Goal: Transaction & Acquisition: Purchase product/service

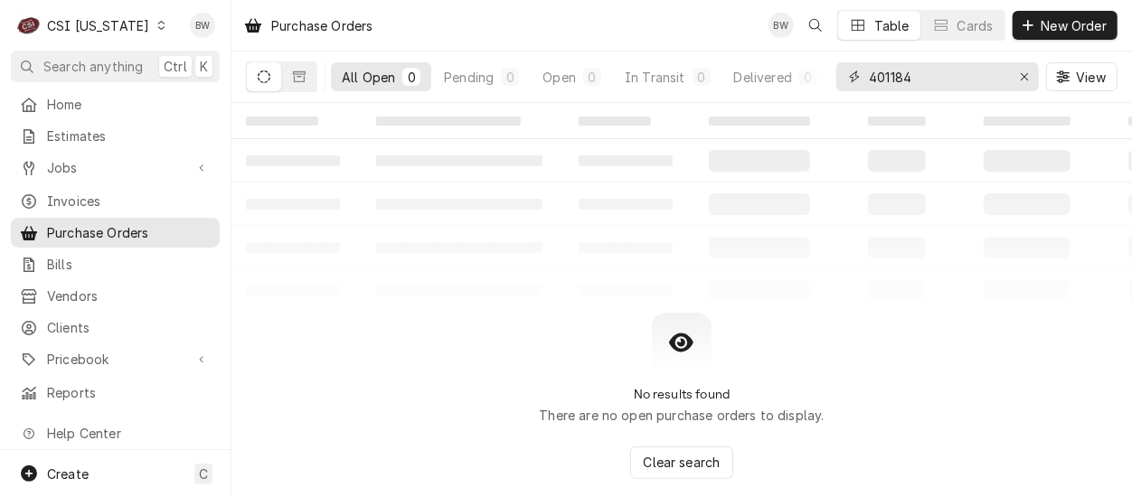
drag, startPoint x: 957, startPoint y: 76, endPoint x: 829, endPoint y: 76, distance: 127.5
click at [835, 77] on div "All Open 0 Pending 0 Open 0 In Transit 0 Delivered 0 Stocked 0 401184 View" at bounding box center [682, 77] width 872 height 51
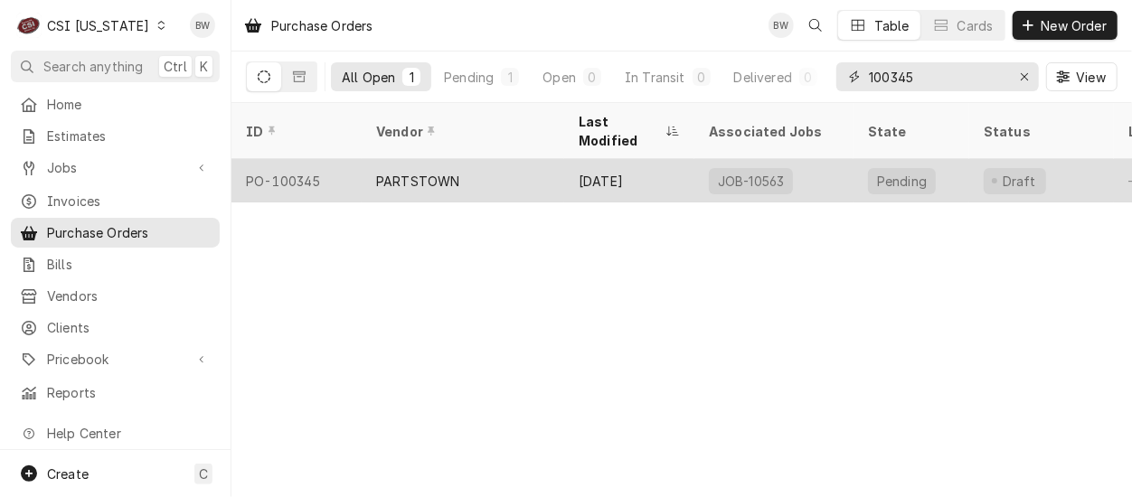
type input "100345"
click at [293, 159] on div "PO-100345" at bounding box center [296, 180] width 130 height 43
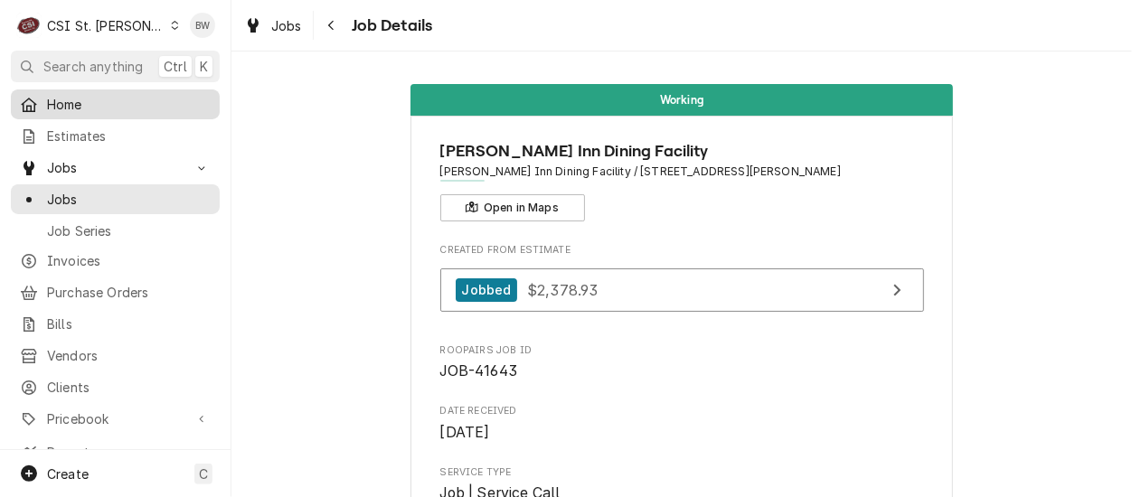
scroll to position [2170, 0]
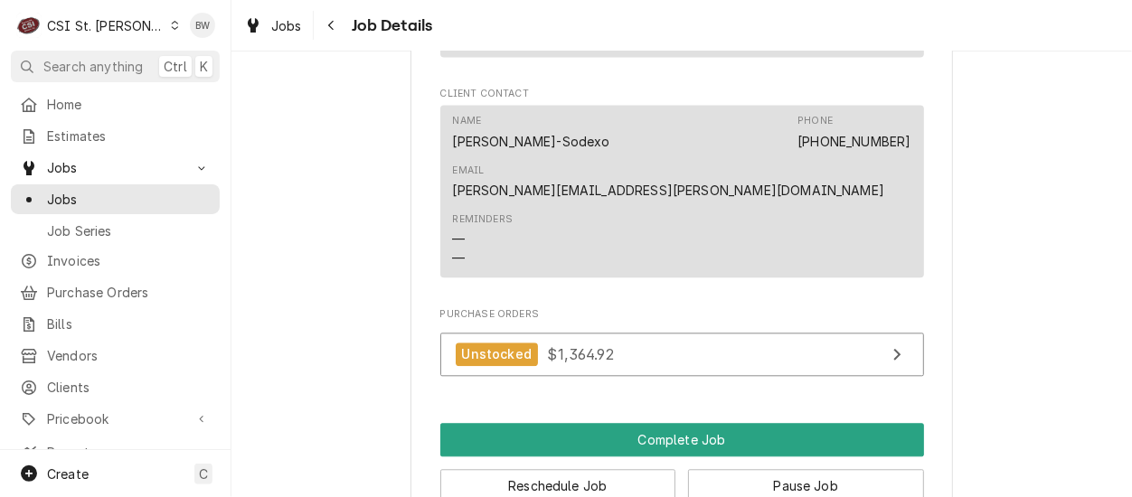
click at [171, 27] on icon "Dynamic Content Wrapper" at bounding box center [175, 25] width 8 height 9
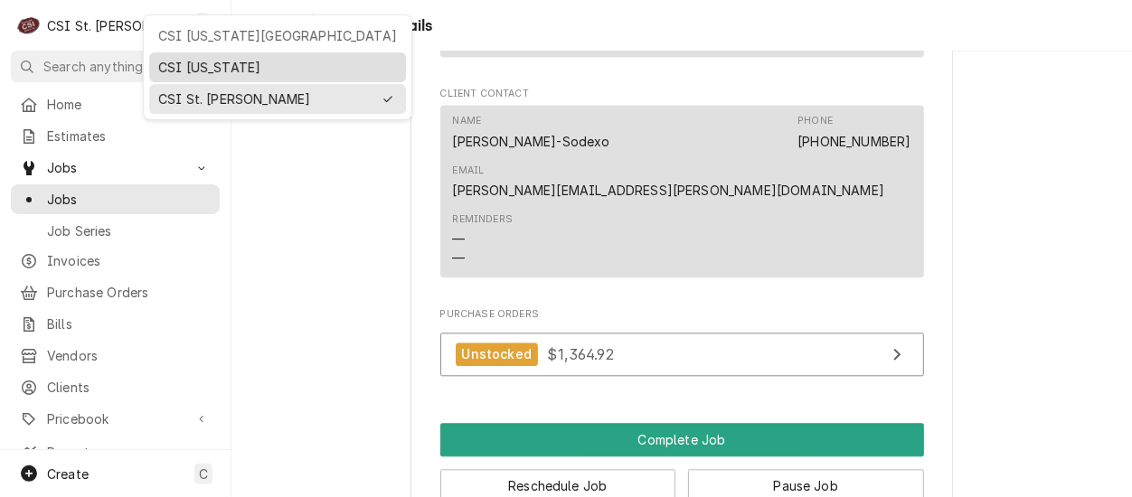
click at [174, 60] on div "CSI [US_STATE]" at bounding box center [277, 67] width 239 height 19
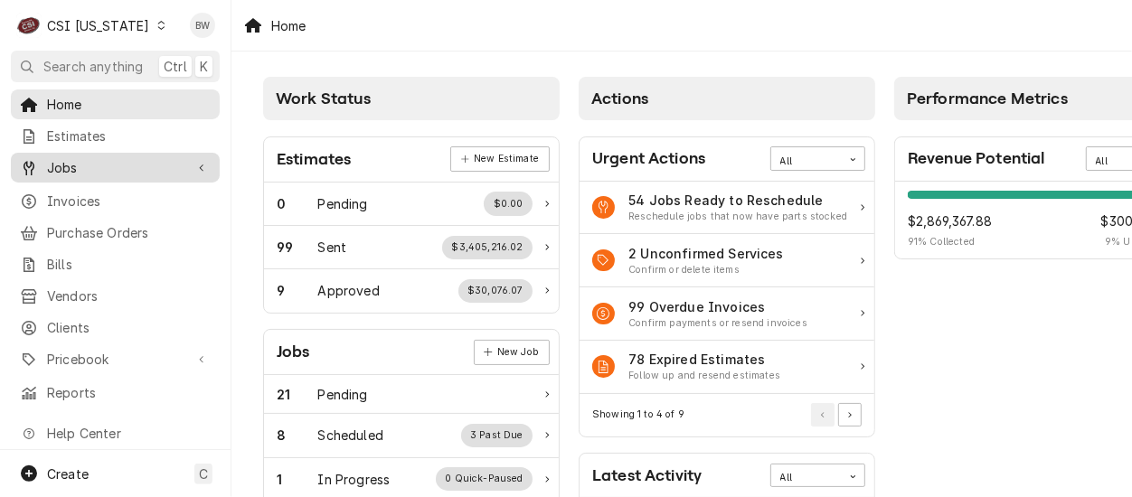
click at [106, 162] on span "Jobs" at bounding box center [115, 167] width 137 height 19
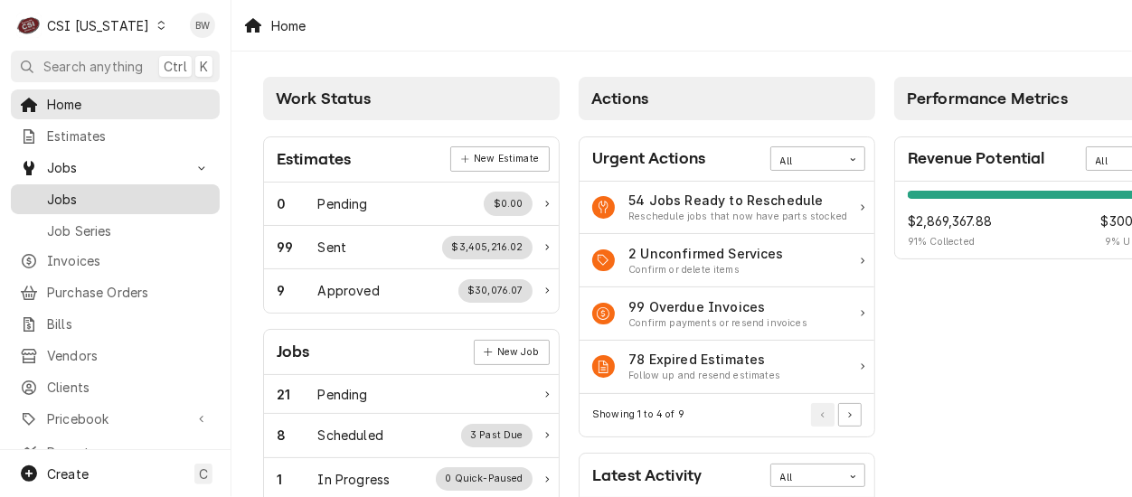
click at [98, 199] on span "Jobs" at bounding box center [129, 199] width 164 height 19
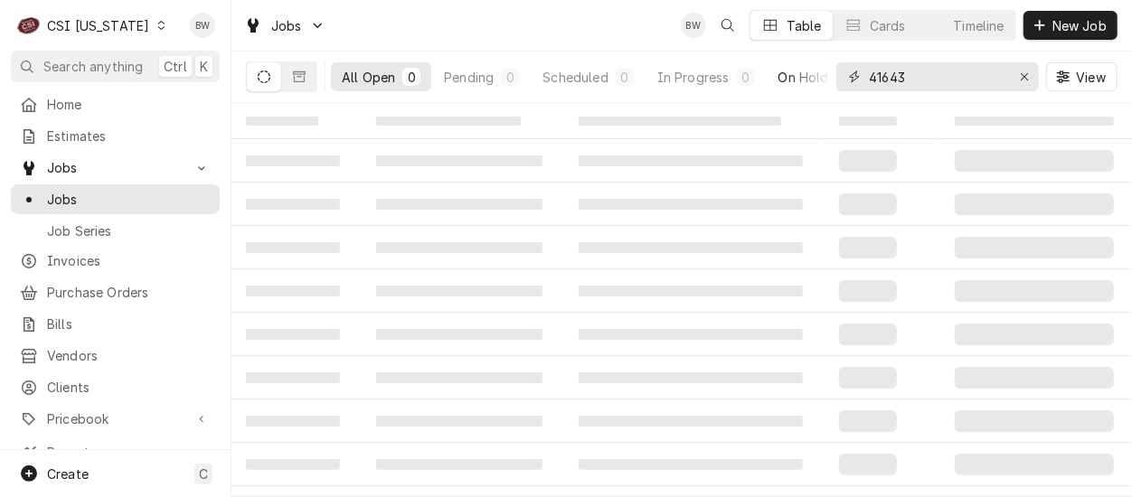
drag, startPoint x: 915, startPoint y: 81, endPoint x: 816, endPoint y: 82, distance: 98.6
click at [835, 84] on div "All Open 0 Pending 0 Scheduled 0 In Progress 0 On Hold 0 Completed 0 41643 View" at bounding box center [682, 77] width 872 height 51
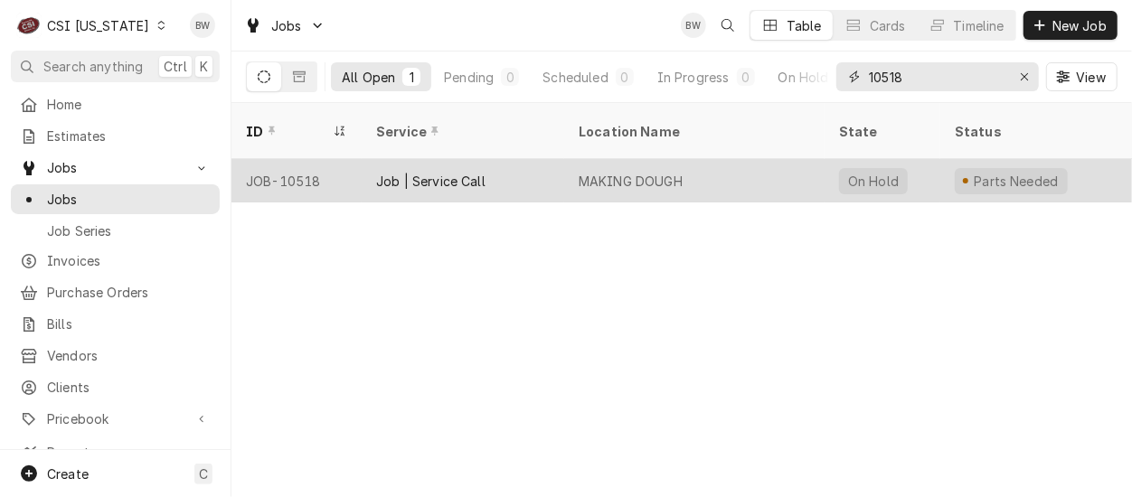
type input "10518"
click at [300, 159] on div "JOB-10518" at bounding box center [296, 180] width 130 height 43
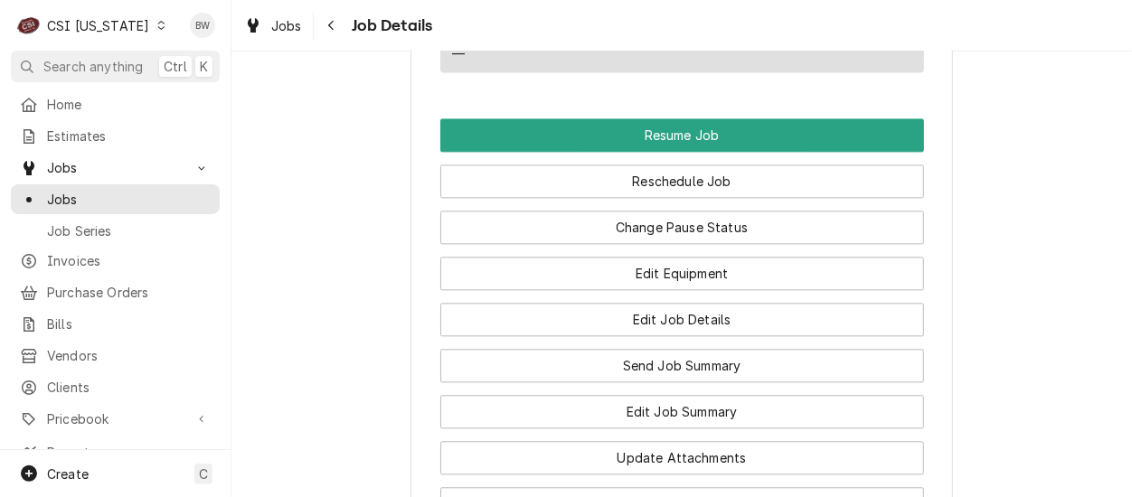
scroll to position [2260, 0]
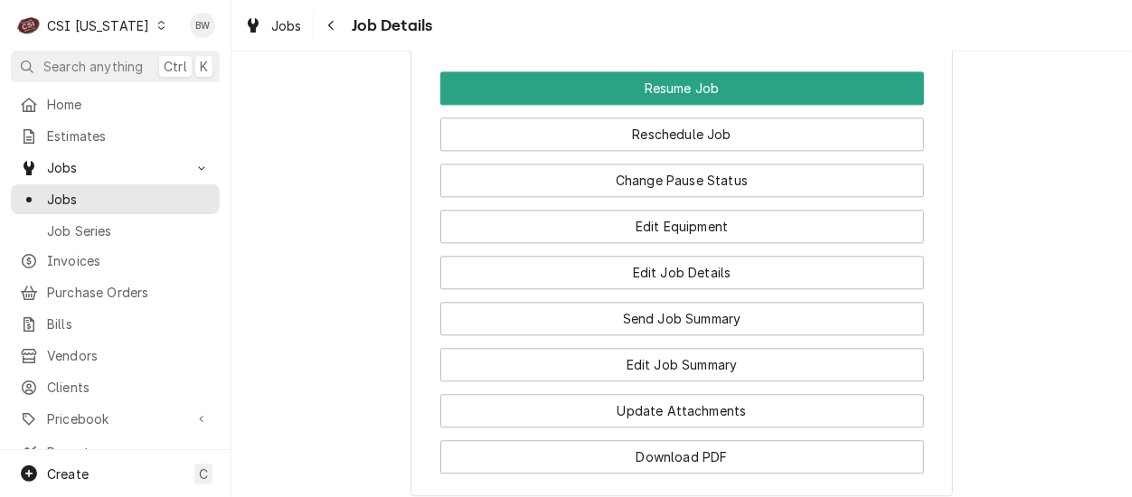
click at [592, 162] on div "Change Pause Status" at bounding box center [682, 174] width 484 height 46
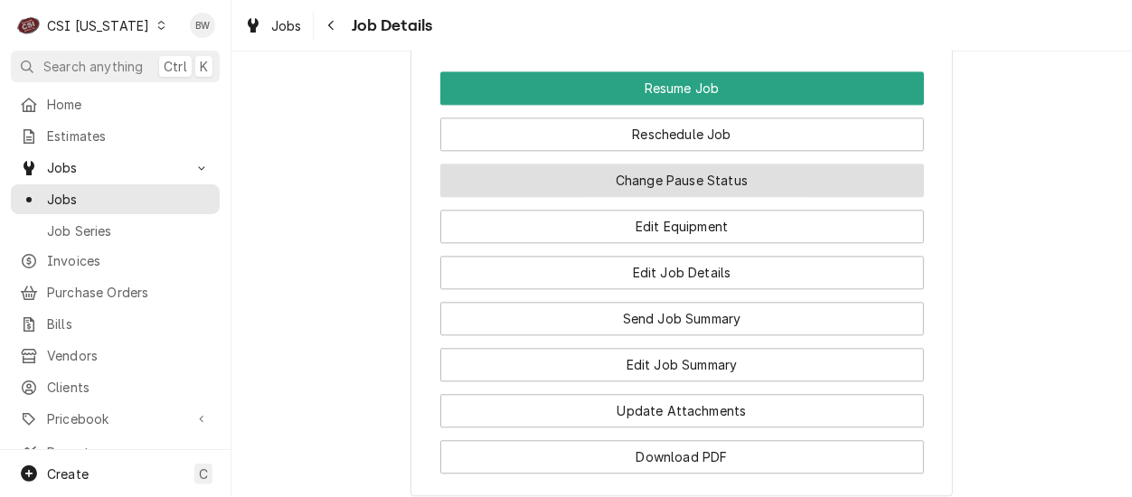
click at [589, 171] on button "Change Pause Status" at bounding box center [682, 180] width 484 height 33
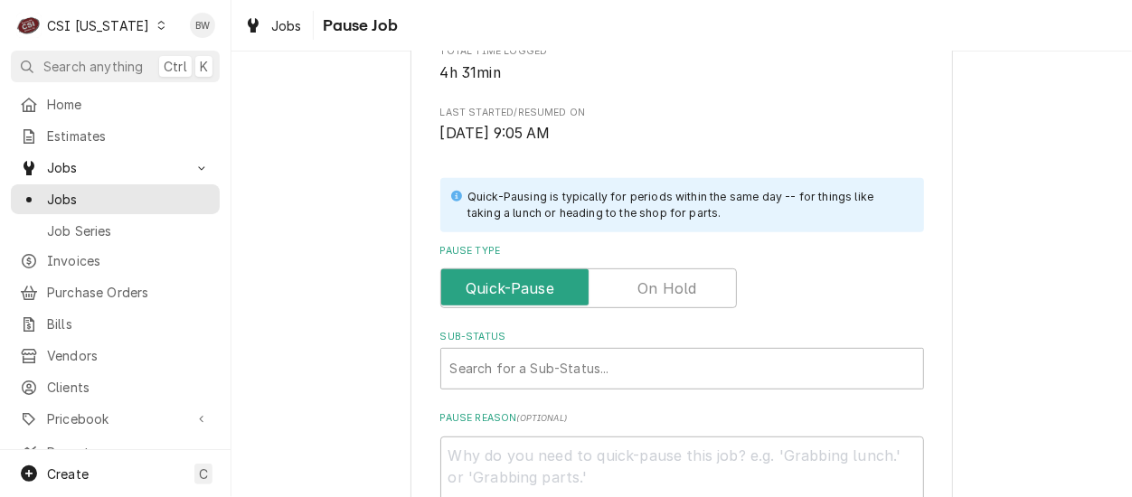
scroll to position [452, 0]
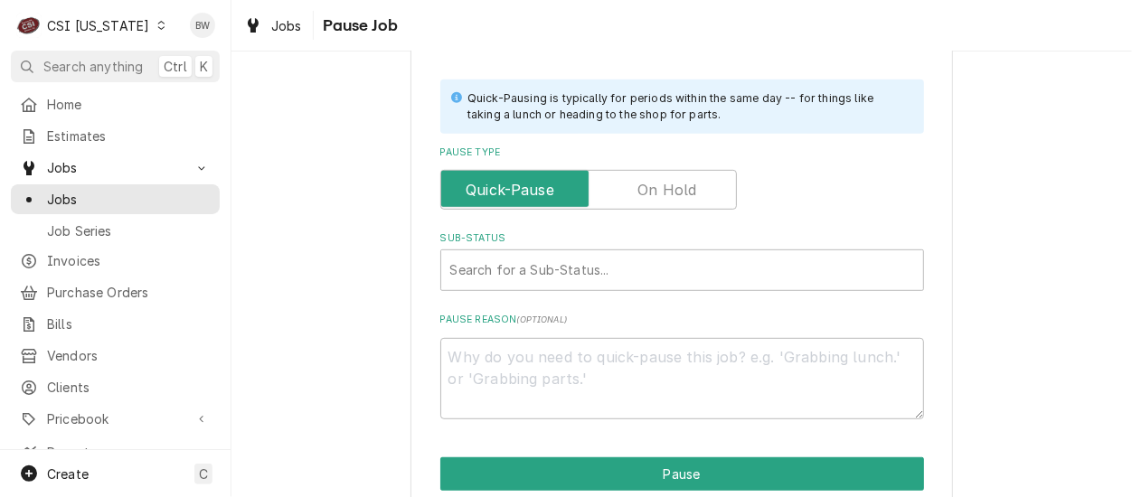
click at [646, 197] on label "Pause Type" at bounding box center [588, 190] width 297 height 40
click at [646, 197] on input "Pause Type" at bounding box center [588, 190] width 280 height 40
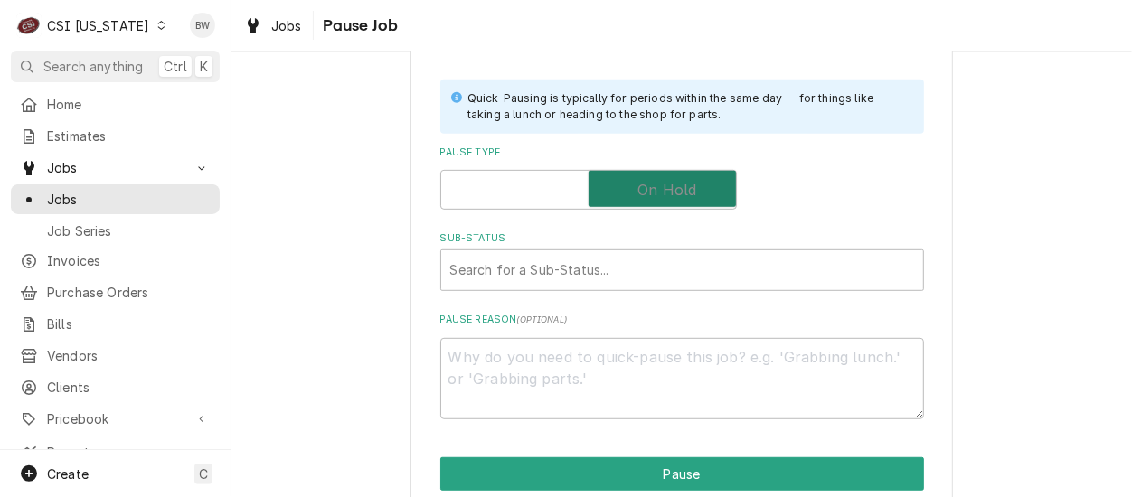
checkbox input "true"
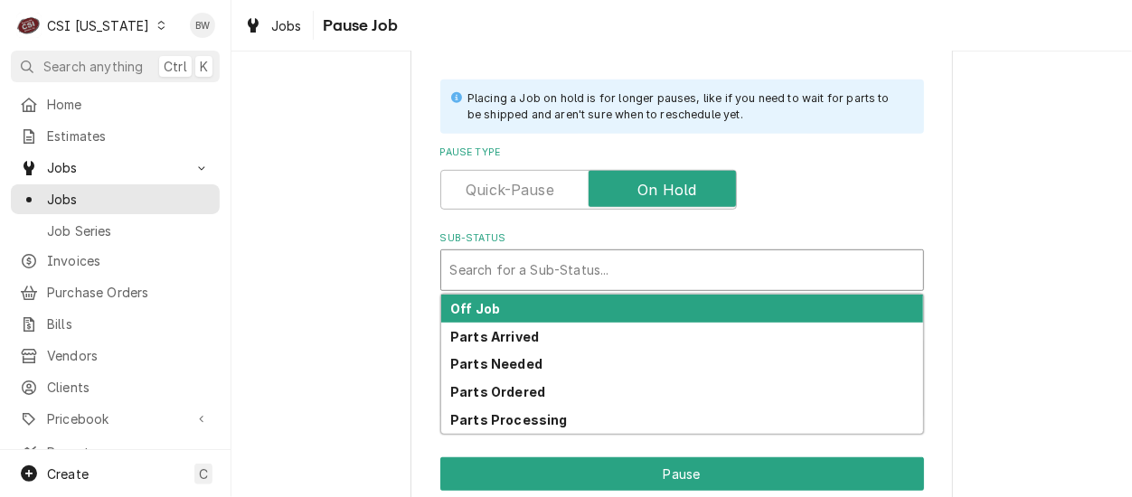
click at [523, 267] on div "Sub-Status" at bounding box center [682, 270] width 464 height 33
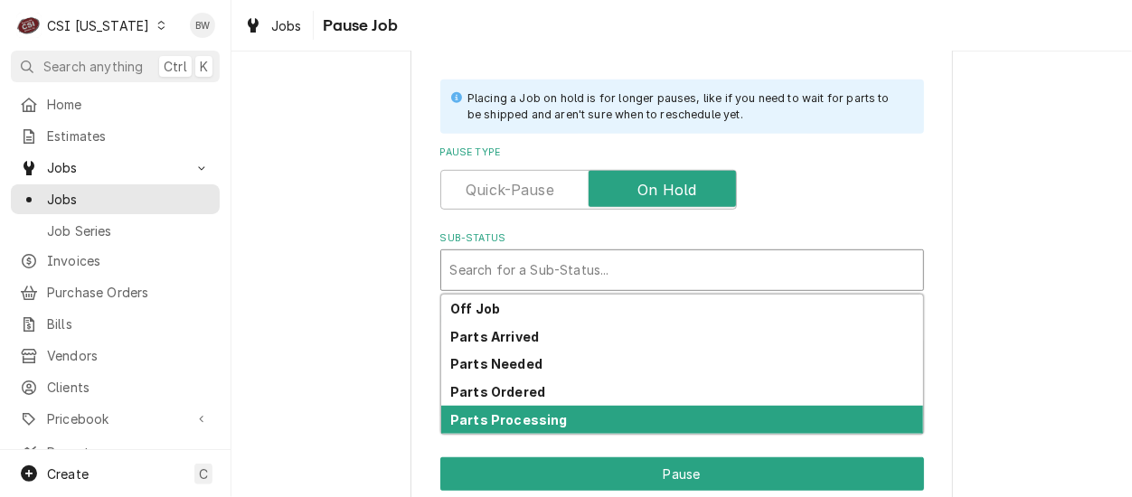
click at [484, 412] on strong "Parts Processing" at bounding box center [509, 419] width 118 height 15
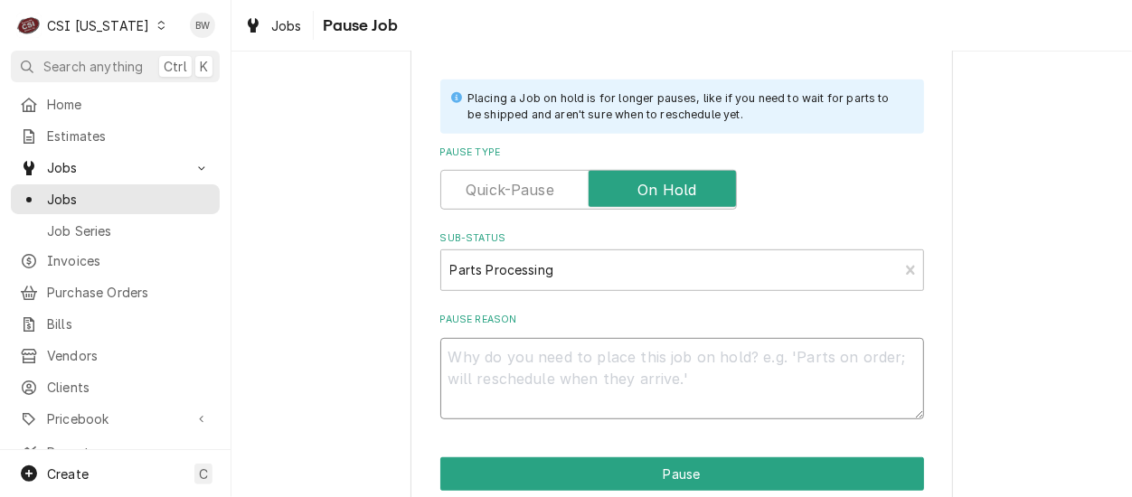
click at [464, 350] on textarea "Pause Reason" at bounding box center [682, 378] width 484 height 81
type textarea "x"
type textarea "W"
type textarea "x"
type textarea "Wo"
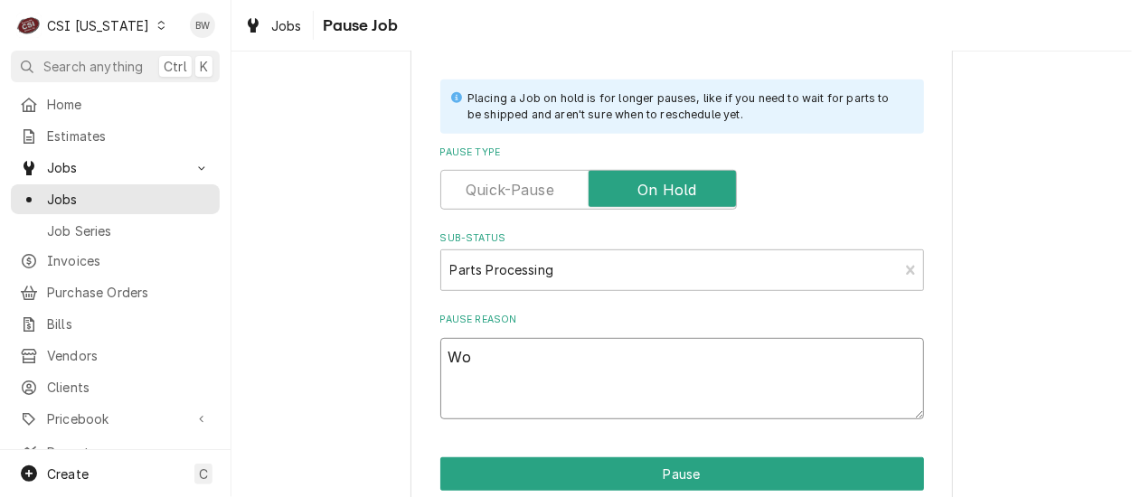
type textarea "x"
type textarea "Worj"
type textarea "x"
type textarea "Wor"
type textarea "x"
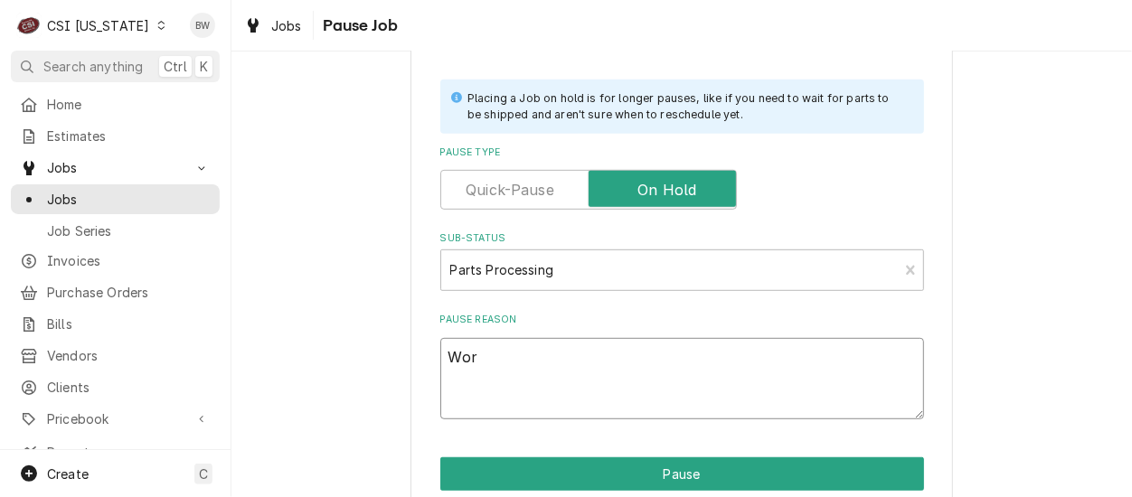
type textarea "Work"
type textarea "x"
type textarea "Worko"
type textarea "x"
type textarea "Workon"
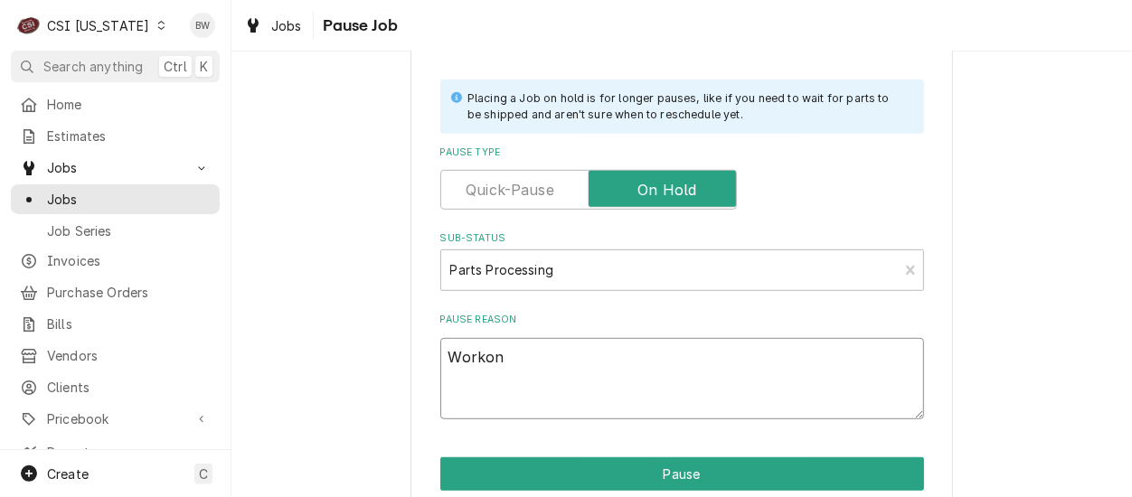
type textarea "x"
type textarea "Workong"
type textarea "x"
type textarea "Workon"
type textarea "x"
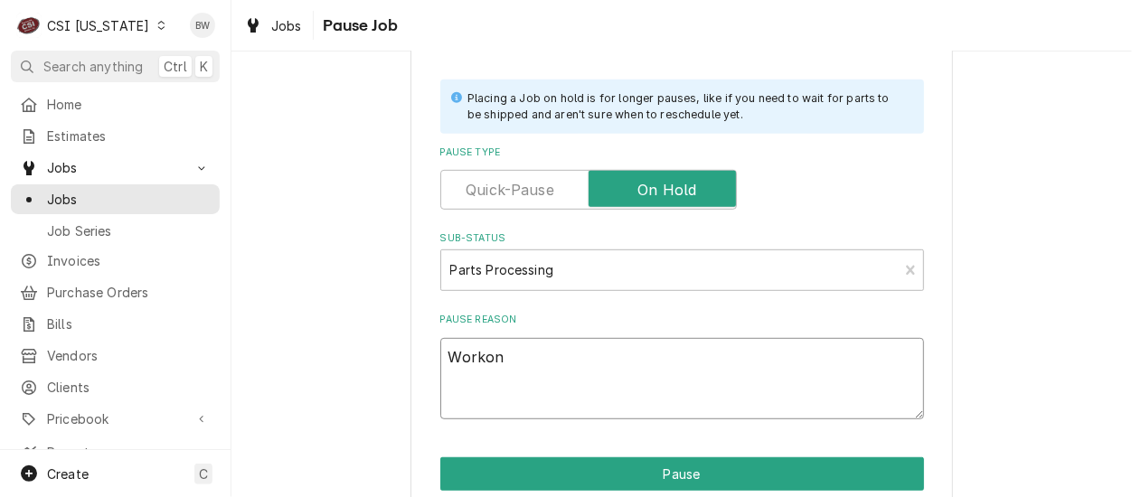
type textarea "Worko"
type textarea "x"
type textarea "Work"
type textarea "x"
type textarea "Worki"
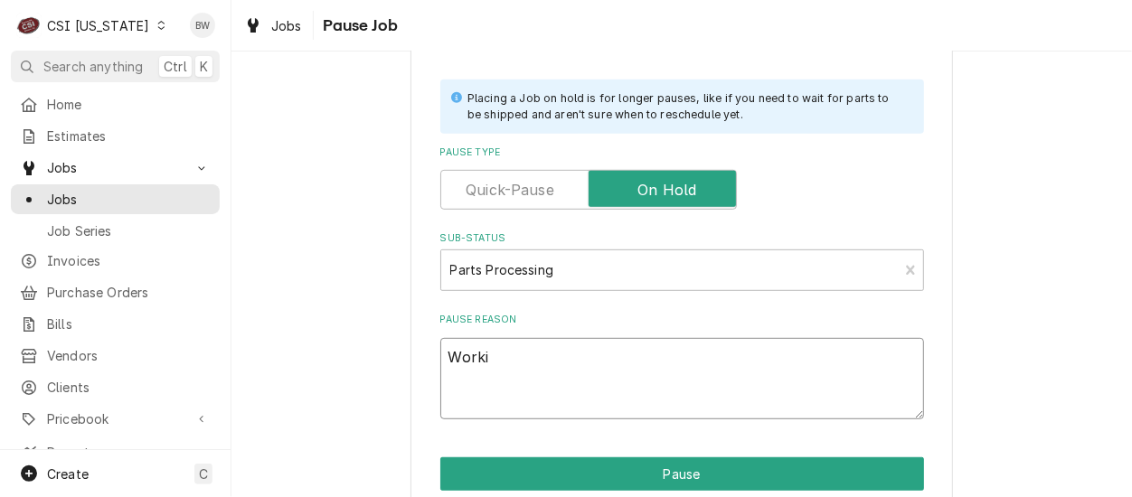
type textarea "x"
type textarea "Workin"
type textarea "x"
type textarea "Working"
type textarea "x"
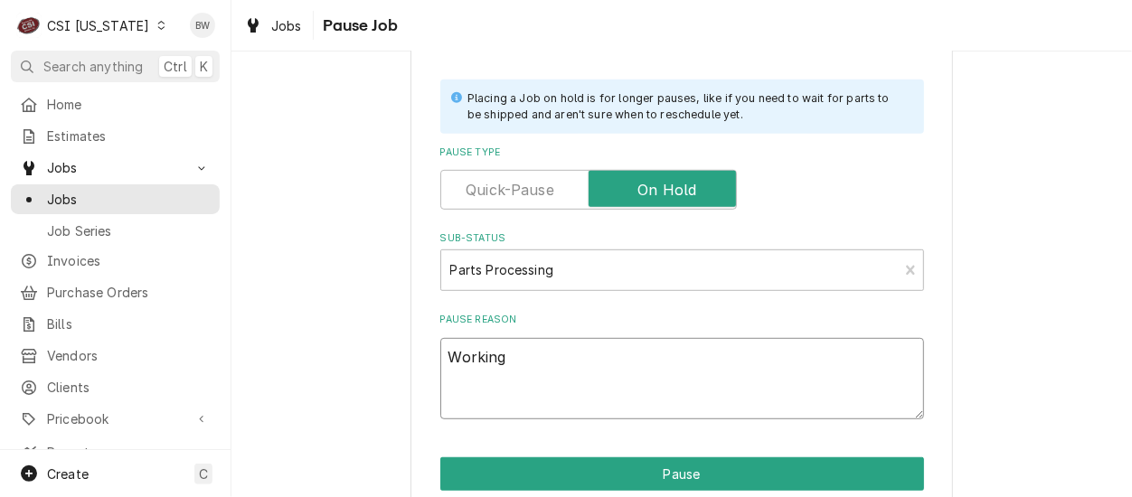
type textarea "Working"
type textarea "x"
type textarea "Working o"
type textarea "x"
type textarea "Working on"
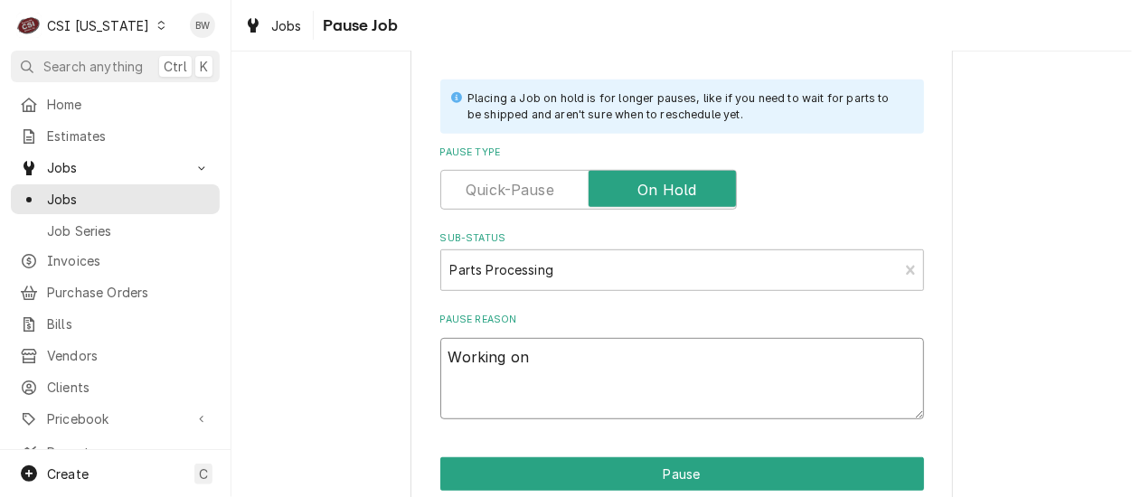
type textarea "x"
type textarea "Working on"
type textarea "x"
type textarea "Working on i"
type textarea "x"
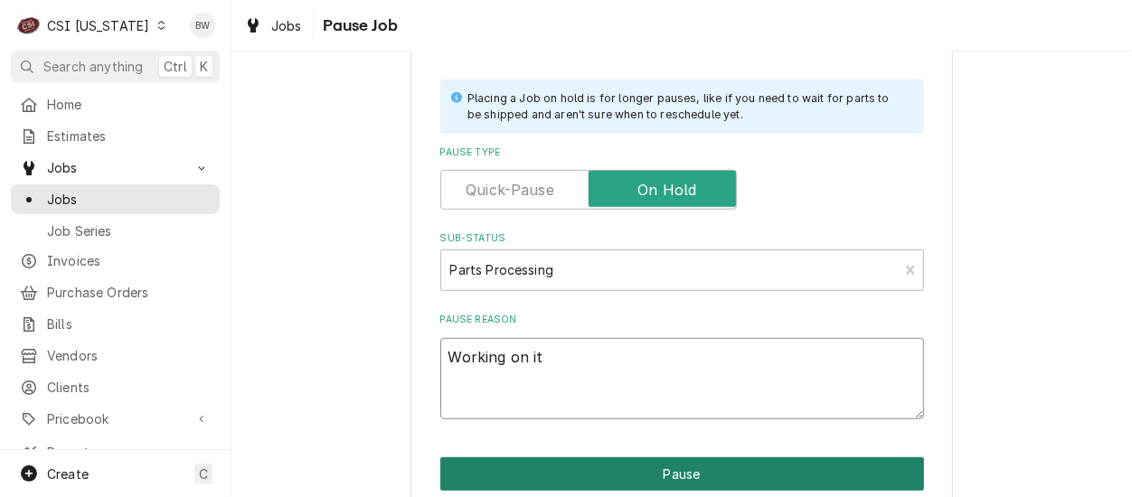
type textarea "Working on it"
click at [653, 470] on button "Pause" at bounding box center [682, 473] width 484 height 33
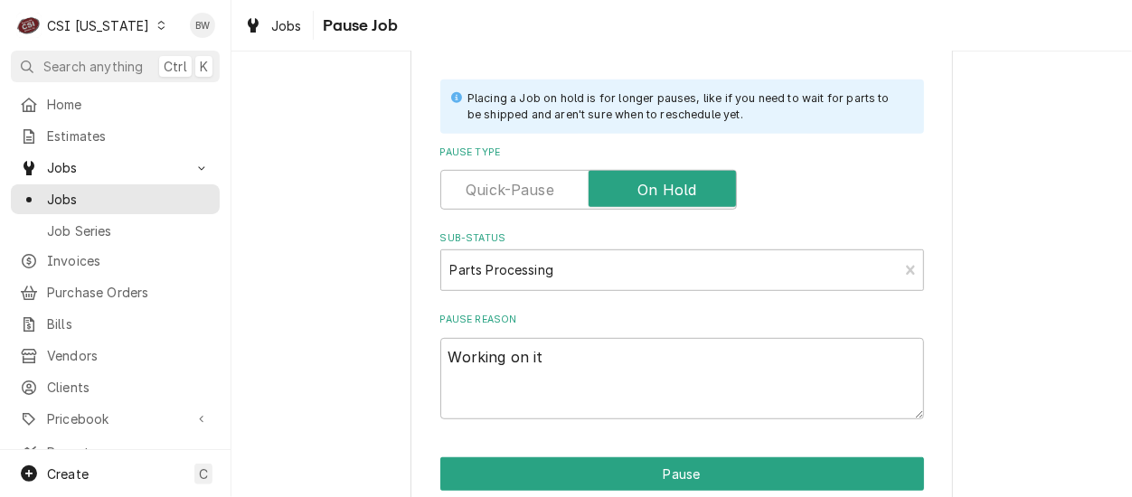
type textarea "x"
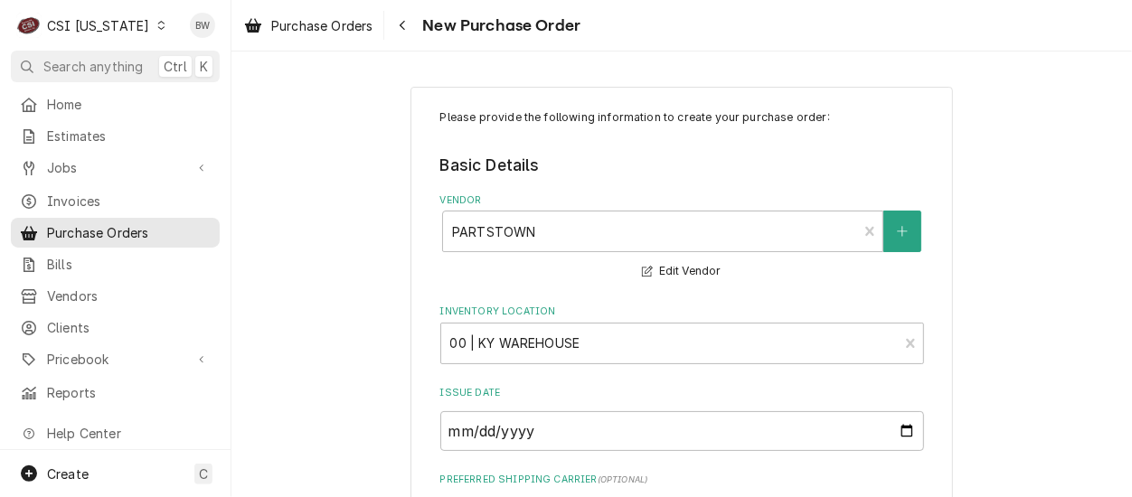
type textarea "x"
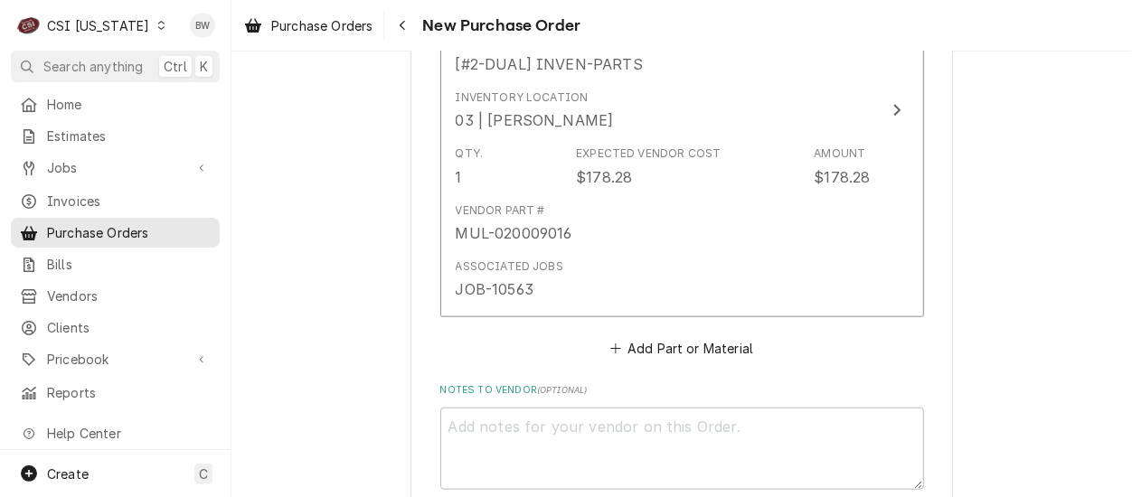
scroll to position [995, 0]
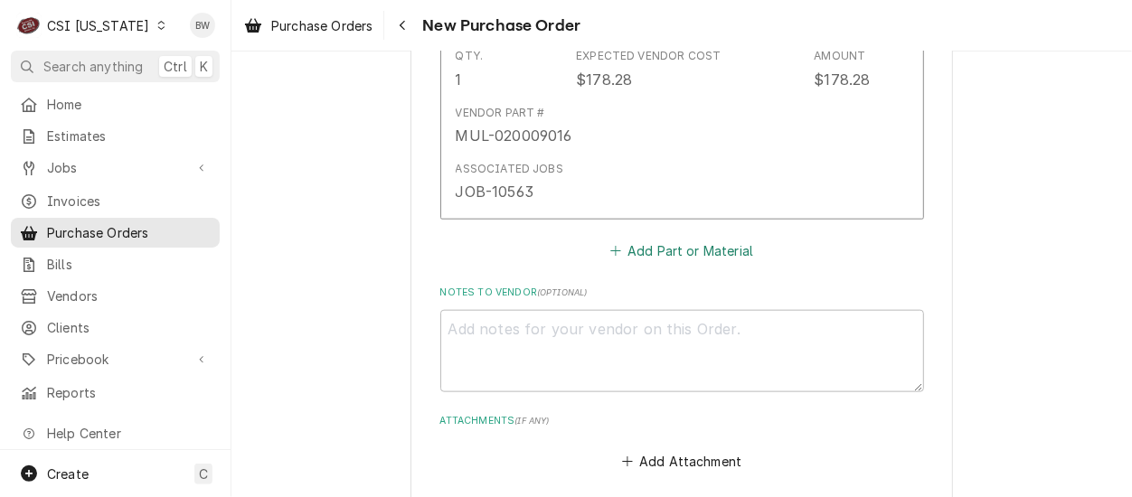
click at [687, 251] on button "Add Part or Material" at bounding box center [681, 250] width 149 height 25
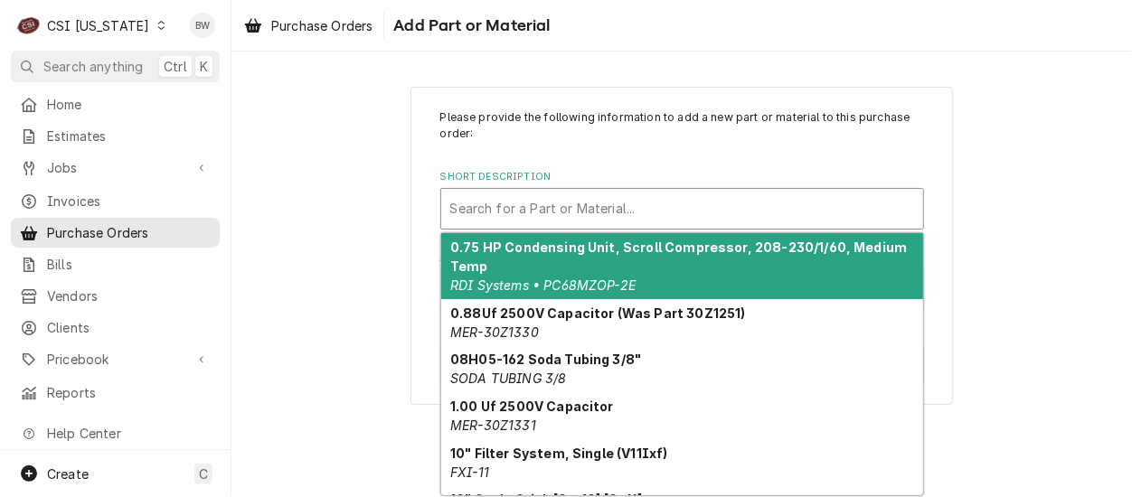
click at [473, 209] on div "Short Description" at bounding box center [682, 209] width 464 height 33
paste input "LIN-369263"
type input "LIN-369263"
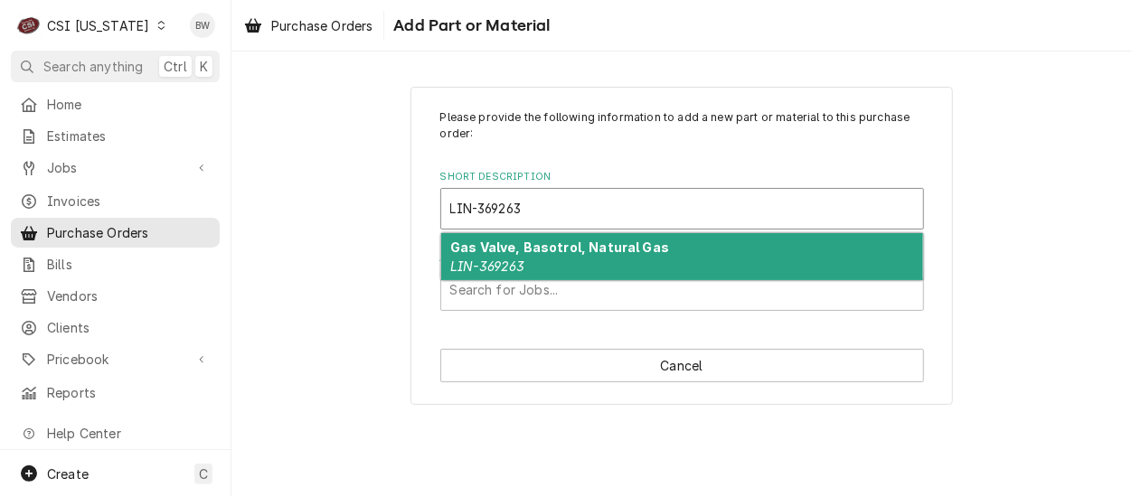
click at [486, 250] on strong "Gas Valve, Basotrol, Natural Gas" at bounding box center [559, 247] width 219 height 15
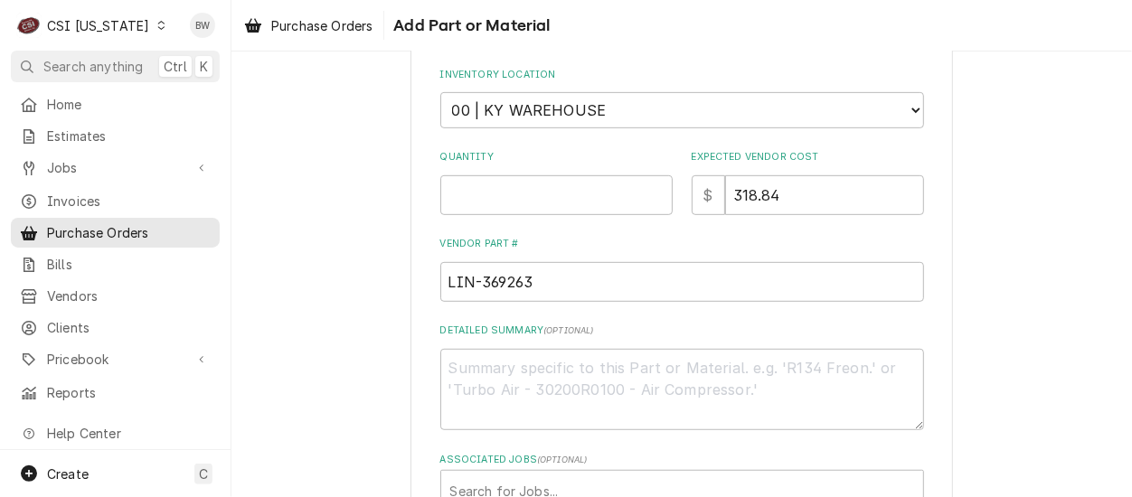
scroll to position [452, 0]
click at [485, 197] on input "Quantity" at bounding box center [556, 194] width 232 height 40
type textarea "x"
type input "1"
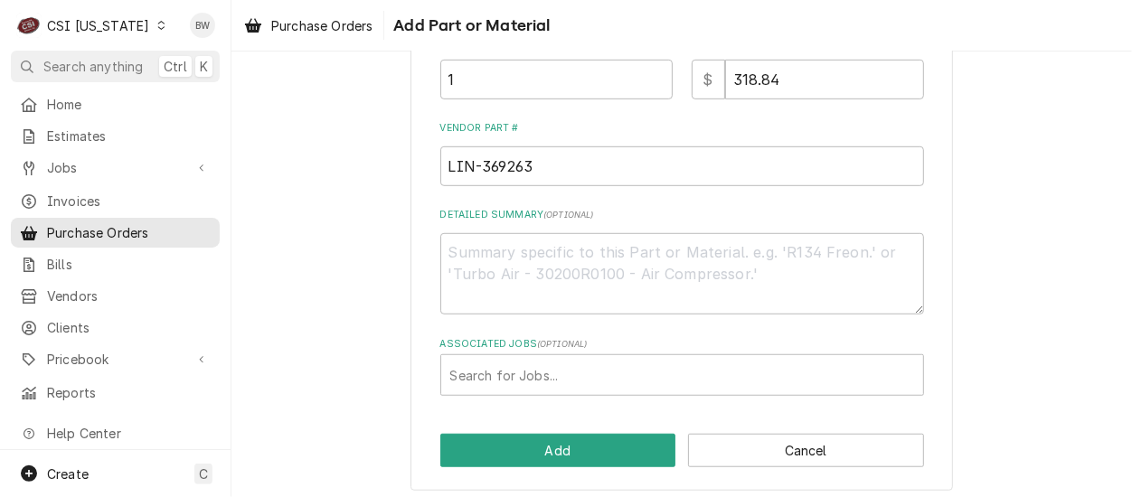
scroll to position [573, 0]
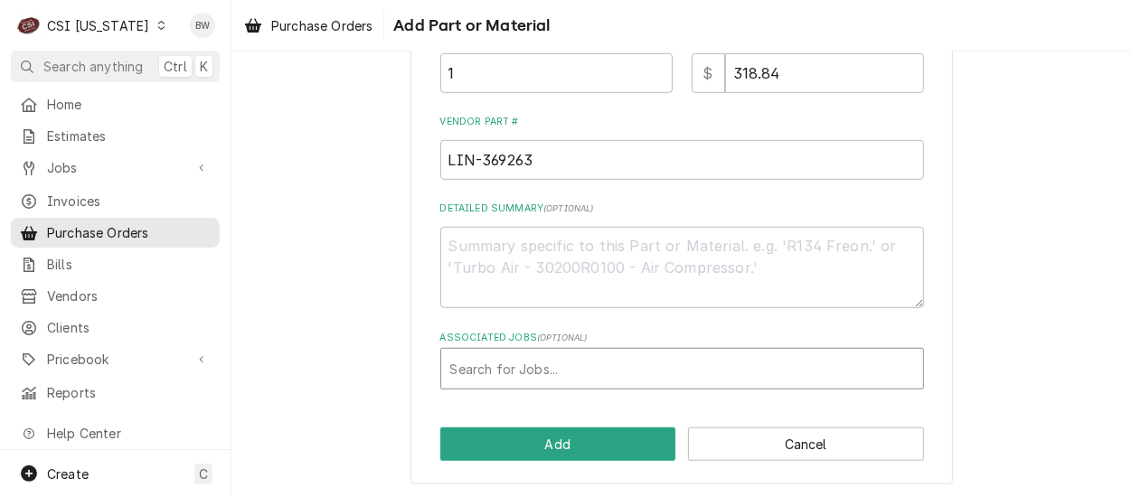
click at [498, 363] on div "Associated Jobs" at bounding box center [682, 369] width 464 height 33
type input "10518"
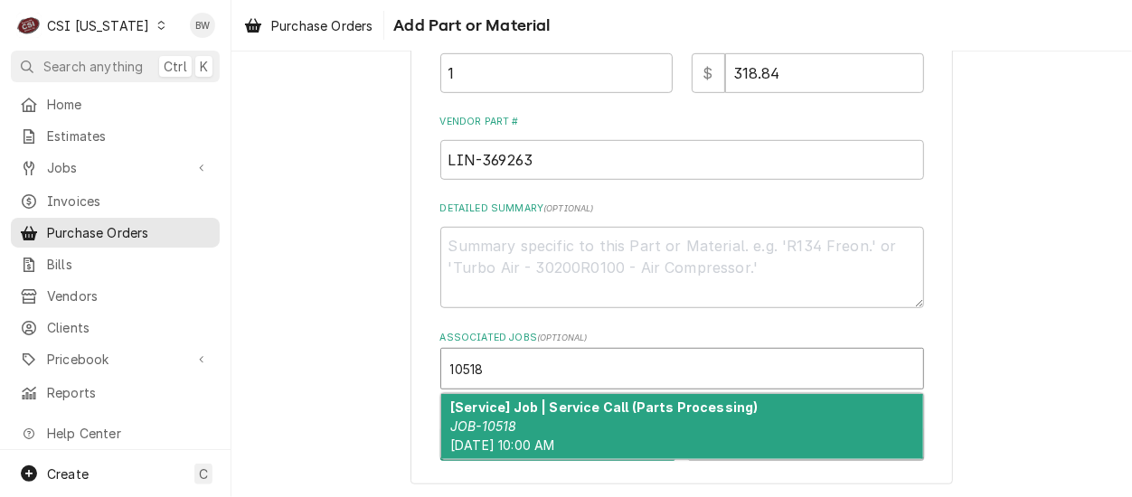
click at [509, 405] on strong "[Service] Job | Service Call (Parts Processing)" at bounding box center [604, 407] width 308 height 15
type textarea "x"
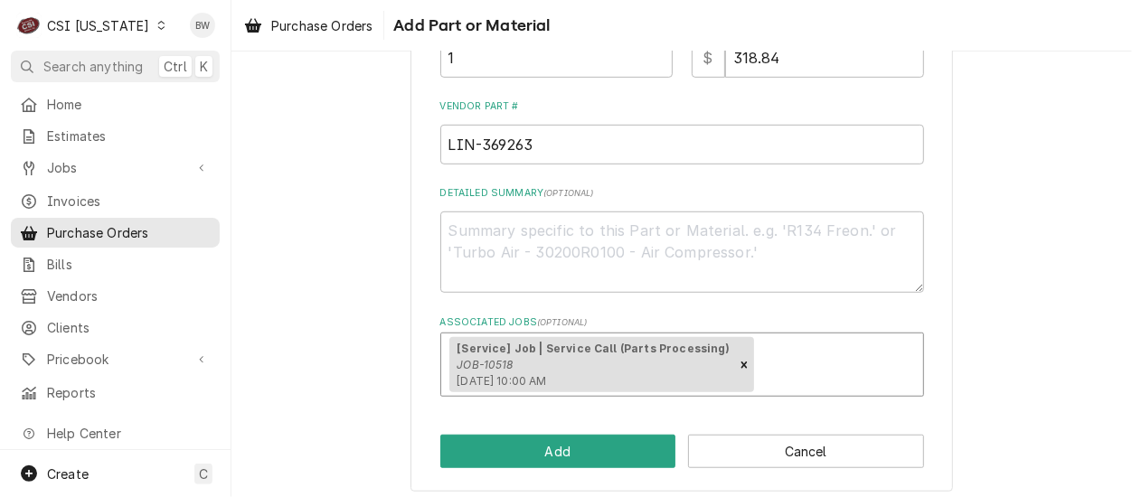
scroll to position [596, 0]
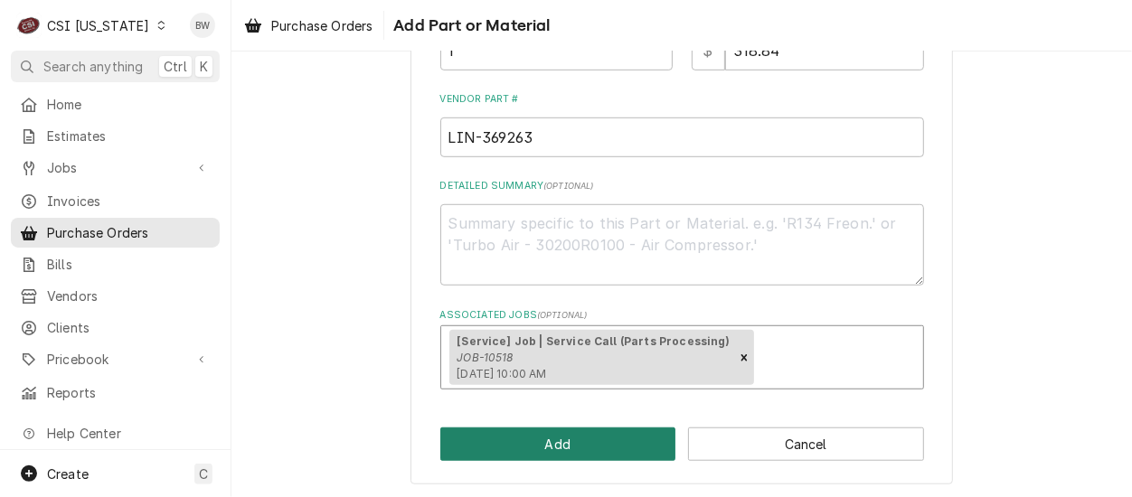
click at [552, 441] on button "Add" at bounding box center [558, 444] width 236 height 33
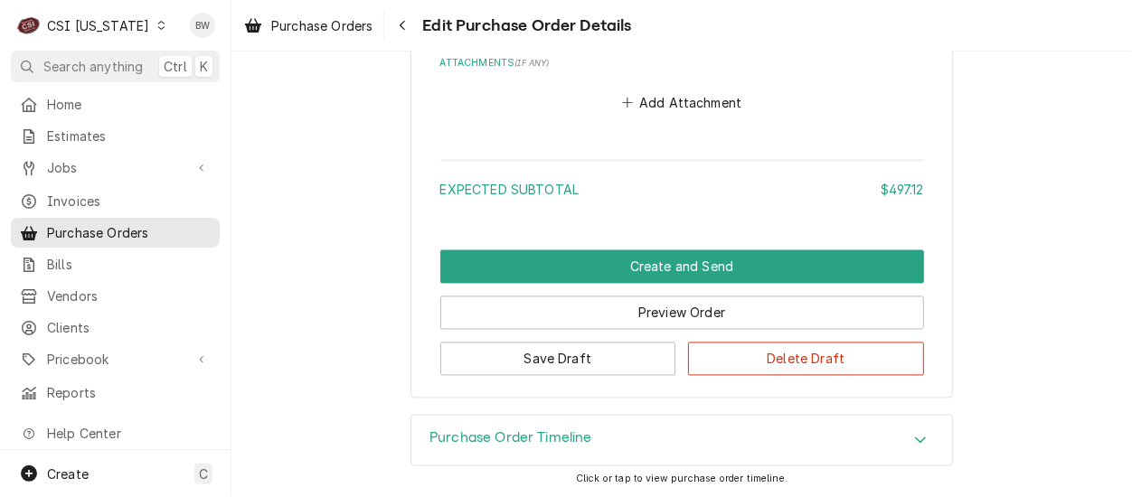
scroll to position [1778, 0]
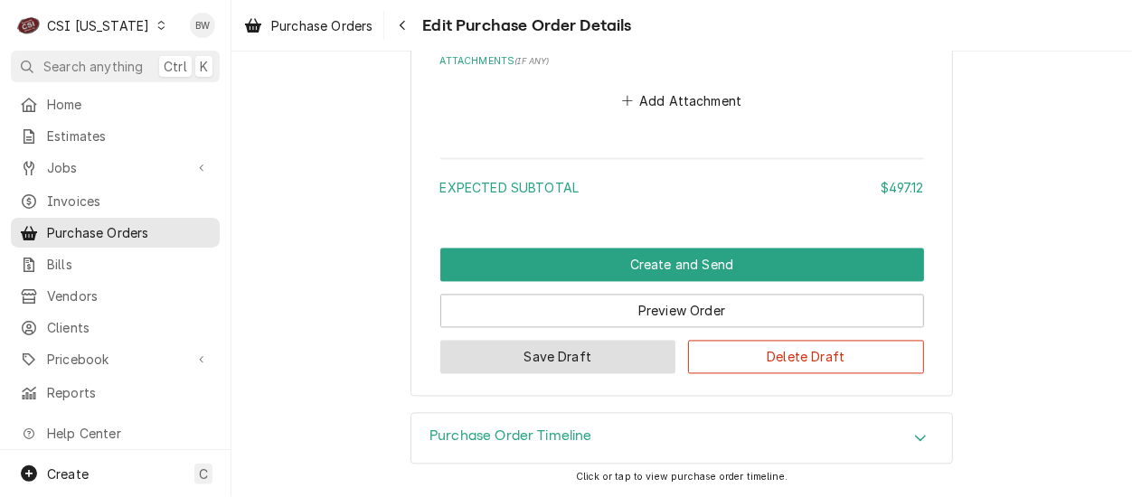
click at [516, 360] on button "Save Draft" at bounding box center [558, 357] width 236 height 33
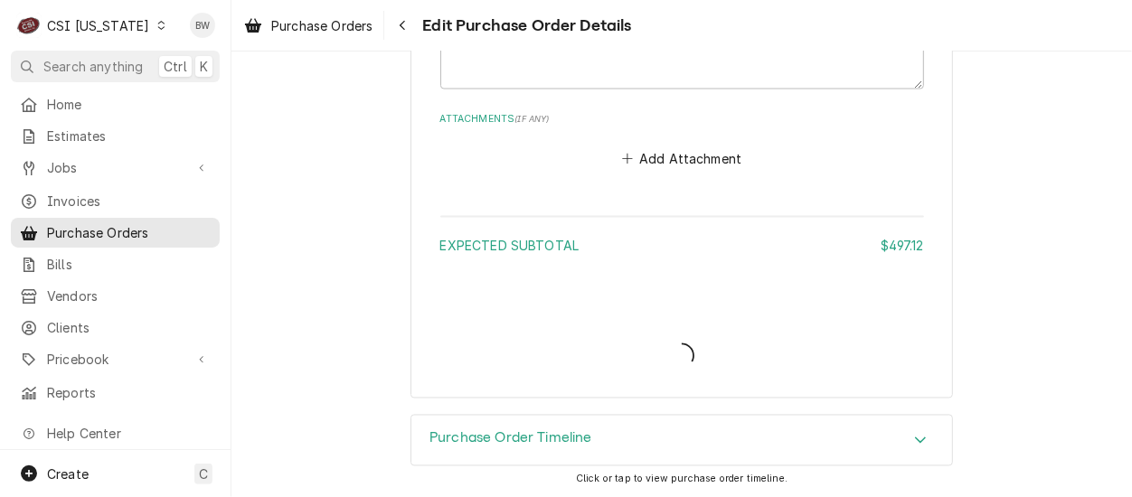
type textarea "x"
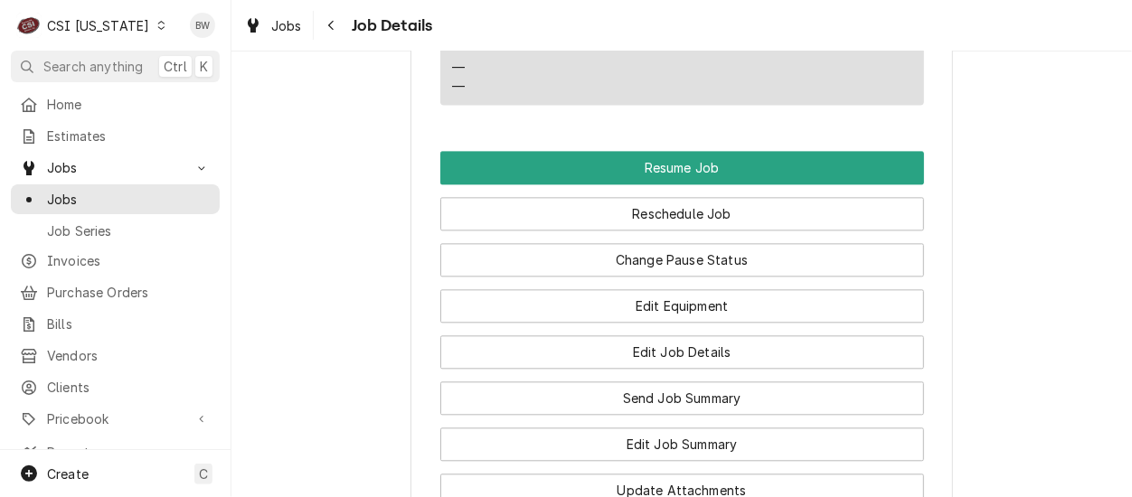
scroll to position [2170, 0]
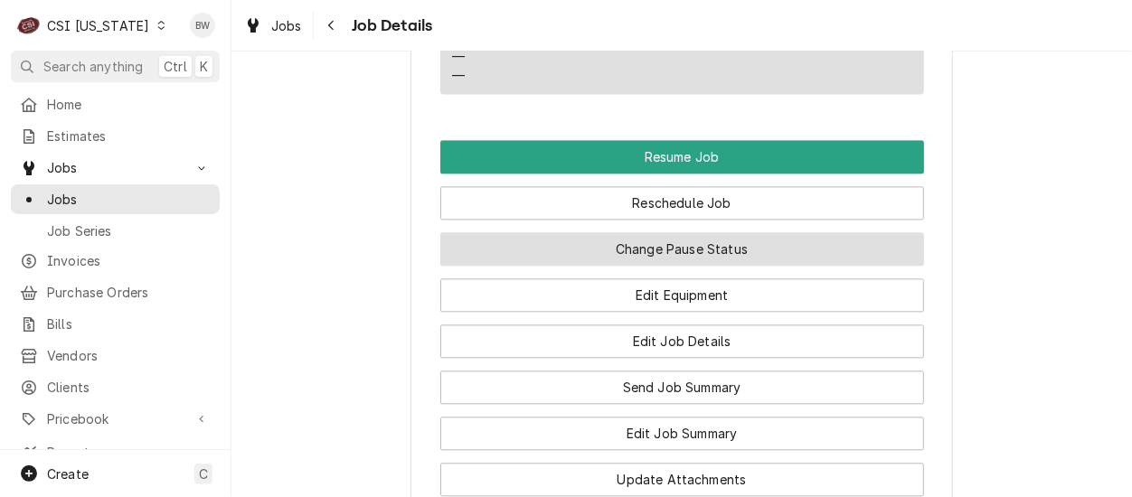
click at [699, 249] on button "Change Pause Status" at bounding box center [682, 248] width 484 height 33
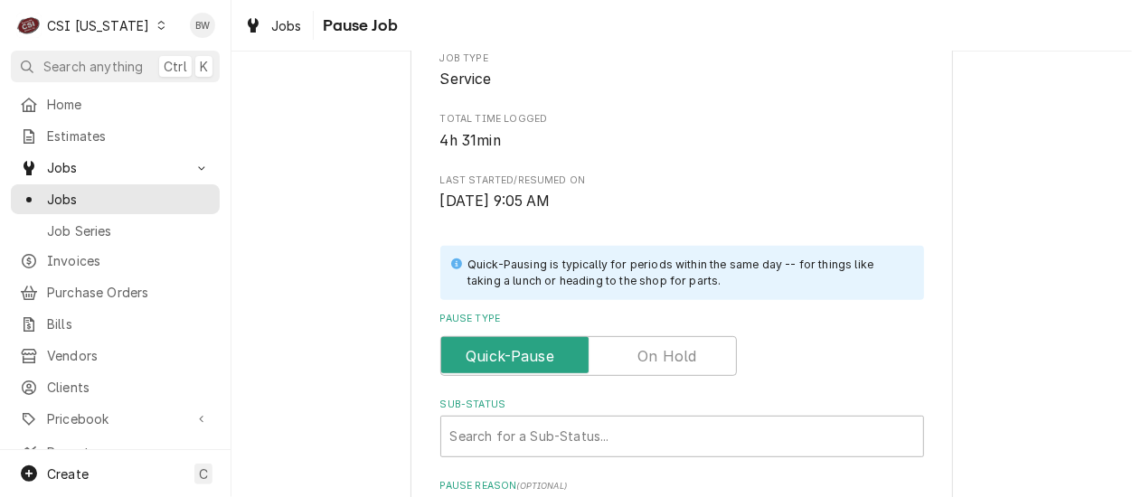
scroll to position [452, 0]
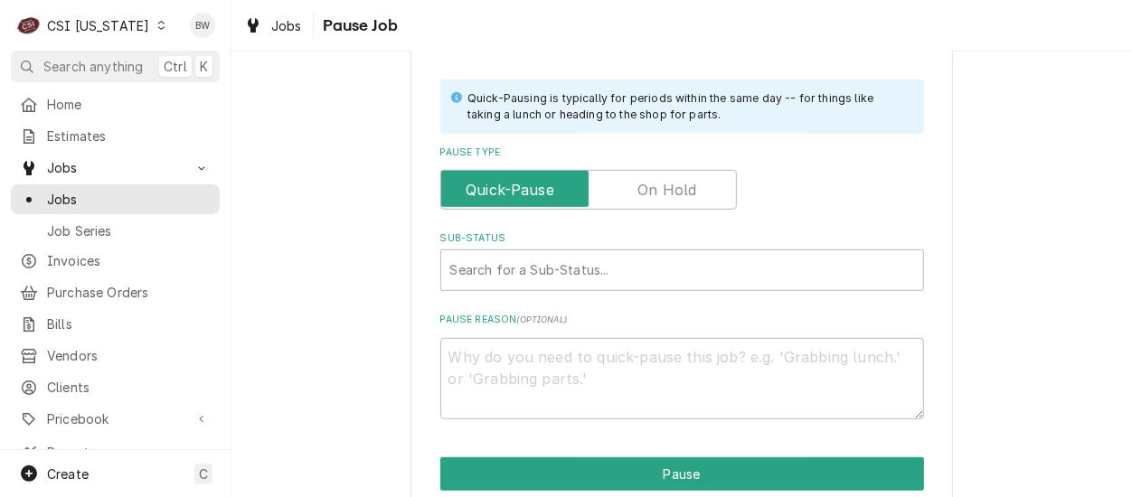
click at [655, 180] on label "Pause Type" at bounding box center [588, 190] width 297 height 40
click at [655, 180] on input "Pause Type" at bounding box center [588, 190] width 280 height 40
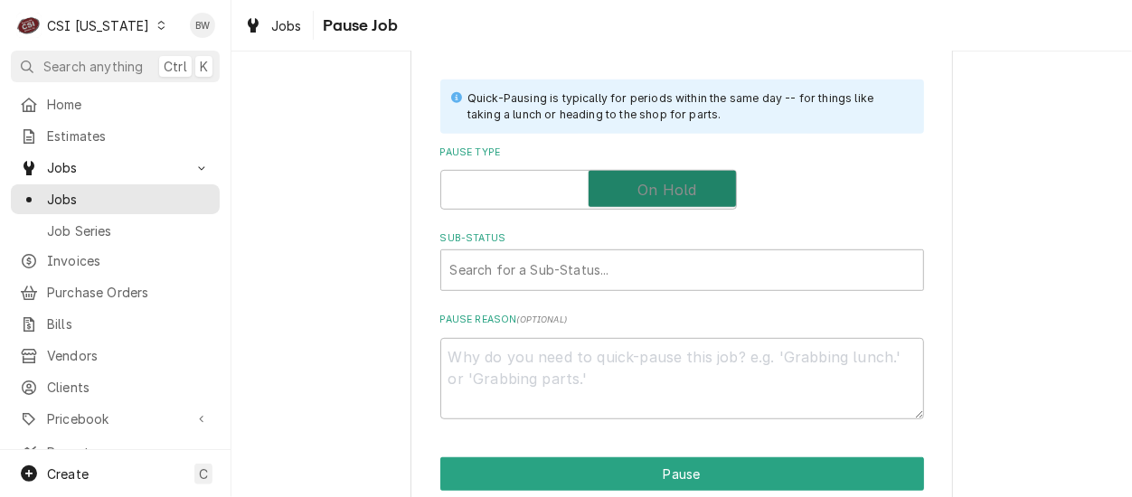
checkbox input "true"
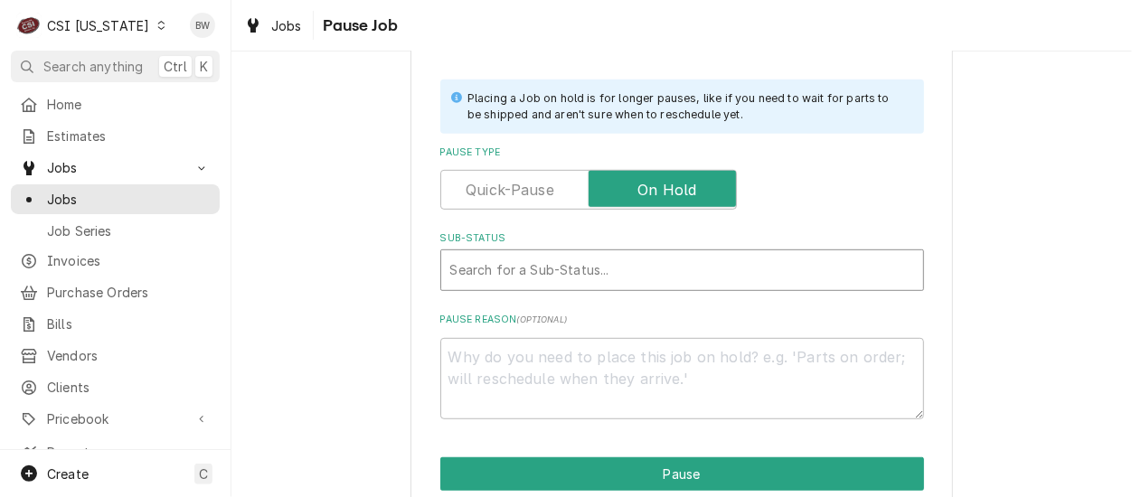
click at [477, 277] on div "Sub-Status" at bounding box center [682, 270] width 464 height 33
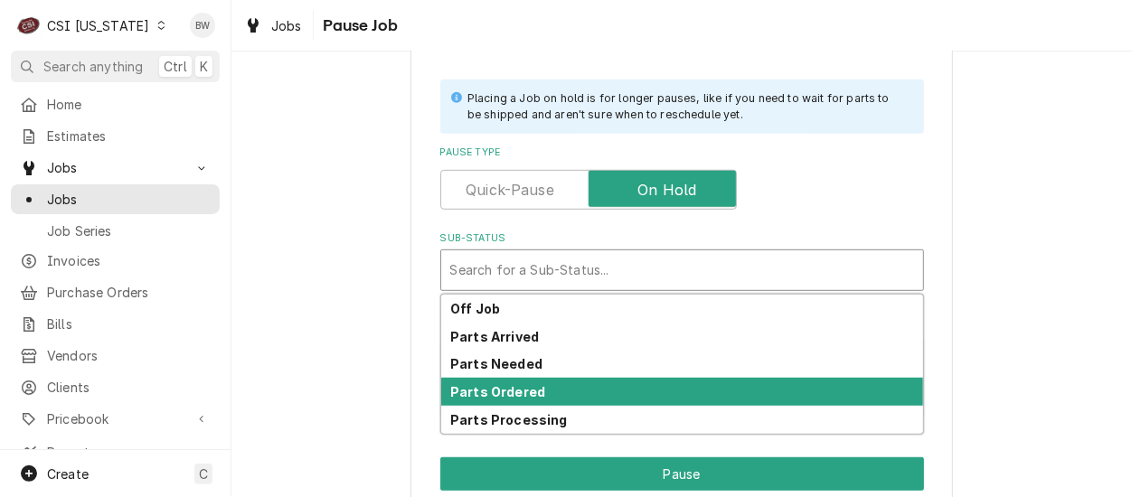
click at [485, 398] on strong "Parts Ordered" at bounding box center [497, 391] width 95 height 15
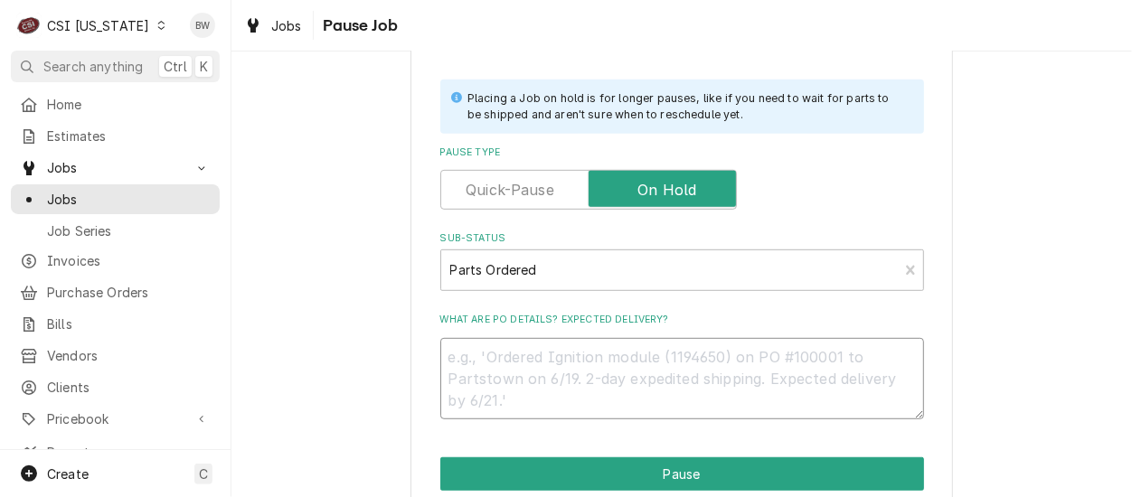
click at [474, 357] on textarea "What are PO details? Expected delivery?" at bounding box center [682, 378] width 484 height 81
type textarea "x"
type textarea "O"
type textarea "x"
type textarea "OR"
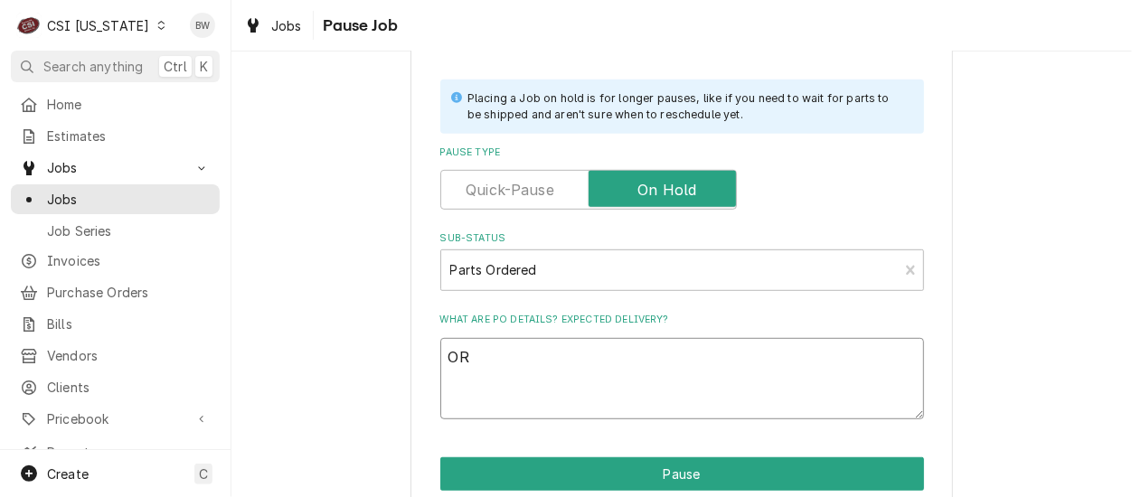
type textarea "x"
type textarea "ORd"
type textarea "x"
type textarea "ORd N"
type textarea "x"
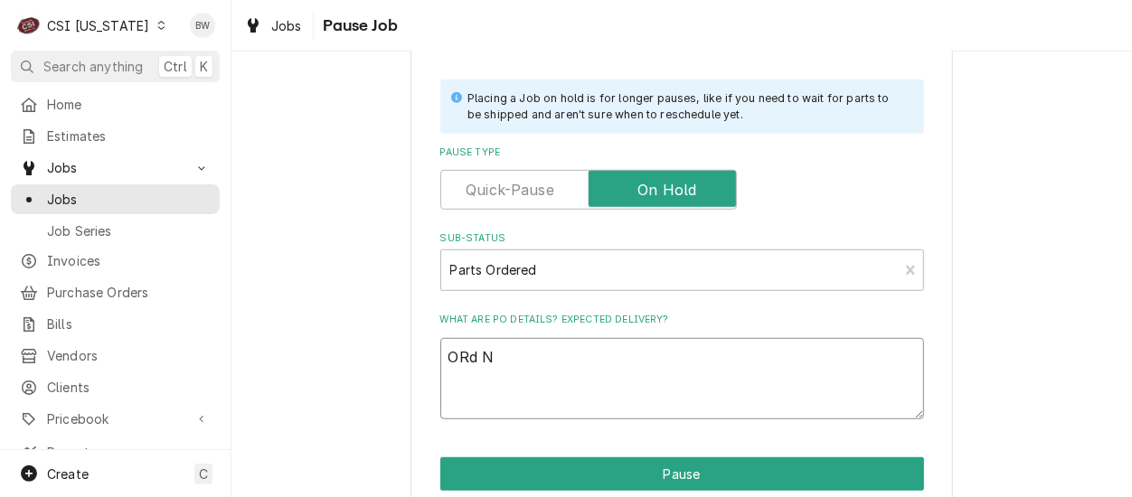
type textarea "ORd ND"
type textarea "x"
type textarea "ORd NDA"
type textarea "x"
type textarea "ORd NDA"
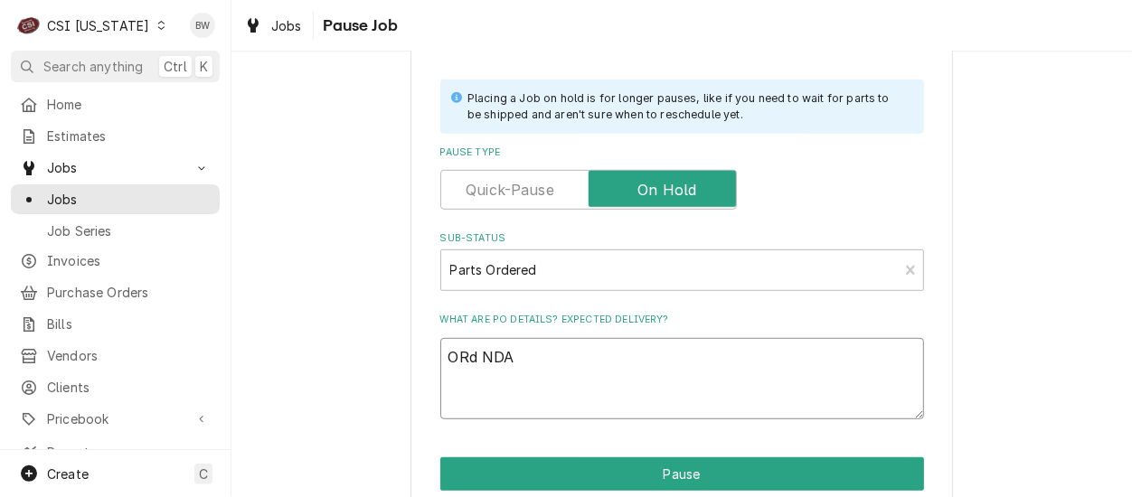
type textarea "x"
type textarea "ORd NDA 3"
type textarea "x"
type textarea "ORd NDA 36"
type textarea "x"
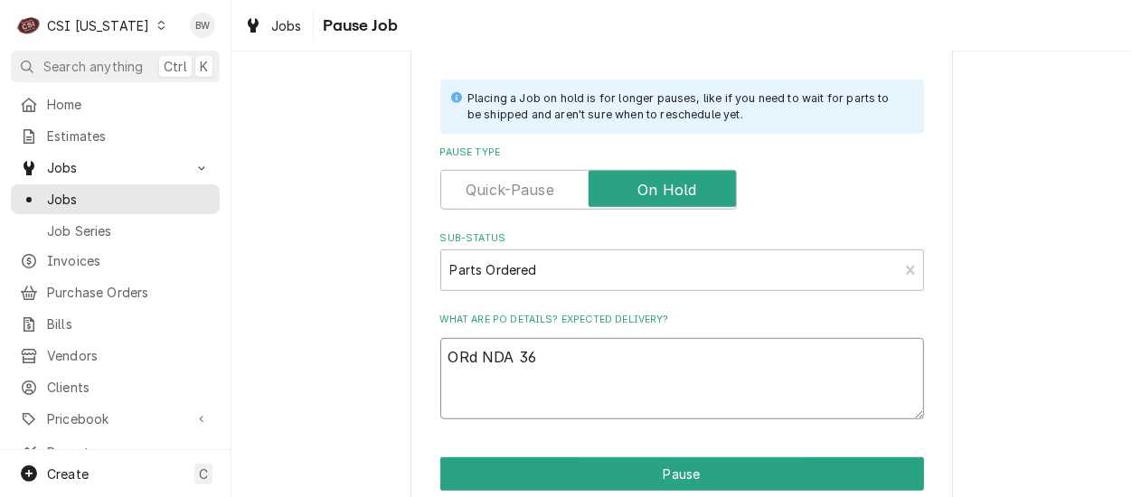
type textarea "ORd NDA 369"
type textarea "x"
type textarea "ORd NDA 3692"
type textarea "x"
type textarea "ORd NDA 36926"
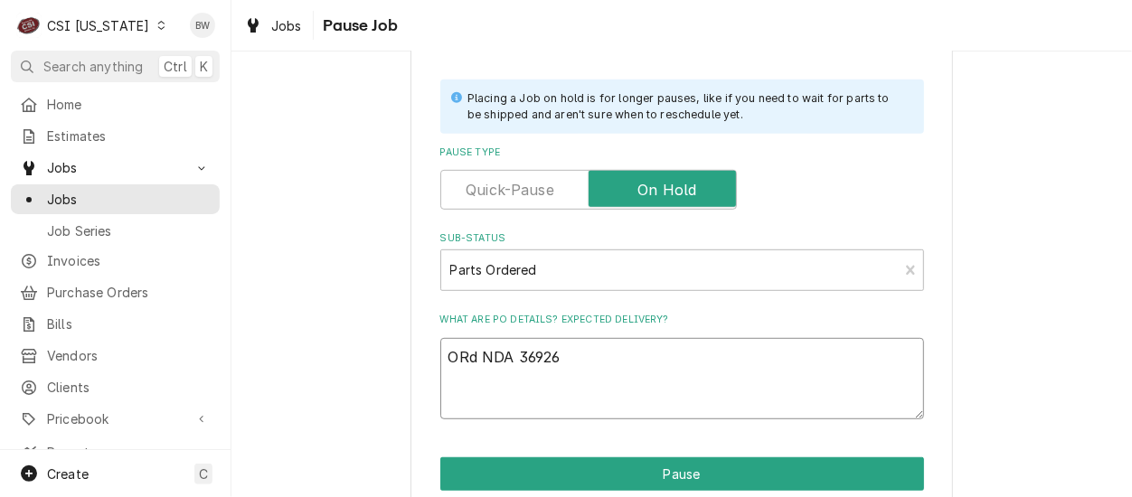
type textarea "x"
type textarea "OR NDA 369263"
type textarea "x"
type textarea "ORD NDA 369263"
click at [572, 356] on textarea "ORD NDA 369263" at bounding box center [682, 378] width 484 height 81
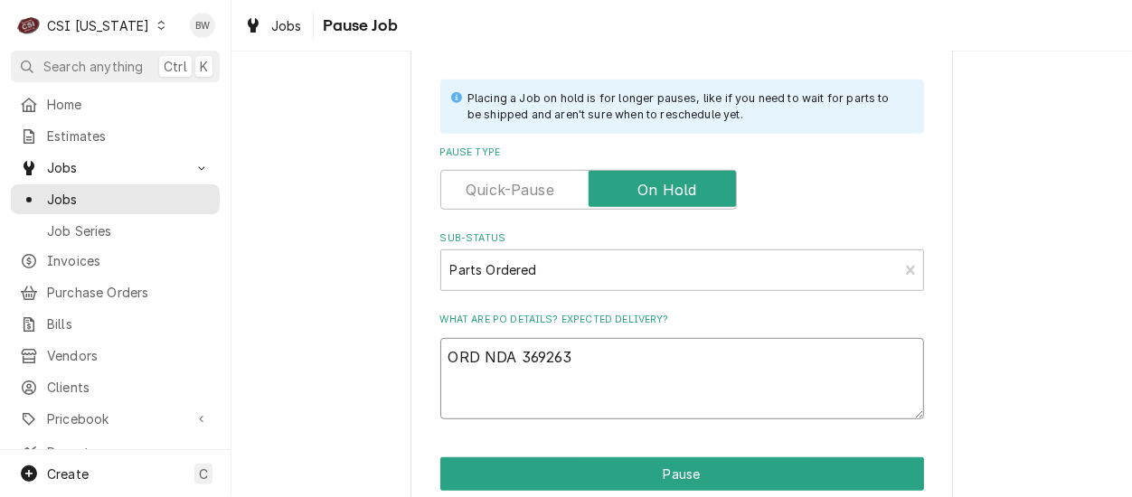
type textarea "x"
type textarea "ORD NDA 369263,"
type textarea "x"
type textarea "ORD NDA 369263,"
type textarea "x"
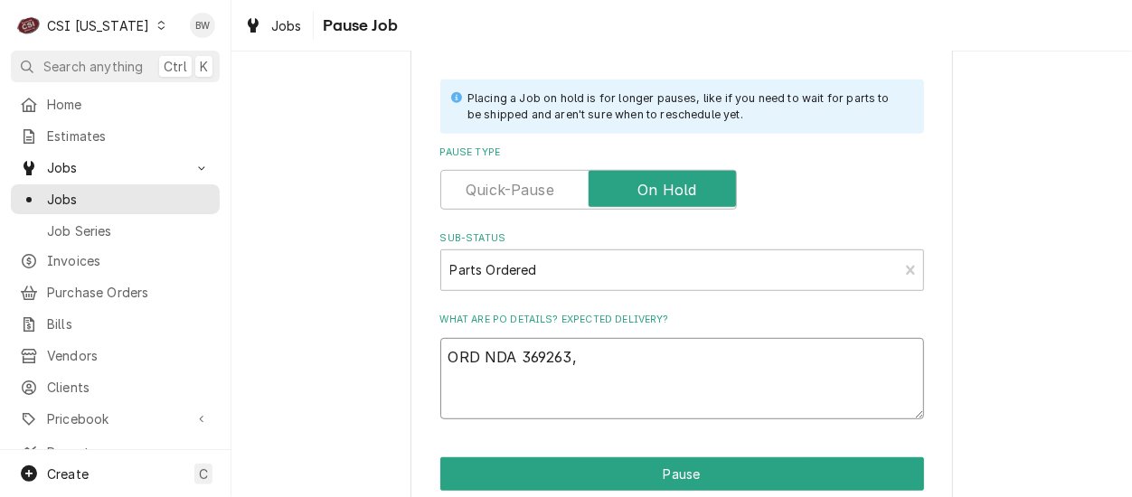
type textarea "ORD NDA 369263, P"
type textarea "x"
type textarea "ORD NDA 369263, PO"
type textarea "x"
type textarea "ORD NDA 369263, PO"
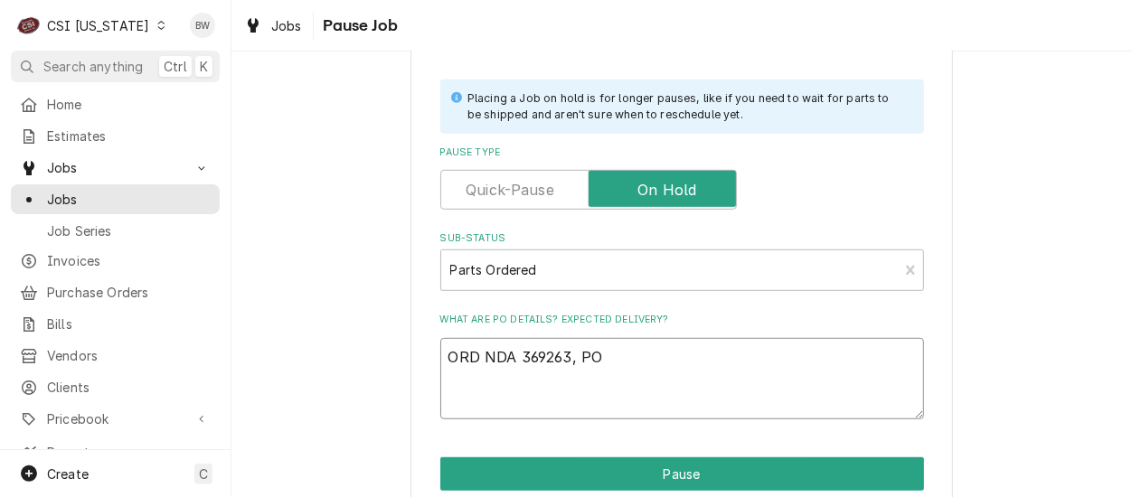
type textarea "x"
type textarea "ORD NDA 369263, PO 1"
type textarea "x"
type textarea "ORD NDA 369263, PO 10"
type textarea "x"
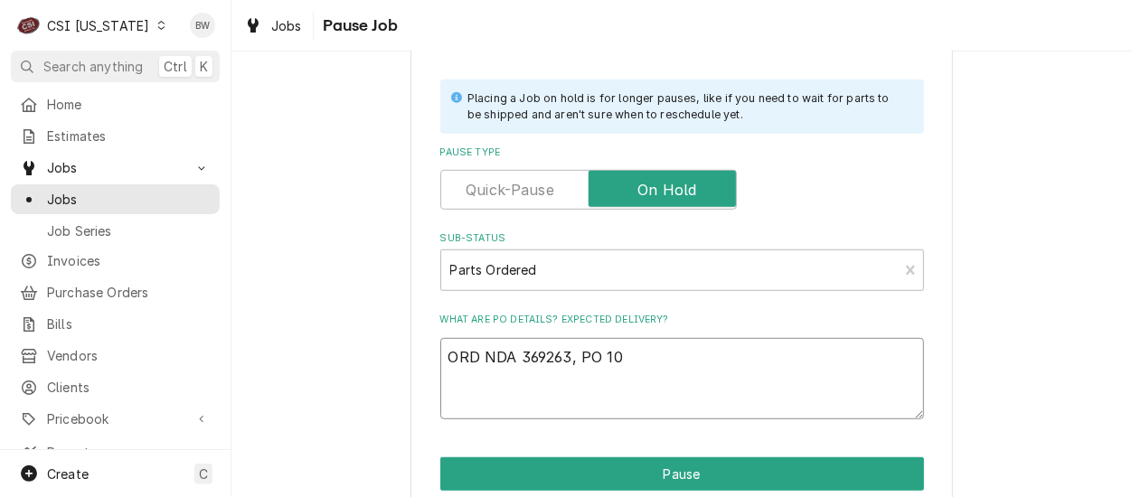
type textarea "ORD NDA 369263, PO 100"
type textarea "x"
type textarea "ORD NDA 369263, PO 1003"
type textarea "x"
type textarea "ORD NDA 369263, PO 10034"
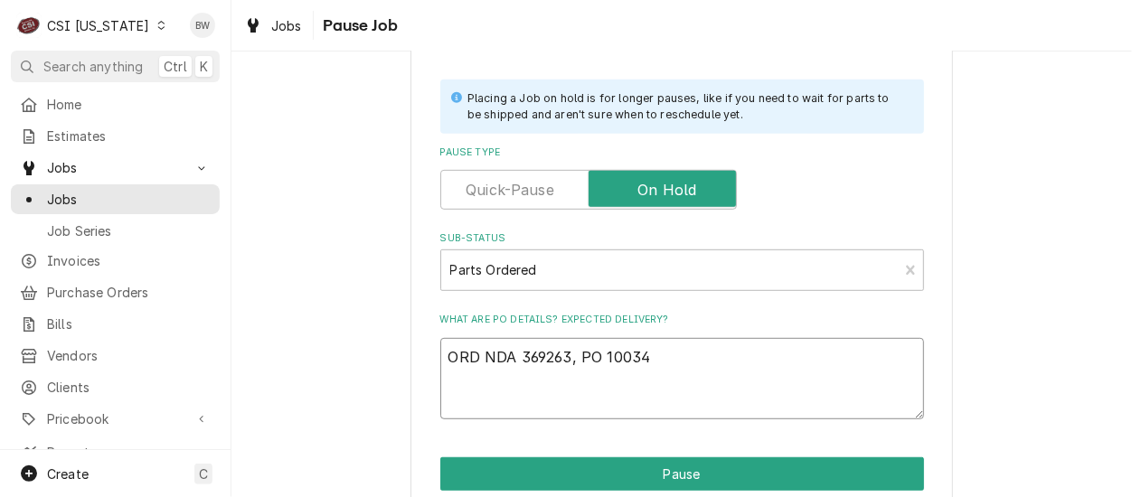
type textarea "x"
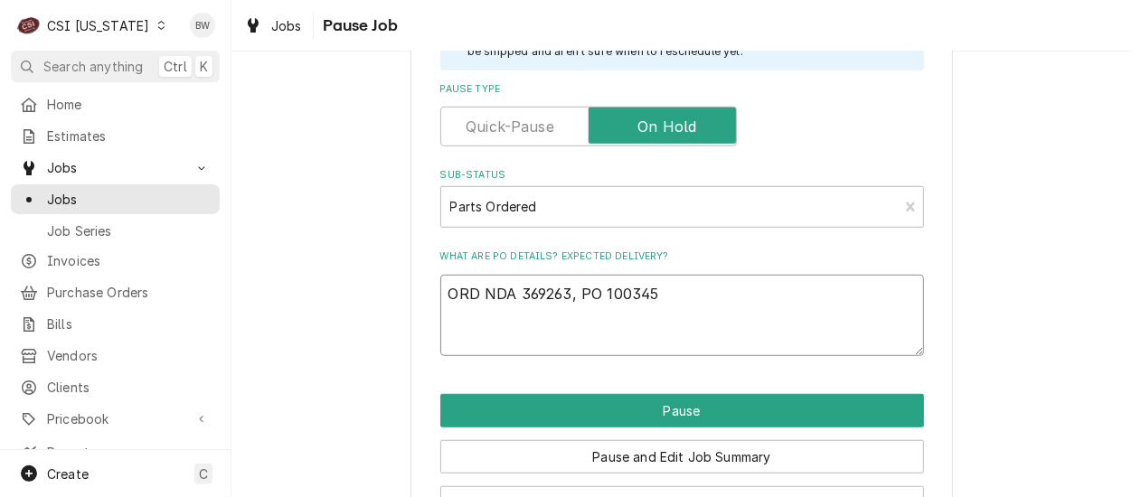
scroll to position [542, 0]
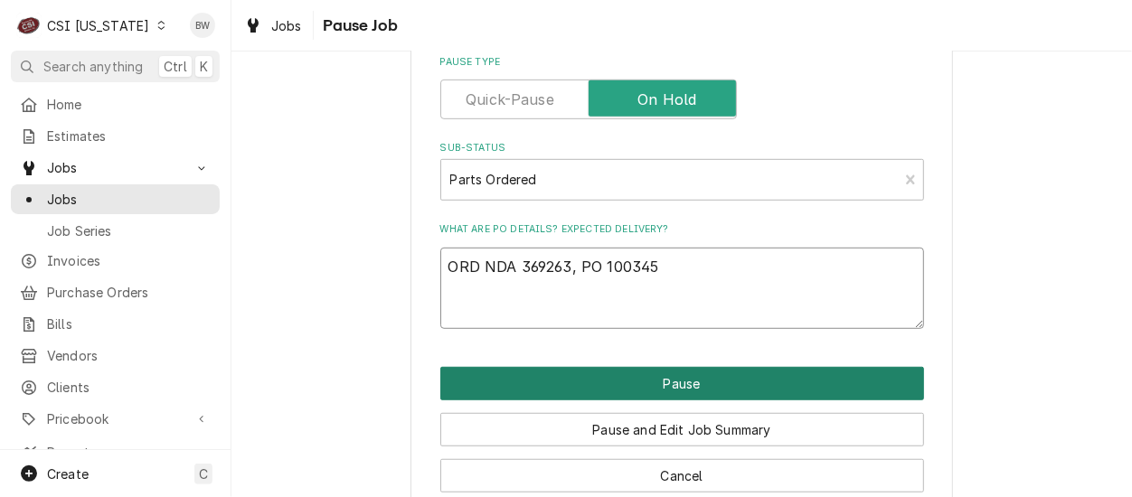
type textarea "ORD NDA 369263, PO 100345"
click at [617, 386] on button "Pause" at bounding box center [682, 383] width 484 height 33
type textarea "x"
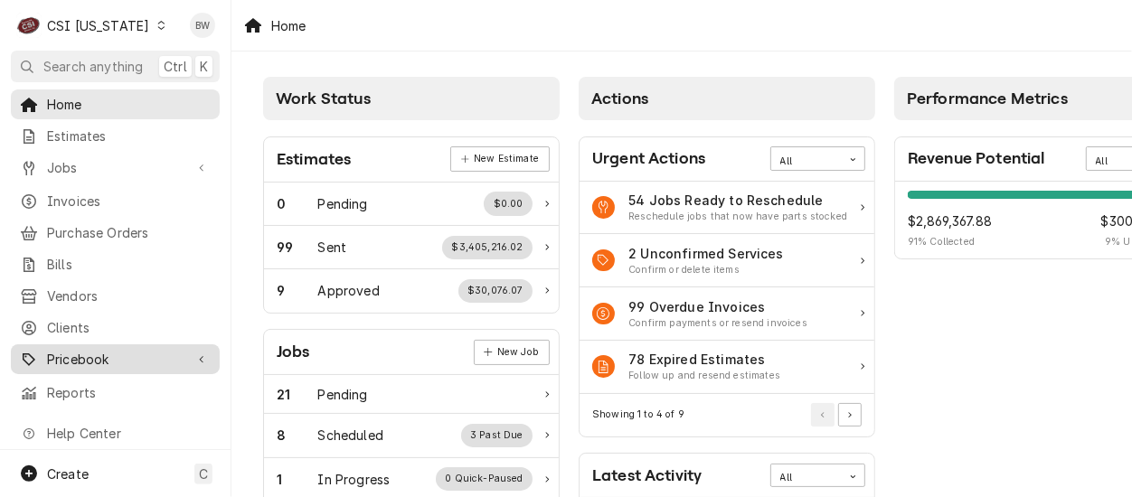
click at [113, 350] on span "Pricebook" at bounding box center [115, 359] width 137 height 19
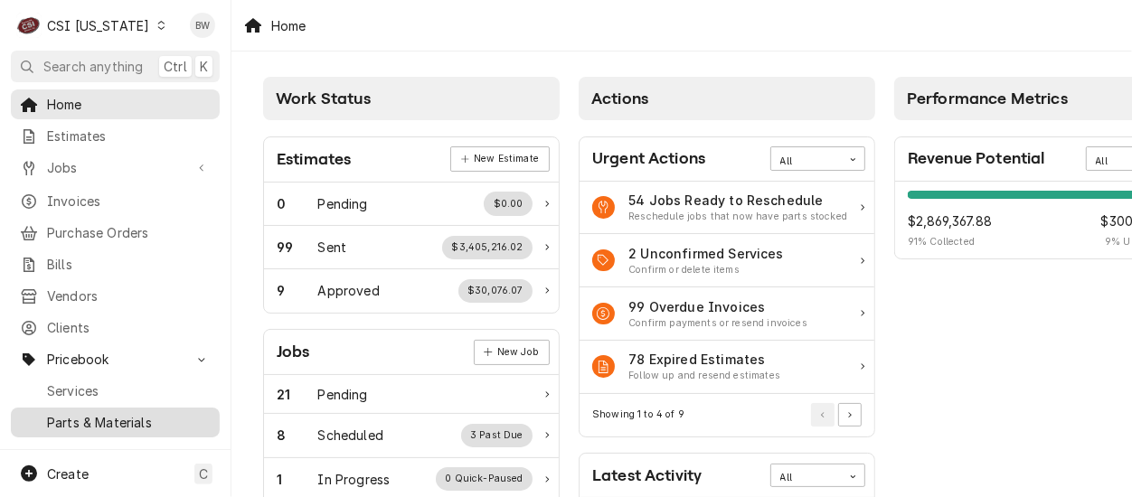
click at [105, 413] on span "Parts & Materials" at bounding box center [129, 422] width 164 height 19
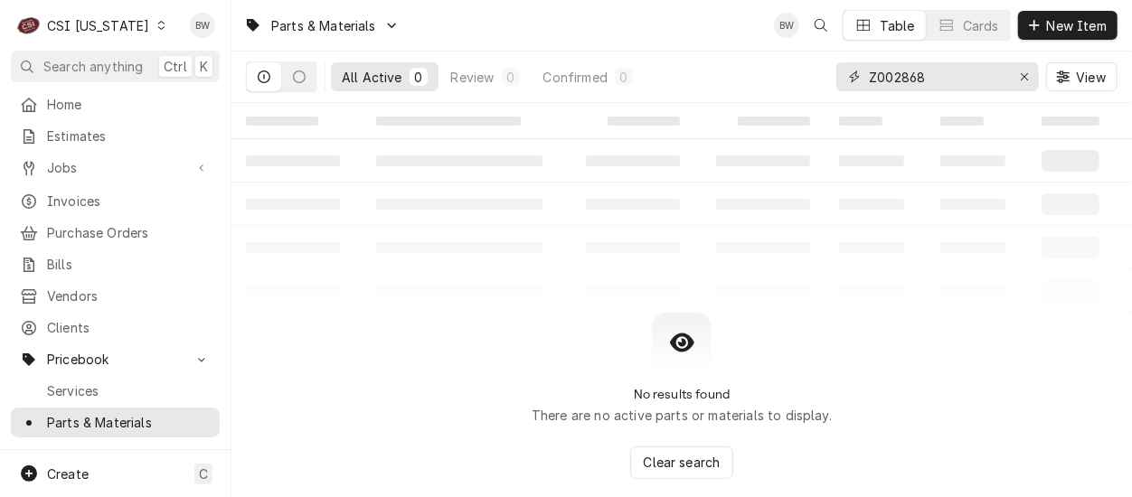
drag, startPoint x: 946, startPoint y: 80, endPoint x: 844, endPoint y: 81, distance: 102.2
click at [844, 81] on div "Z002868" at bounding box center [937, 76] width 203 height 29
type input "369263"
click at [368, 242] on table "‌ ‌ ‌ ‌ ‌ ‌ ‌ ‌ ‌ ‌ ‌ ‌ ‌ ‌ ‌ ‌ ‌ ‌ ‌ ‌ ‌ ‌ ‌ ‌ ‌ ‌ ‌ ‌ ‌ ‌ ‌ ‌ ‌ ‌ ‌ ‌ ‌ ‌ ‌ ‌…" at bounding box center [681, 208] width 901 height 210
click at [1062, 27] on span "New Item" at bounding box center [1076, 25] width 67 height 19
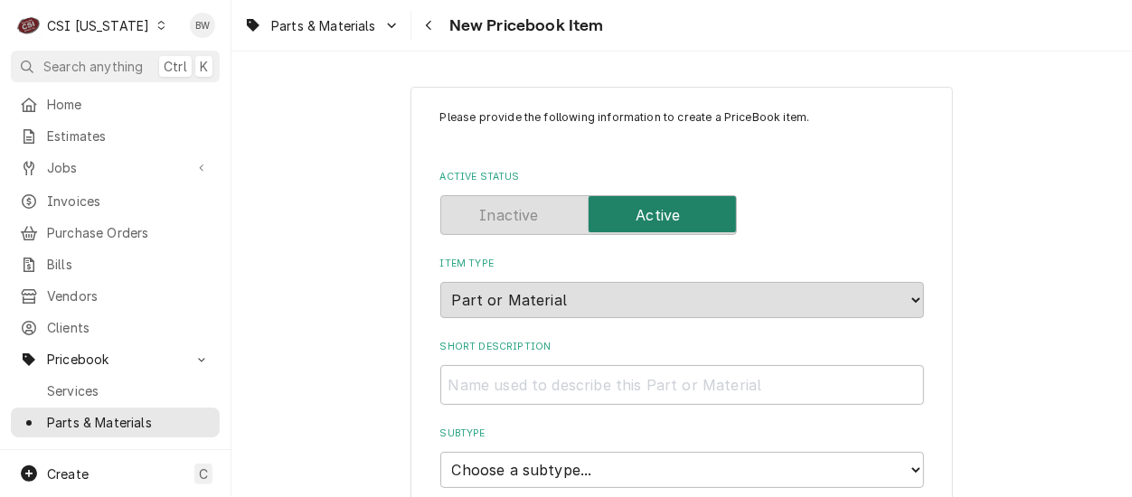
click at [485, 385] on input "Short Description" at bounding box center [682, 385] width 484 height 40
paste input "Gas Valve, Basotrol, Natural Gas"
type textarea "x"
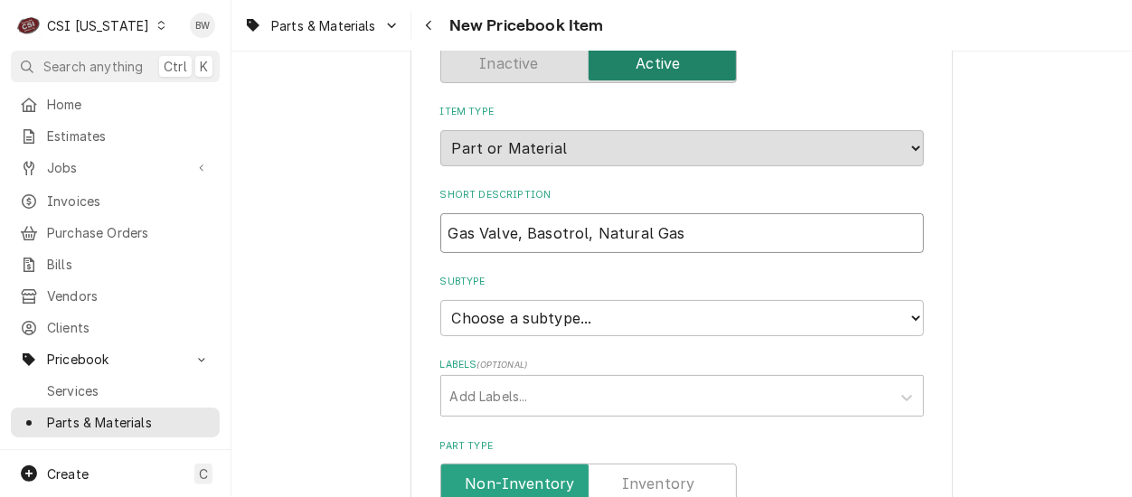
scroll to position [271, 0]
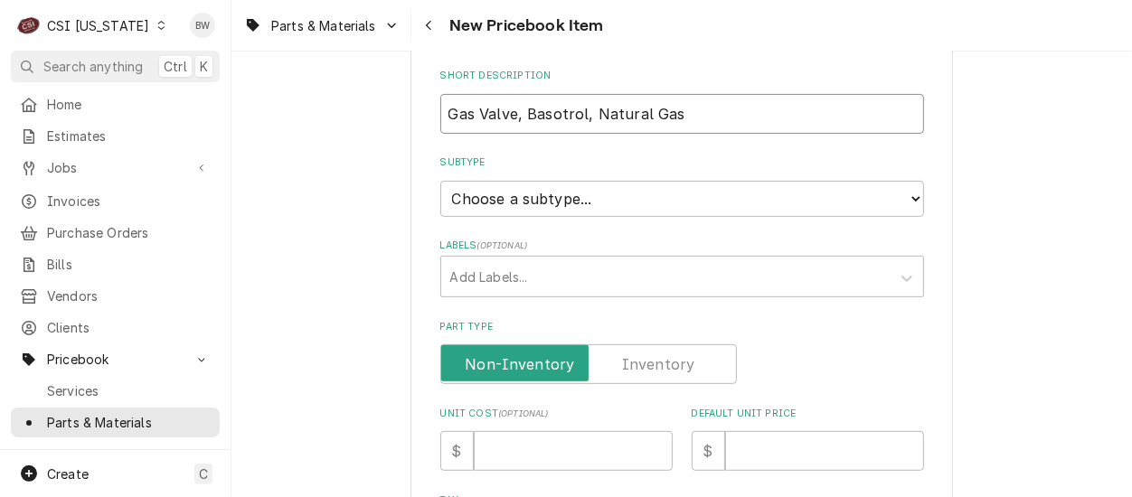
type input "Gas Valve, Basotrol, Natural Gas"
click at [634, 360] on label "Part Type" at bounding box center [588, 364] width 297 height 40
click at [634, 360] on input "Part Type" at bounding box center [588, 364] width 280 height 40
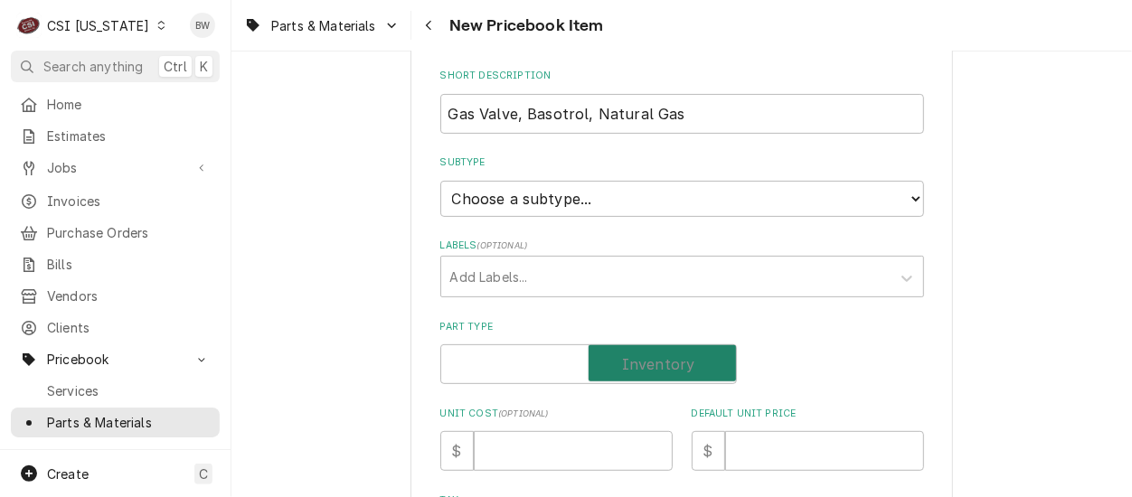
checkbox input "true"
type textarea "x"
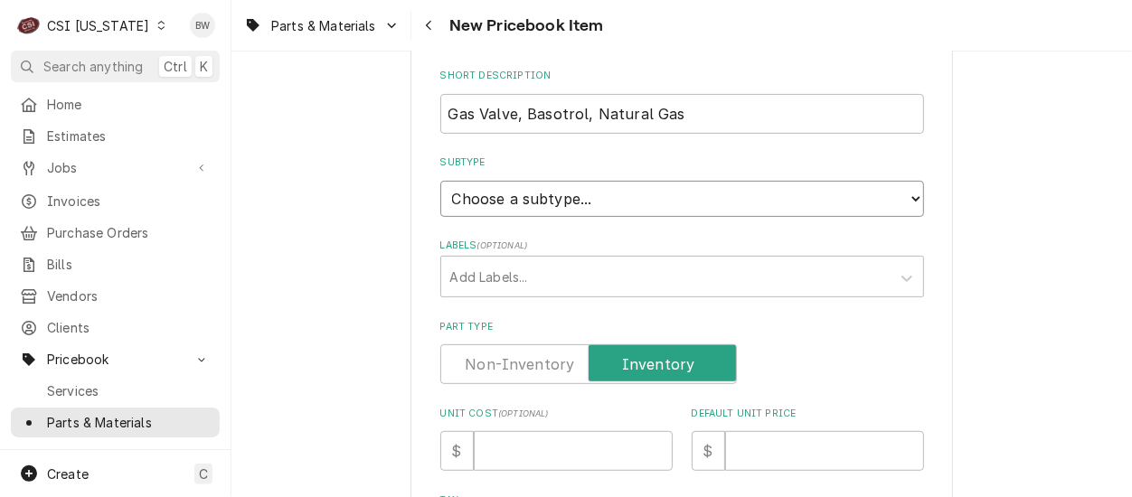
click at [528, 200] on select "Choose a subtype... [#2-DUAL] AFTERHRS-WH-CHG-2 [#2-DUAL] BEV-EQUIP [#2-DUAL] B…" at bounding box center [682, 199] width 484 height 36
select select "87"
click at [440, 181] on select "Choose a subtype... [#2-DUAL] AFTERHRS-WH-CHG-2 [#2-DUAL] BEV-EQUIP [#2-DUAL] B…" at bounding box center [682, 199] width 484 height 36
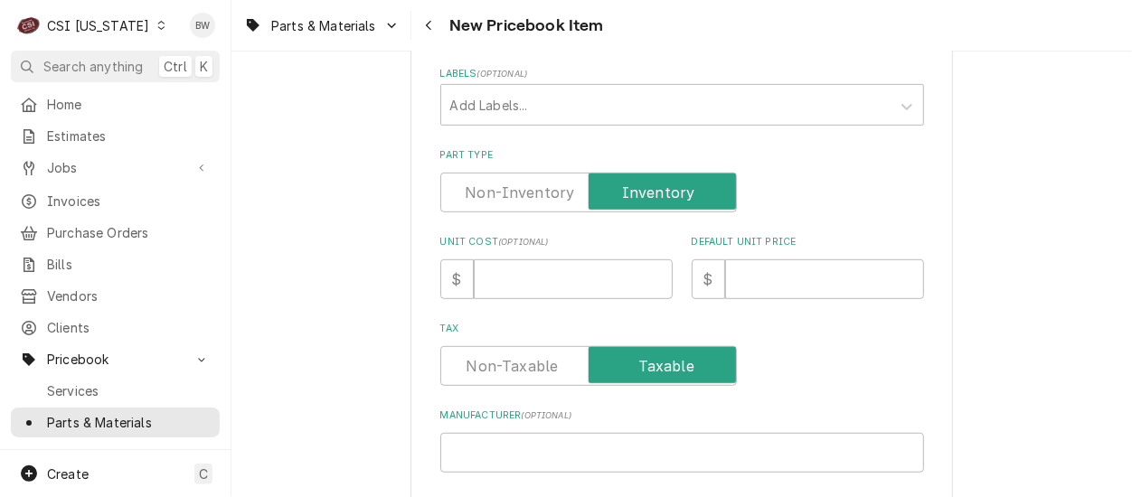
scroll to position [452, 0]
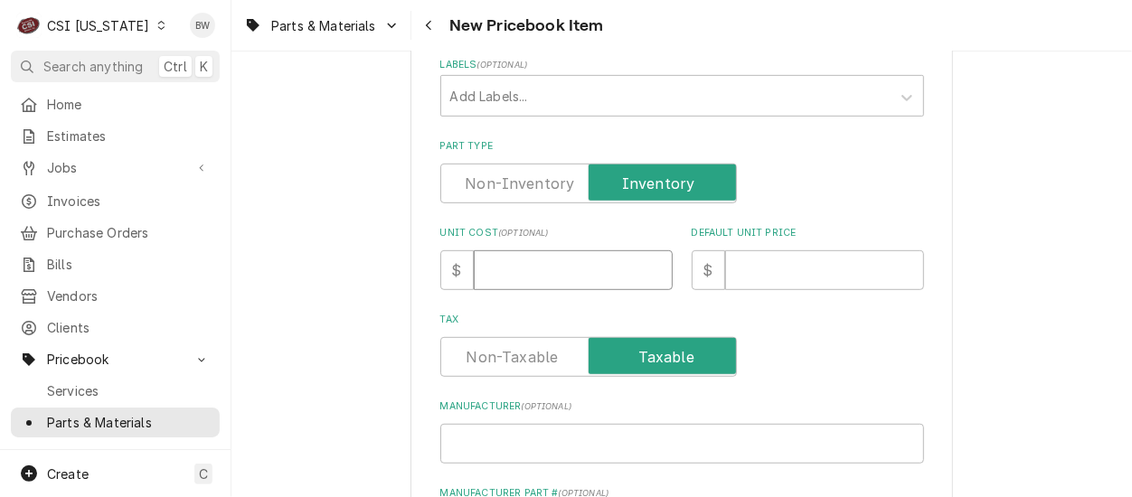
click at [517, 269] on input "Unit Cost ( optional )" at bounding box center [573, 270] width 199 height 40
click at [523, 276] on input "Unit Cost ( optional )" at bounding box center [573, 270] width 199 height 40
type textarea "x"
type input "3"
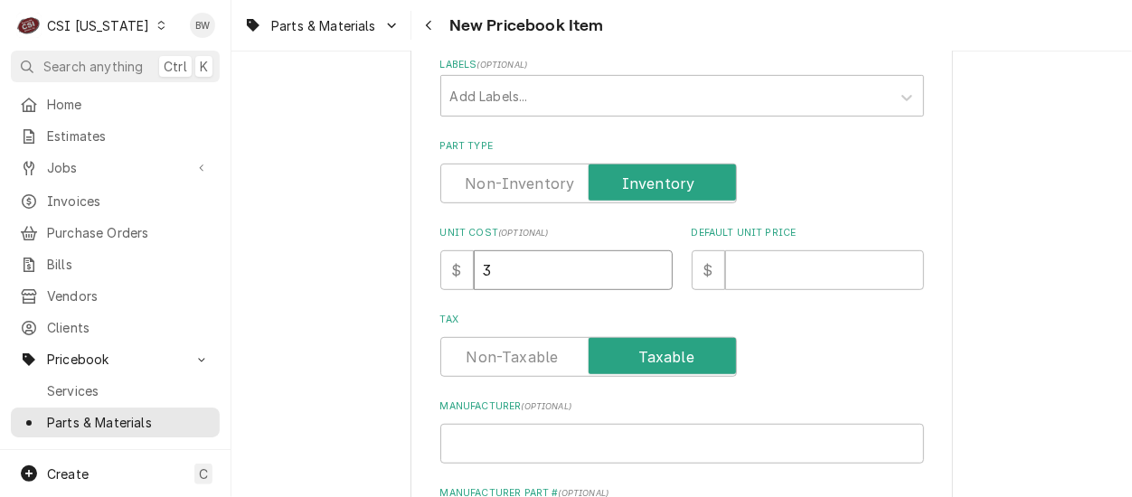
type textarea "x"
type input "31"
type textarea "x"
type input "318"
type textarea "x"
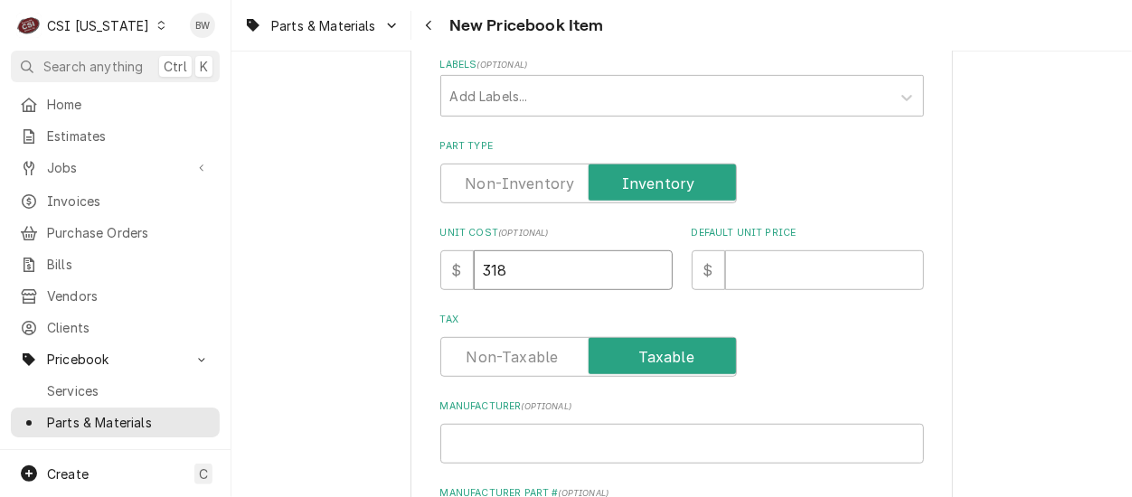
type input "318.8"
type textarea "x"
type input "318.84"
click at [762, 277] on input "Default Unit Price" at bounding box center [824, 270] width 199 height 40
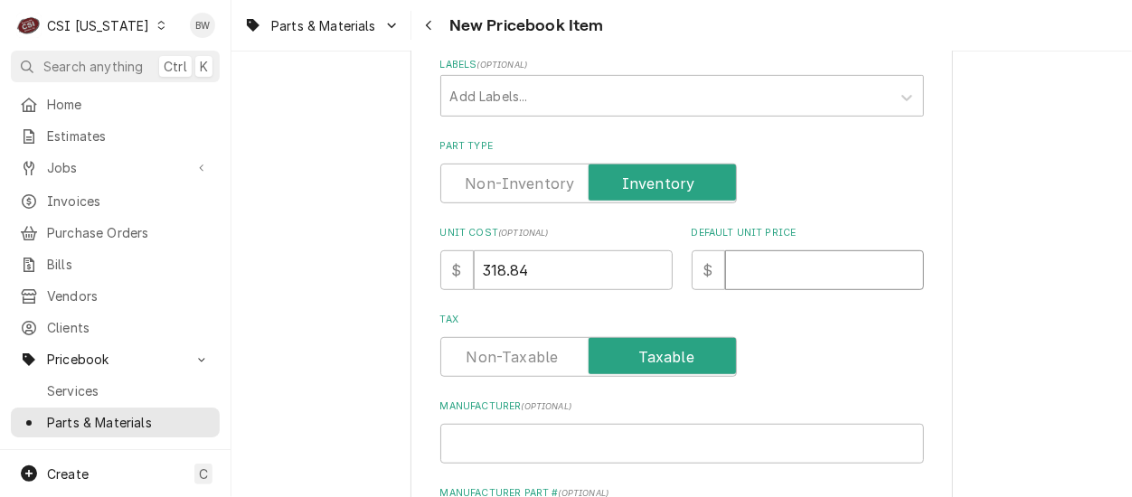
type textarea "x"
type input "5"
type textarea "x"
type input "57"
type textarea "x"
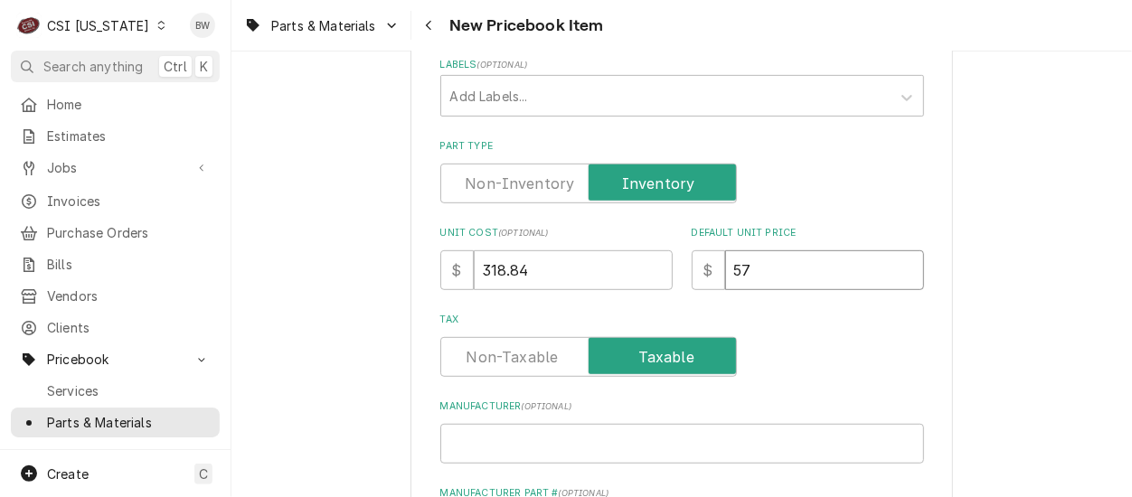
type input "579"
type textarea "x"
type input "579.7"
type textarea "x"
type input "579.70"
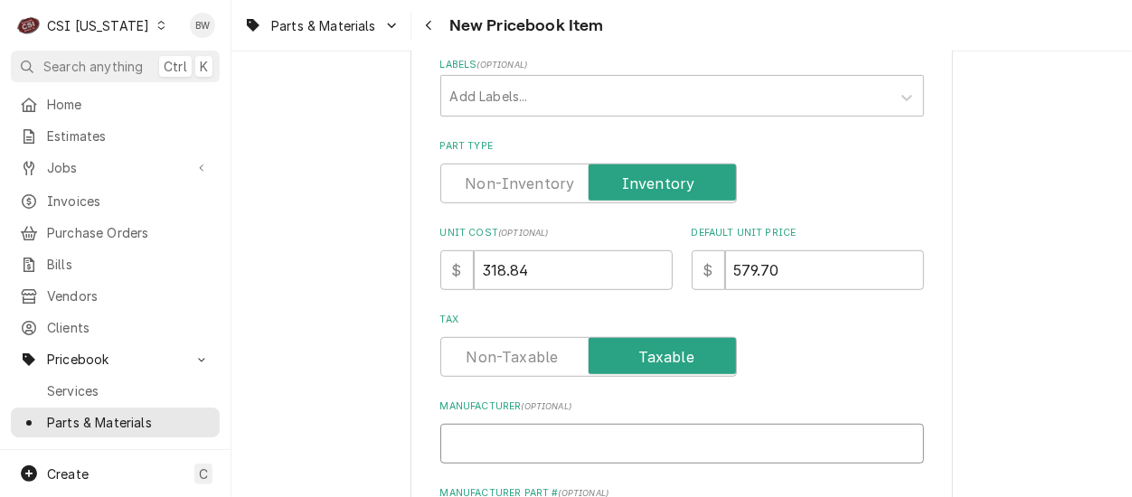
click at [504, 437] on input "Manufacturer ( optional )" at bounding box center [682, 444] width 484 height 40
type textarea "x"
type input "L"
type textarea "x"
type input "LI"
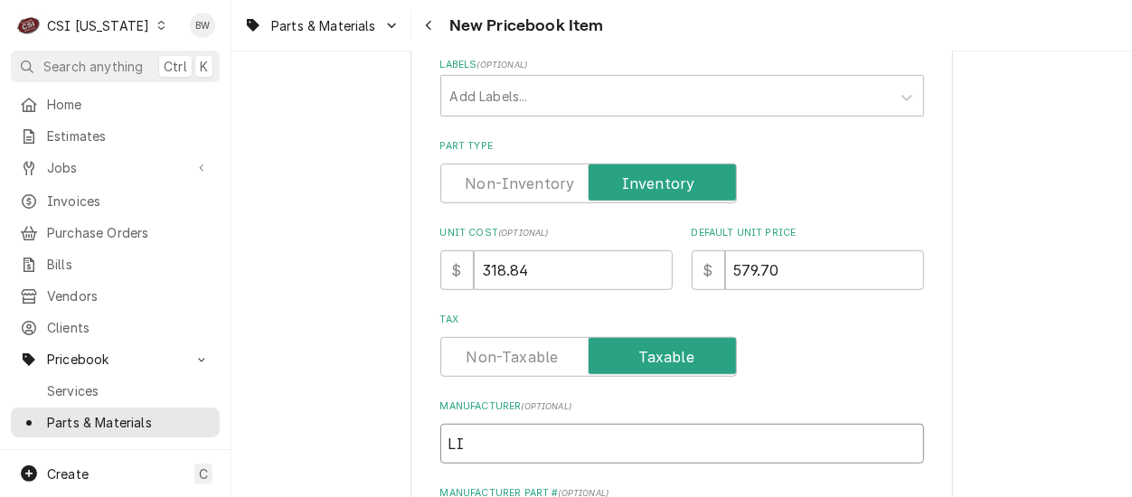
type textarea "x"
type input "LIN"
type textarea "x"
type input "LIN-"
type textarea "x"
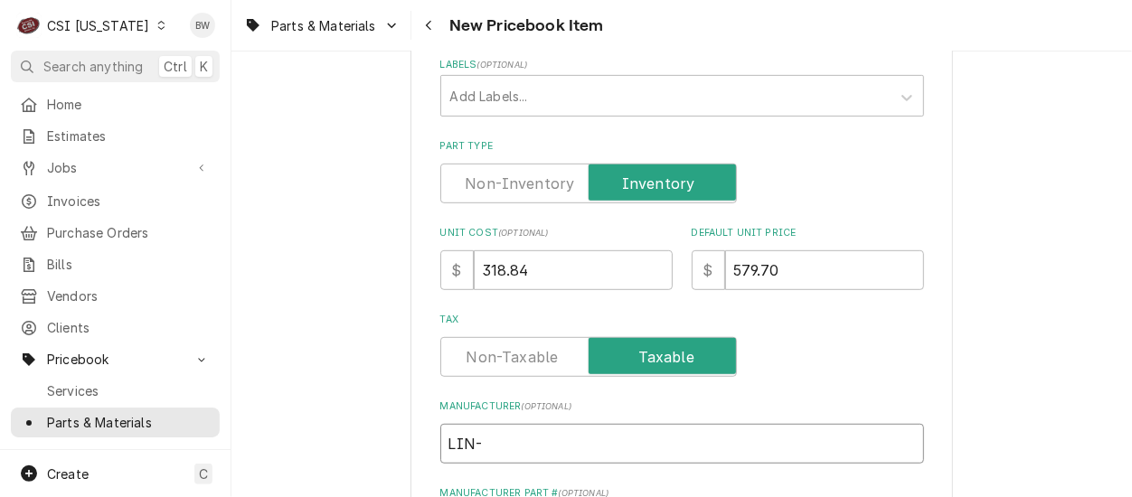
type input "LIN-3"
type textarea "x"
type input "LIN-36"
type textarea "x"
type input "LIN-369"
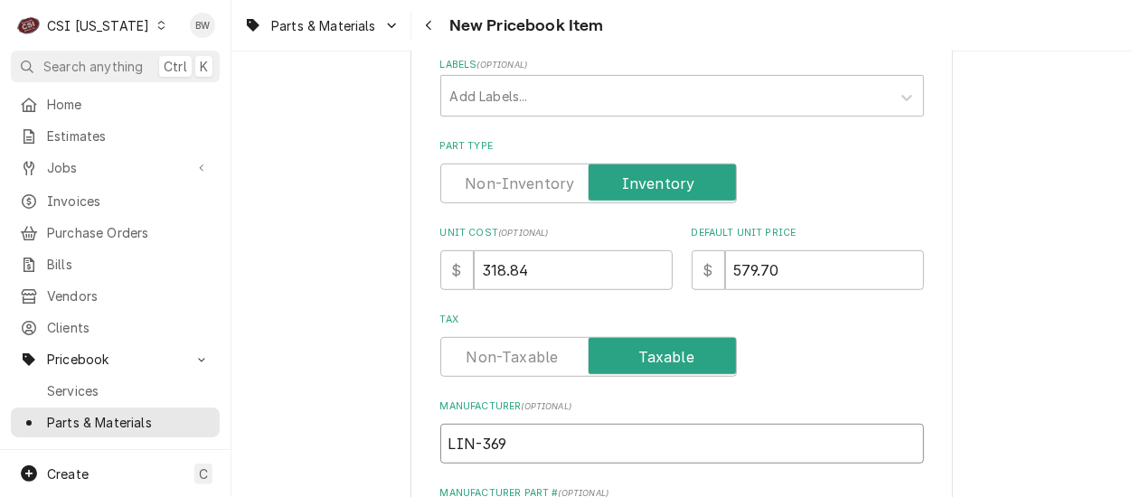
type textarea "x"
type input "LIN-3692"
type textarea "x"
type input "LIN-36926"
type textarea "x"
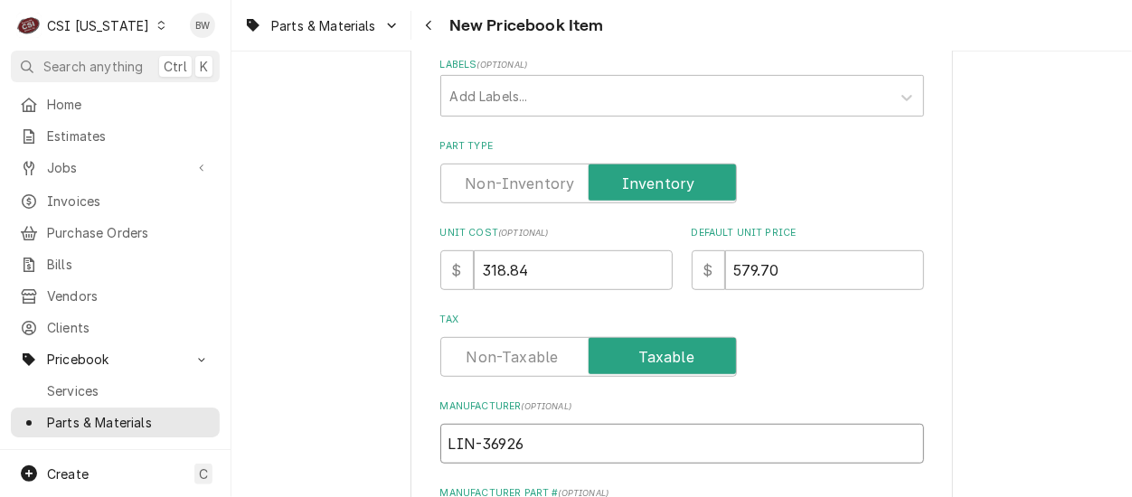
type input "LIN-369263"
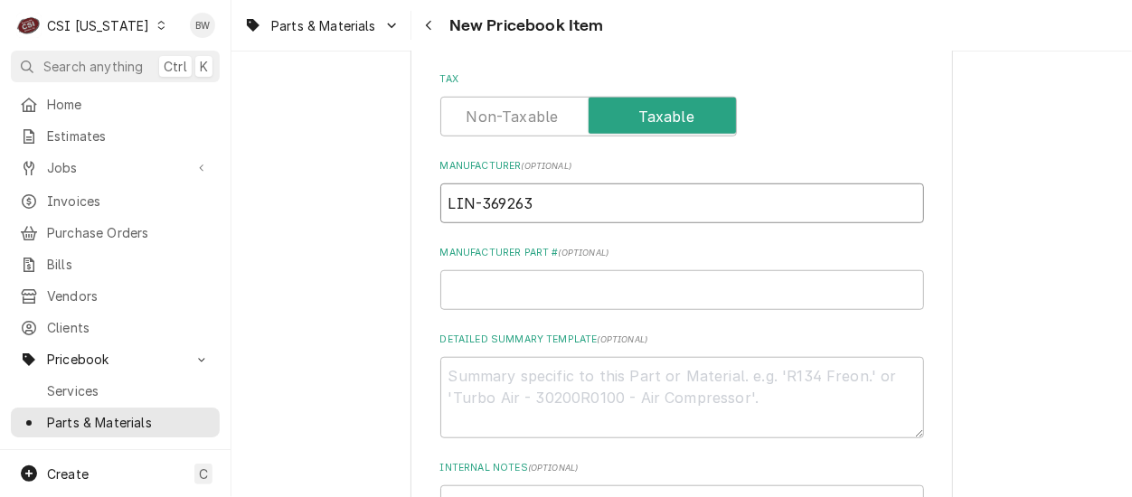
scroll to position [723, 0]
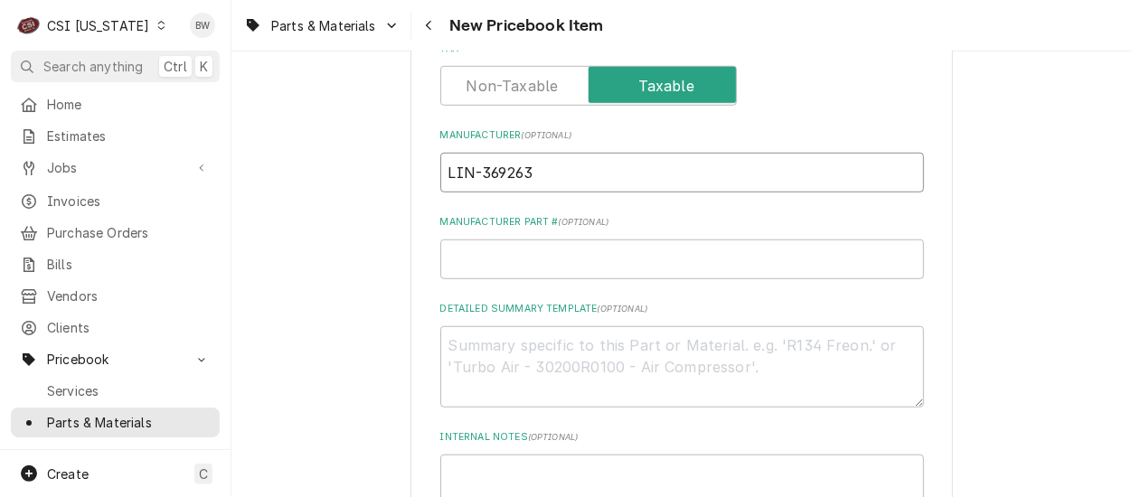
drag, startPoint x: 535, startPoint y: 179, endPoint x: 419, endPoint y: 179, distance: 116.6
type textarea "x"
click at [485, 250] on input "Manufacturer Part # ( optional )" at bounding box center [682, 260] width 484 height 40
paste input "LIN-369263"
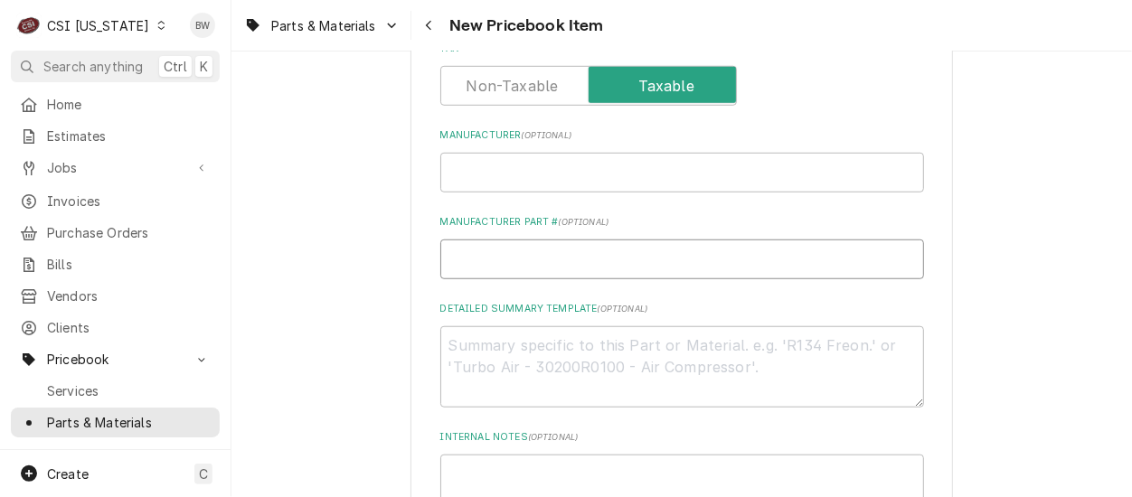
type textarea "x"
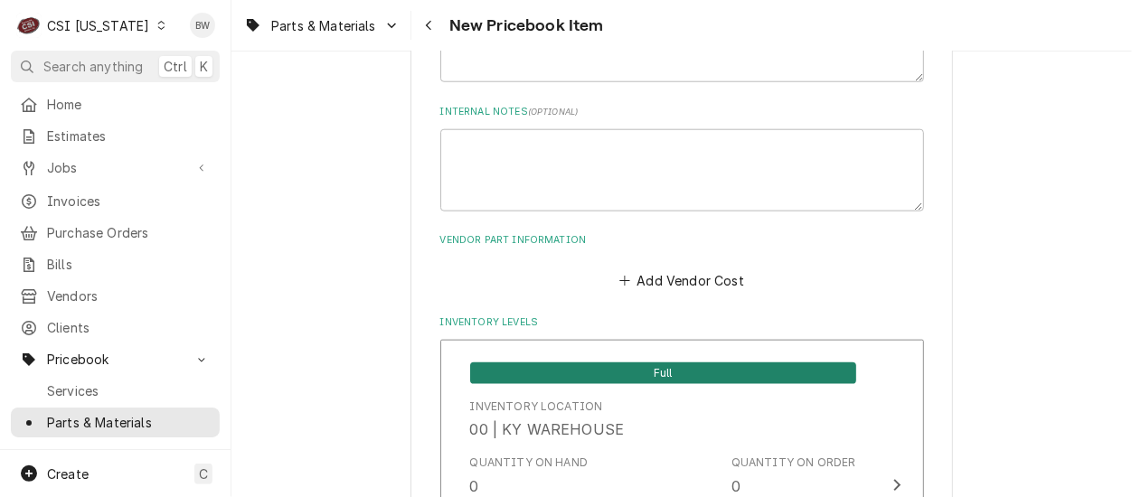
scroll to position [1085, 0]
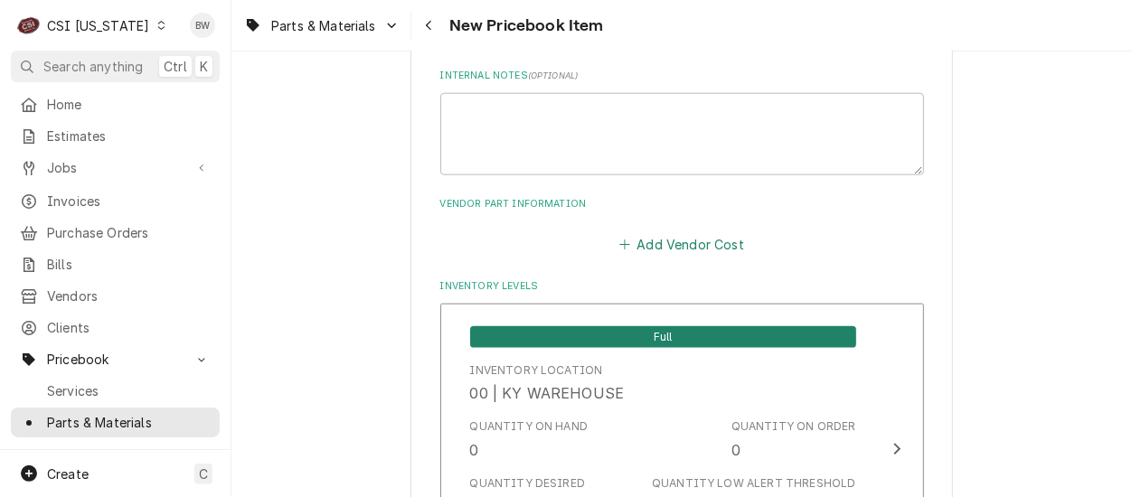
type input "LIN-369263"
click at [671, 236] on button "Add Vendor Cost" at bounding box center [682, 243] width 131 height 25
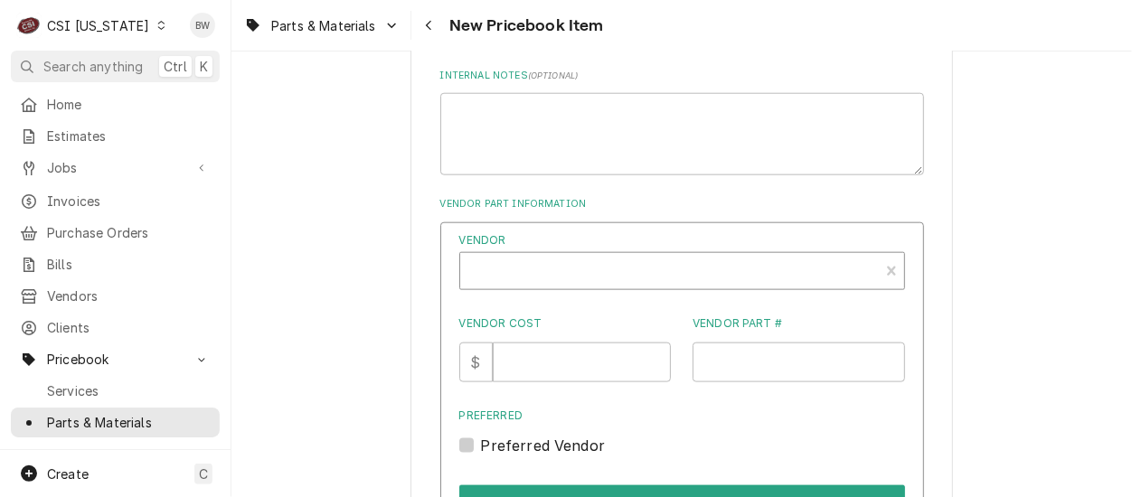
type textarea "x"
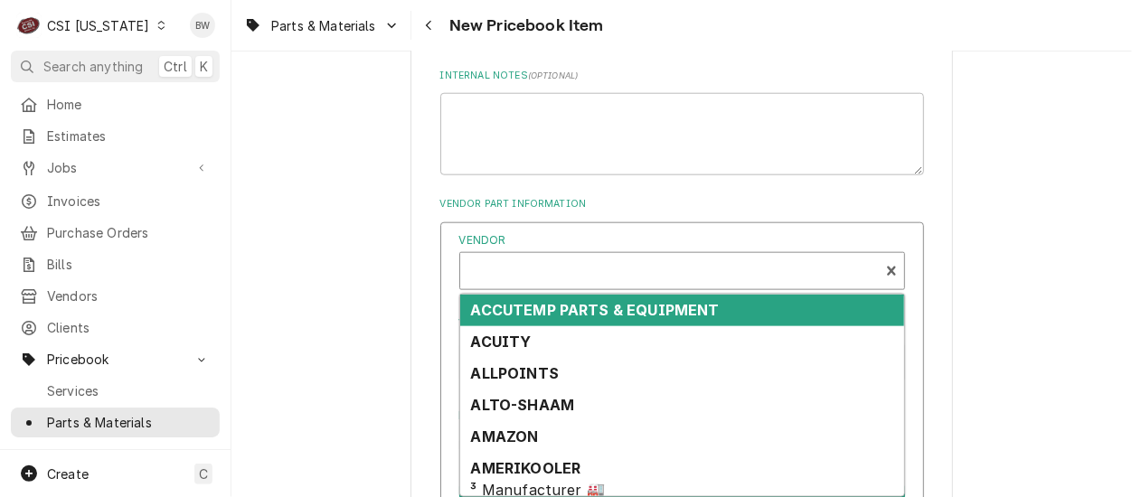
click at [534, 270] on div "Vendor" at bounding box center [669, 278] width 401 height 43
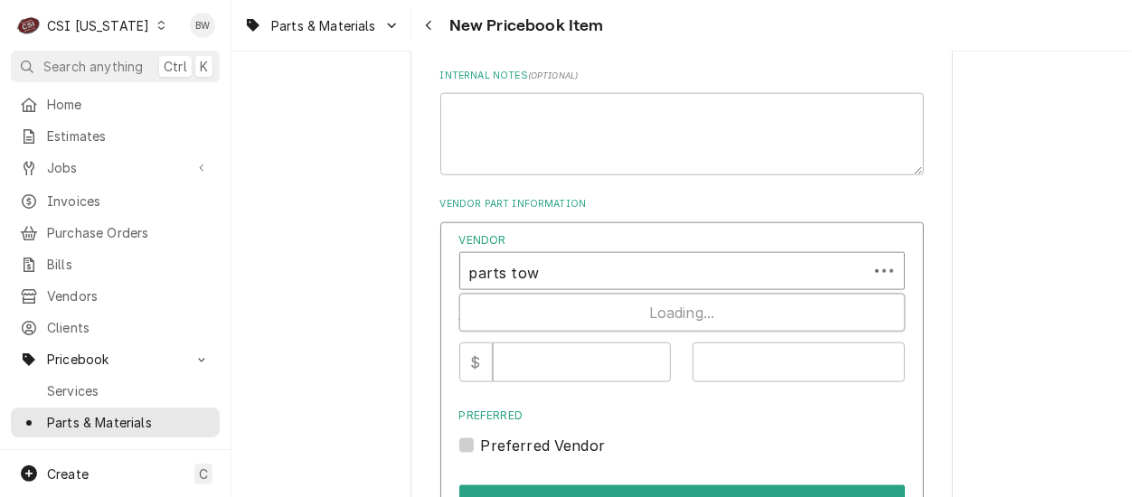
type input "parts town"
click at [541, 370] on input "Vendor Cost" at bounding box center [582, 363] width 178 height 40
type input "318.84"
paste input "LIN-369263"
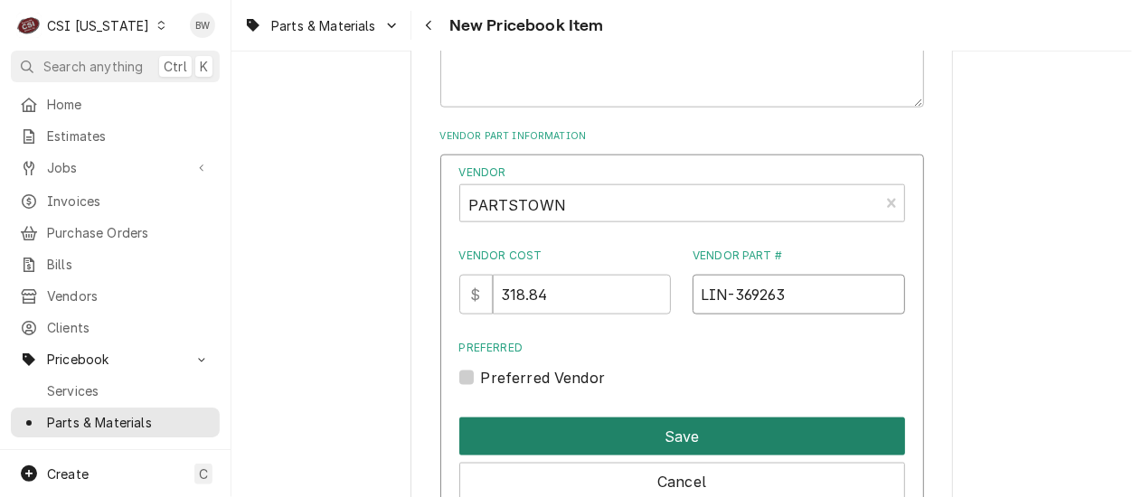
scroll to position [1175, 0]
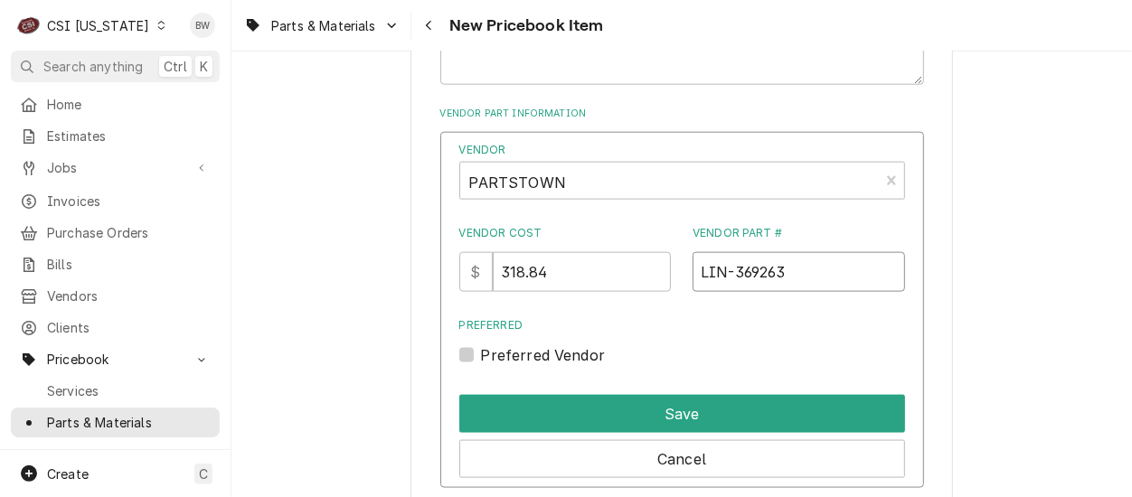
type input "LIN-369263"
click at [554, 357] on label "Preferred Vendor" at bounding box center [543, 355] width 125 height 22
click at [554, 357] on input "Preferred" at bounding box center [704, 364] width 446 height 40
click at [554, 356] on label "Preferred Vendor" at bounding box center [543, 355] width 125 height 22
click at [554, 356] on input "Preferred" at bounding box center [704, 364] width 446 height 40
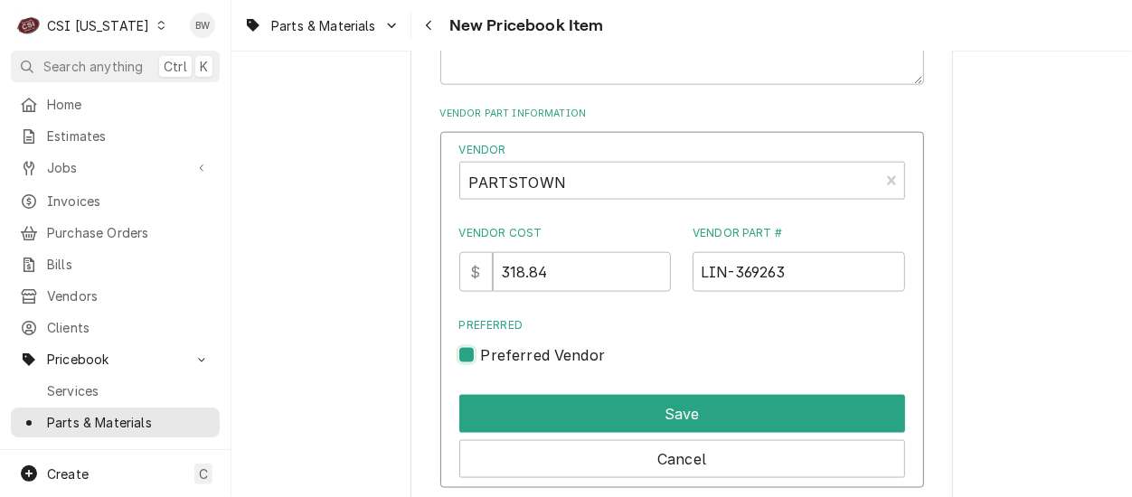
checkbox input "false"
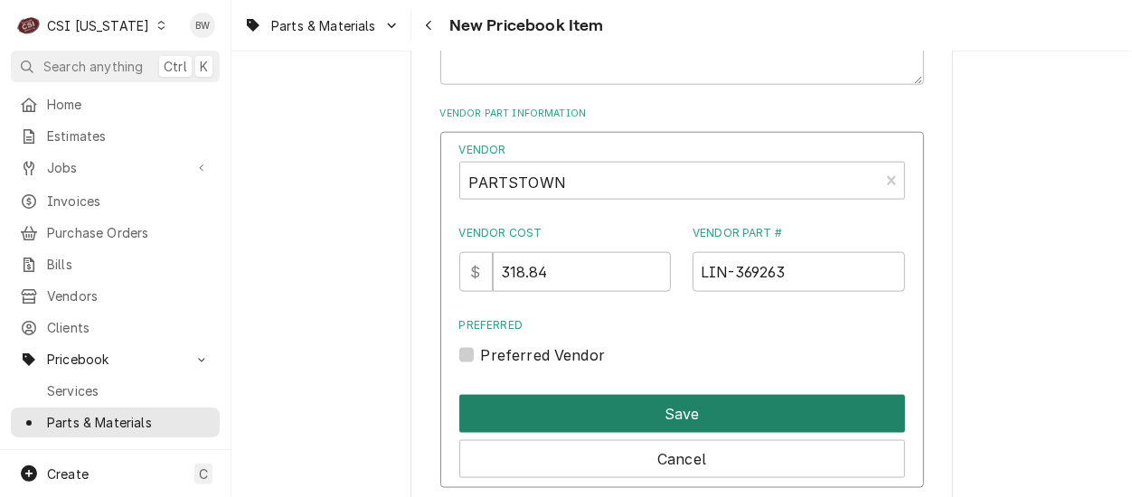
click at [608, 398] on button "Save" at bounding box center [682, 414] width 446 height 38
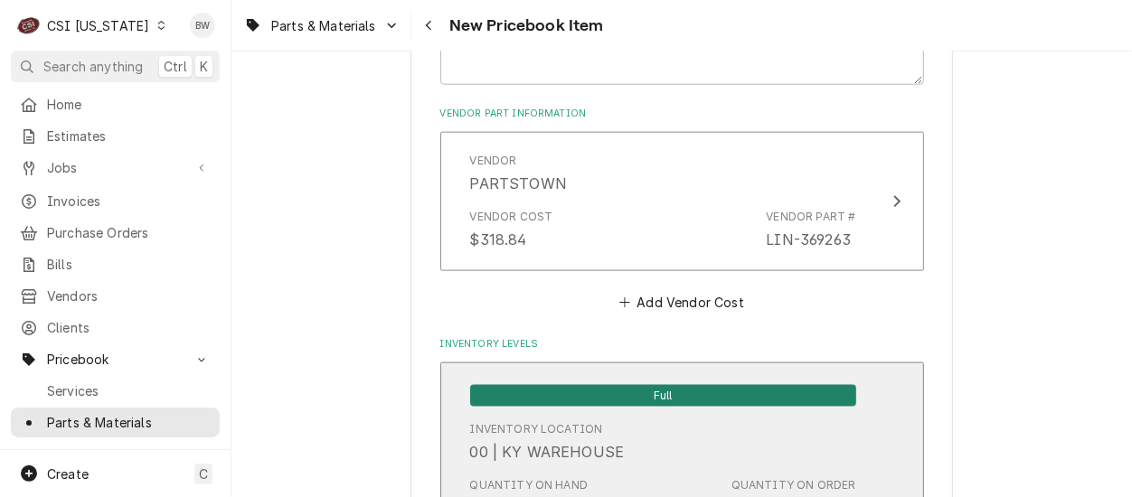
scroll to position [5040, 0]
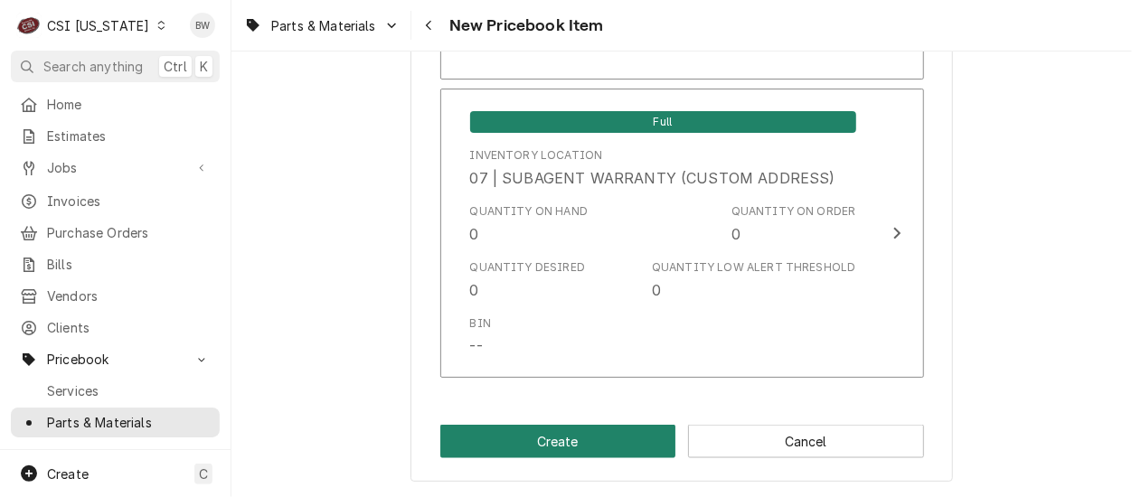
click at [588, 437] on button "Create" at bounding box center [558, 441] width 236 height 33
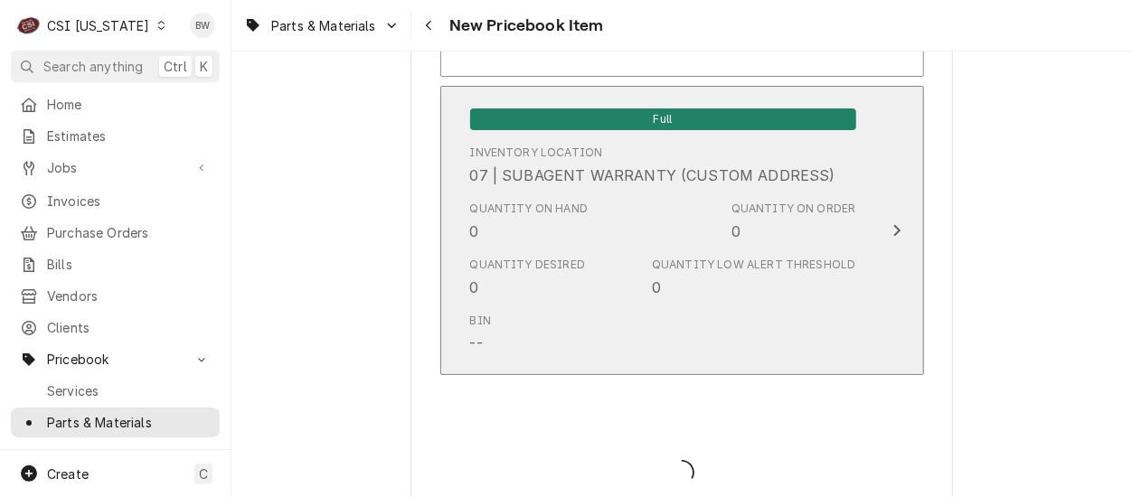
type textarea "x"
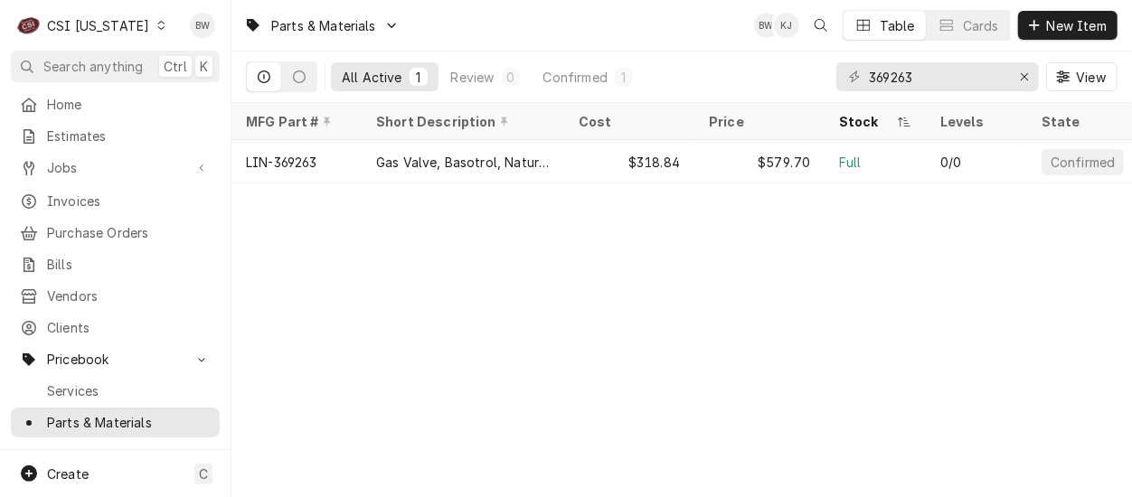
click at [157, 26] on icon "Dynamic Content Wrapper" at bounding box center [161, 25] width 8 height 9
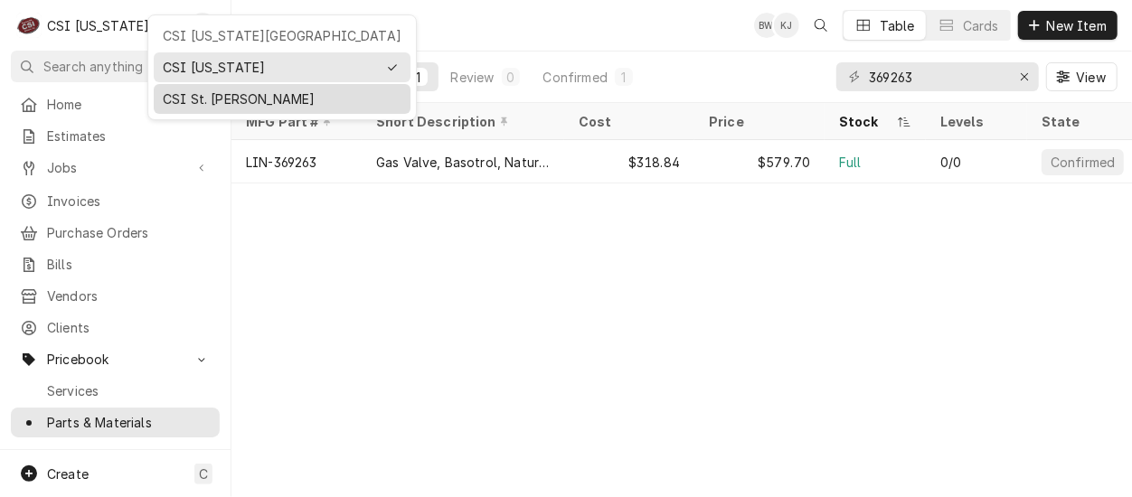
click at [177, 96] on div "CSI St. [PERSON_NAME]" at bounding box center [282, 99] width 239 height 19
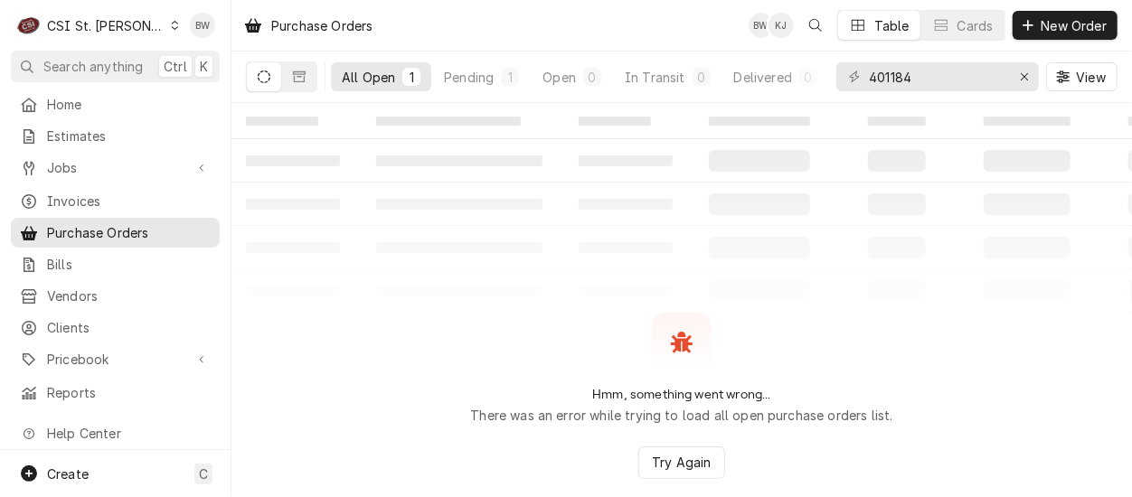
click at [141, 32] on div "C CSI St. [PERSON_NAME]" at bounding box center [98, 25] width 174 height 36
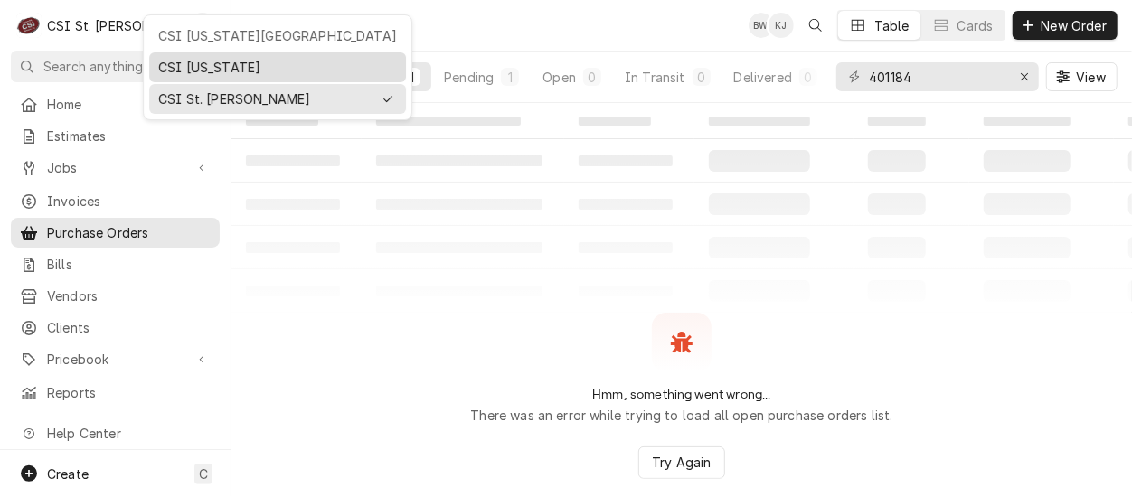
click at [169, 69] on div "CSI [US_STATE]" at bounding box center [277, 67] width 239 height 19
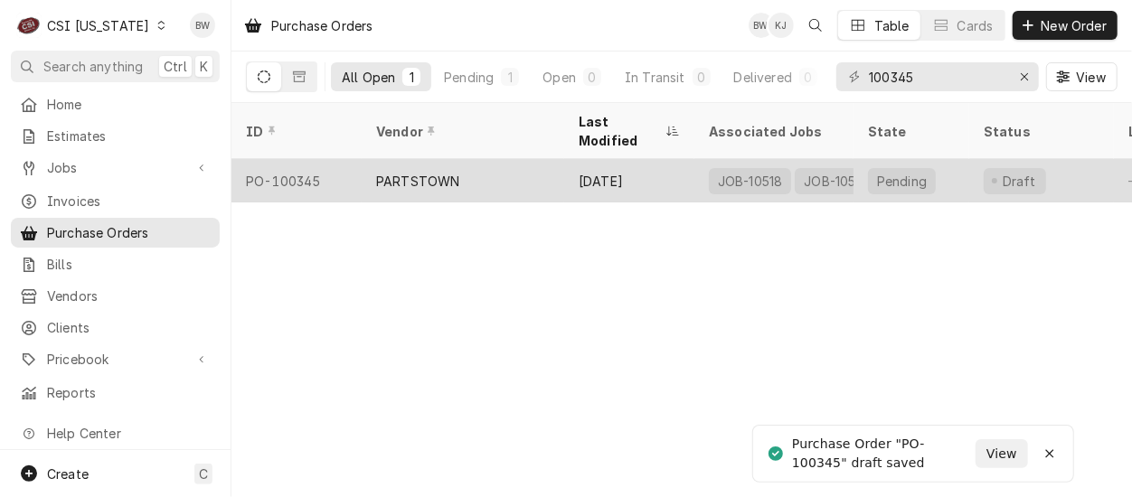
click at [320, 159] on div "PO-100345" at bounding box center [296, 180] width 130 height 43
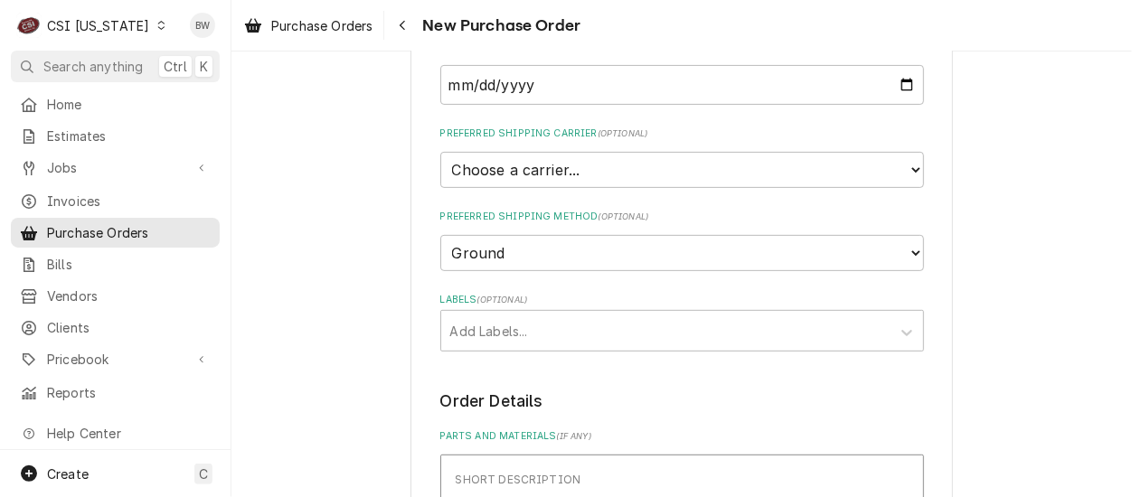
scroll to position [362, 0]
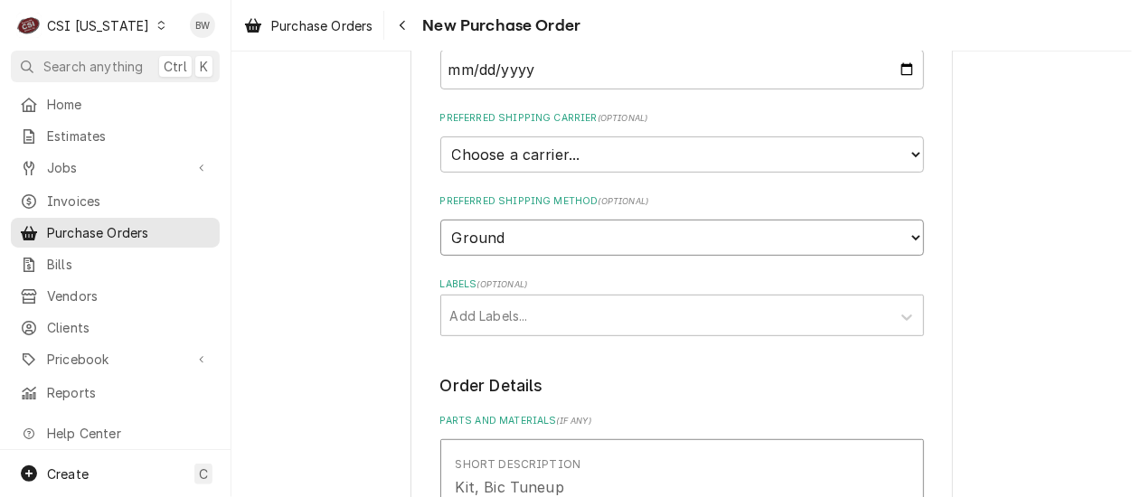
click at [476, 231] on select "Choose a method... Ground Next Day Early AM Next Day Air 2 Day Air Other" at bounding box center [682, 238] width 484 height 36
select select "3"
click at [440, 220] on select "Choose a method... Ground Next Day Early AM Next Day Air 2 Day Air Other" at bounding box center [682, 238] width 484 height 36
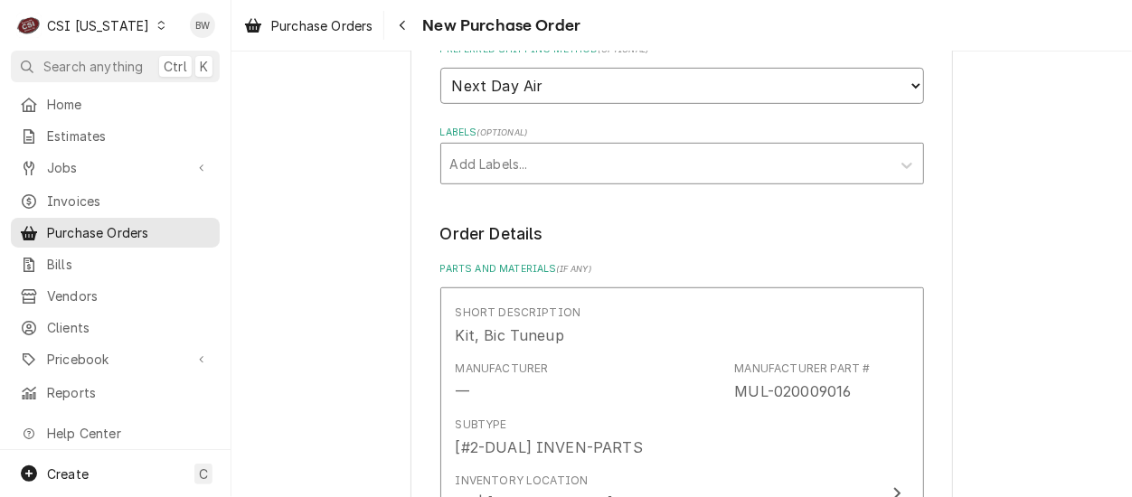
scroll to position [542, 0]
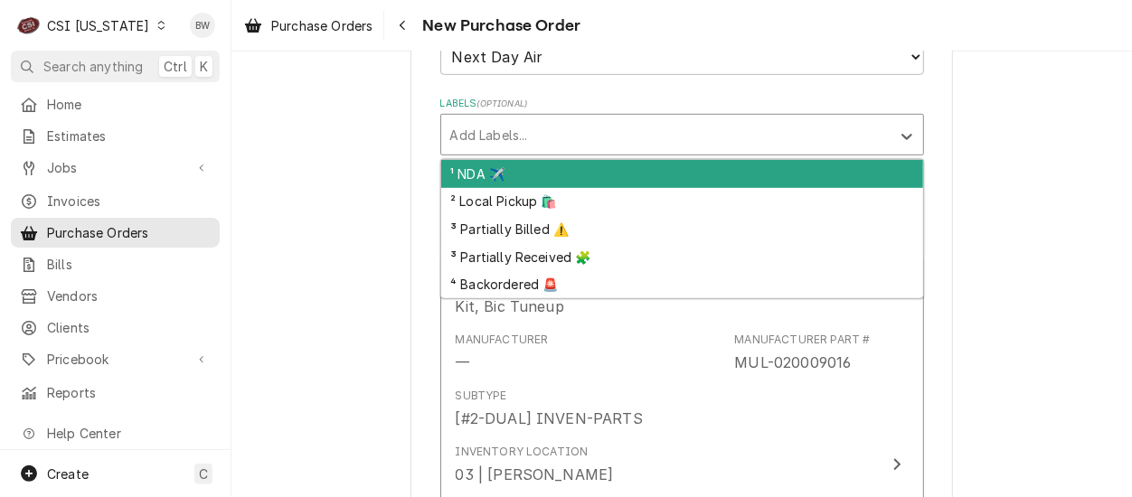
click at [467, 136] on div "Labels" at bounding box center [665, 134] width 431 height 33
click at [471, 176] on div "¹ NDA ✈️" at bounding box center [682, 174] width 482 height 28
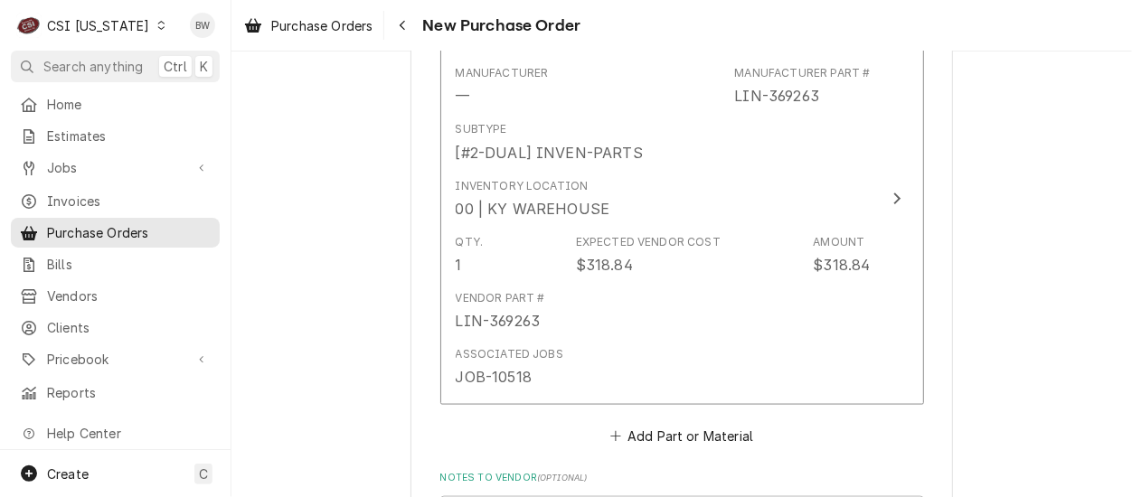
scroll to position [1175, 0]
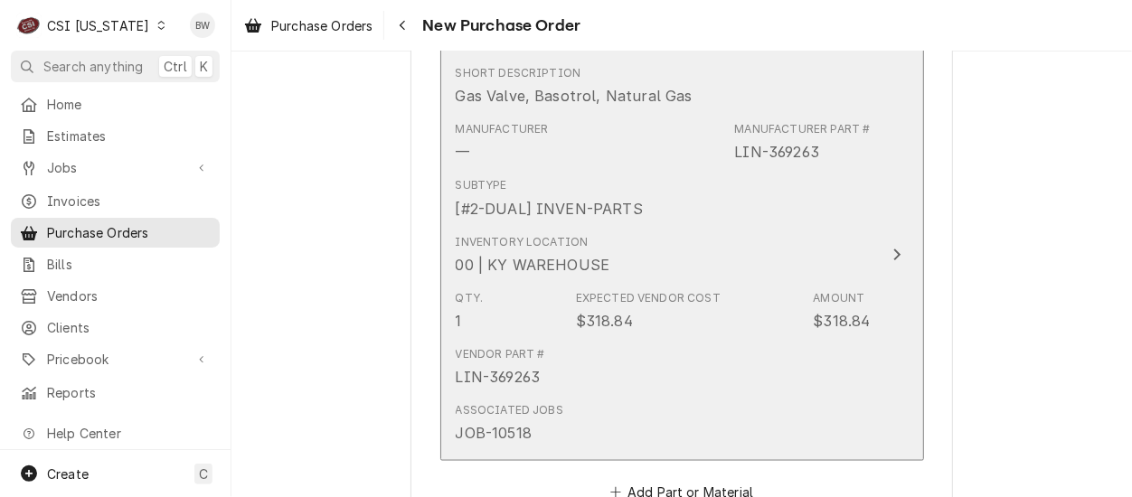
click at [561, 254] on div "00 | KY WAREHOUSE" at bounding box center [533, 265] width 155 height 22
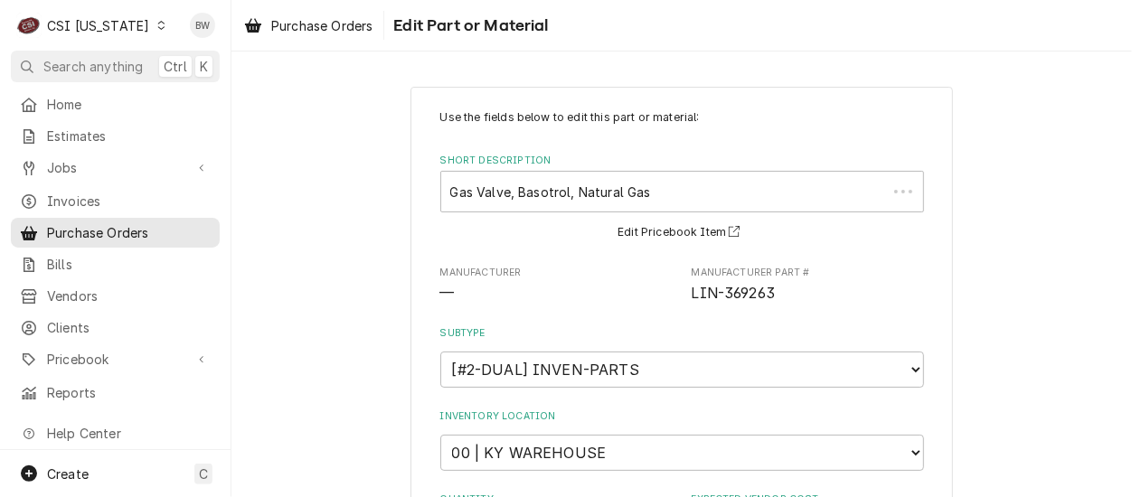
type textarea "x"
click at [534, 452] on select "Choose a location... 00 | KY WAREHOUSE 01 | BRYANT JOLLEY V#142 01 | JAY MAIDEN…" at bounding box center [682, 453] width 484 height 36
select select "624"
click at [440, 435] on select "Choose a location... 00 | KY WAREHOUSE 01 | BRYANT JOLLEY V#142 01 | JAY MAIDEN…" at bounding box center [682, 453] width 484 height 36
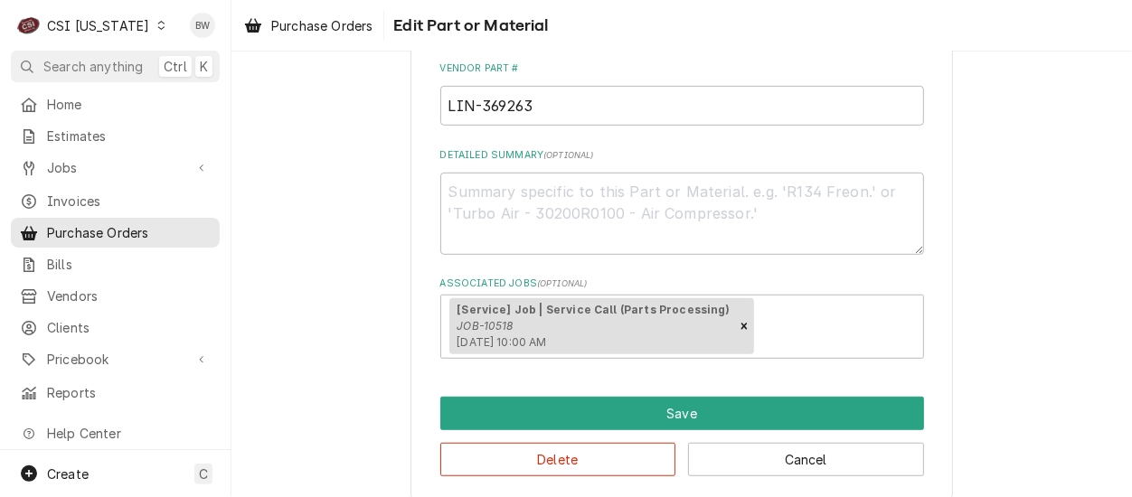
scroll to position [533, 0]
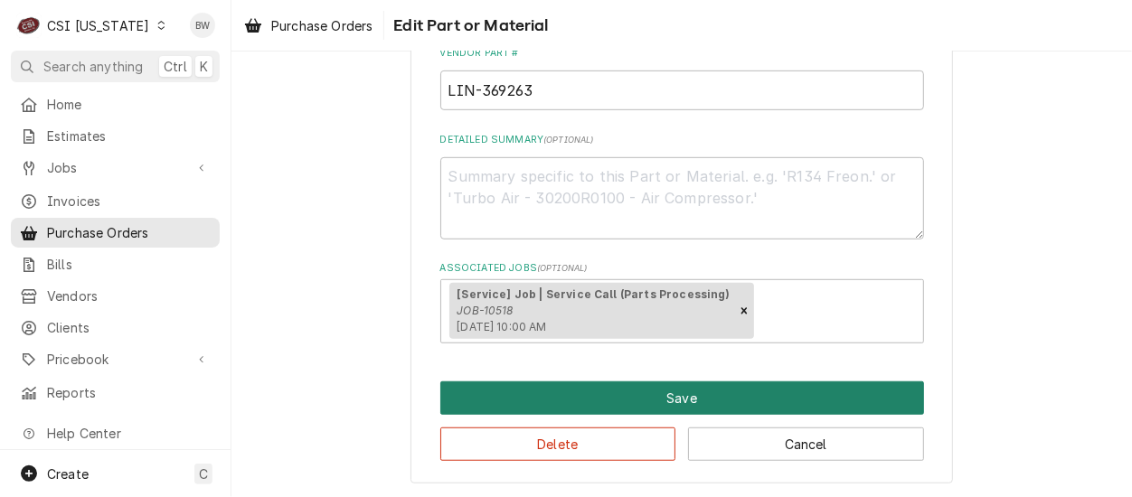
click at [595, 407] on button "Save" at bounding box center [682, 398] width 484 height 33
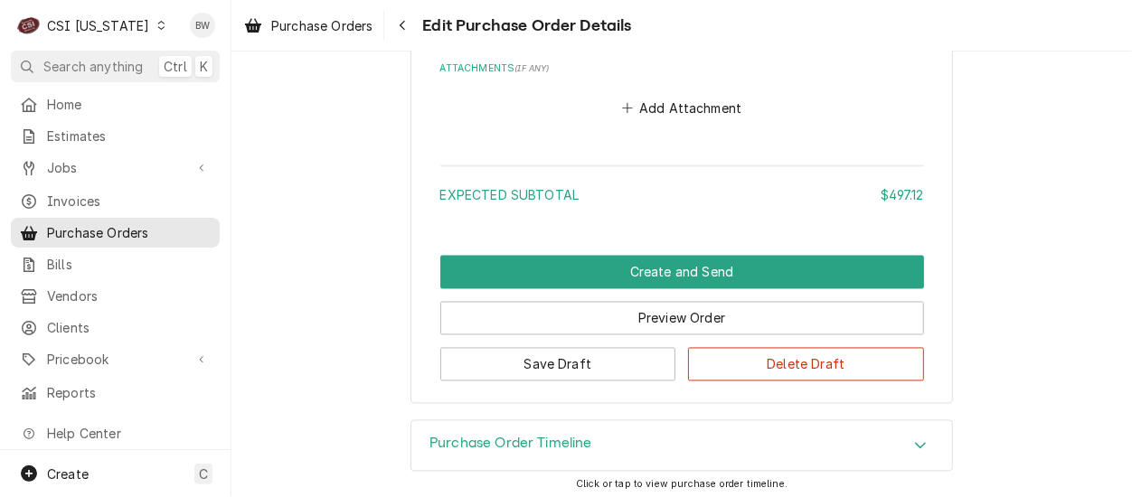
scroll to position [1778, 0]
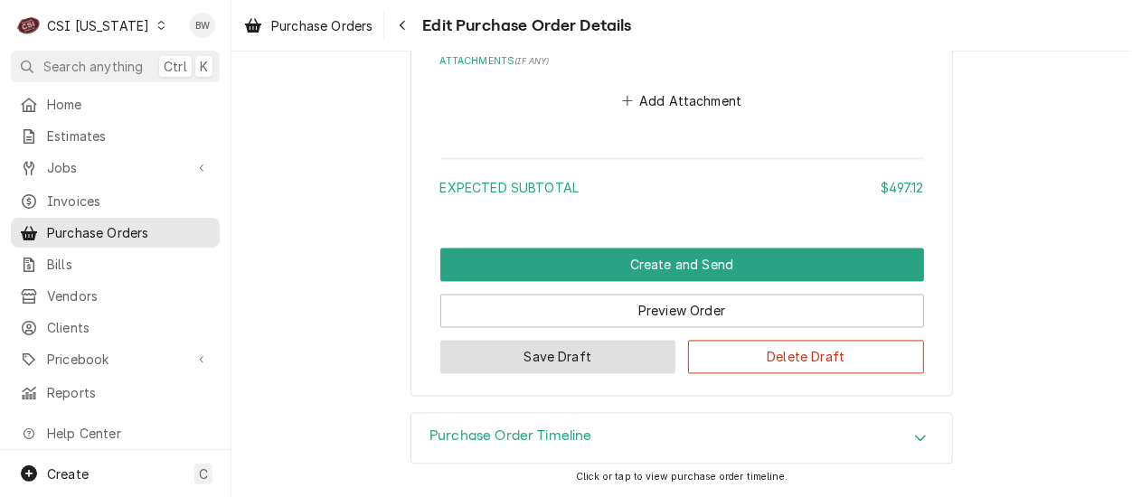
click at [569, 359] on button "Save Draft" at bounding box center [558, 357] width 236 height 33
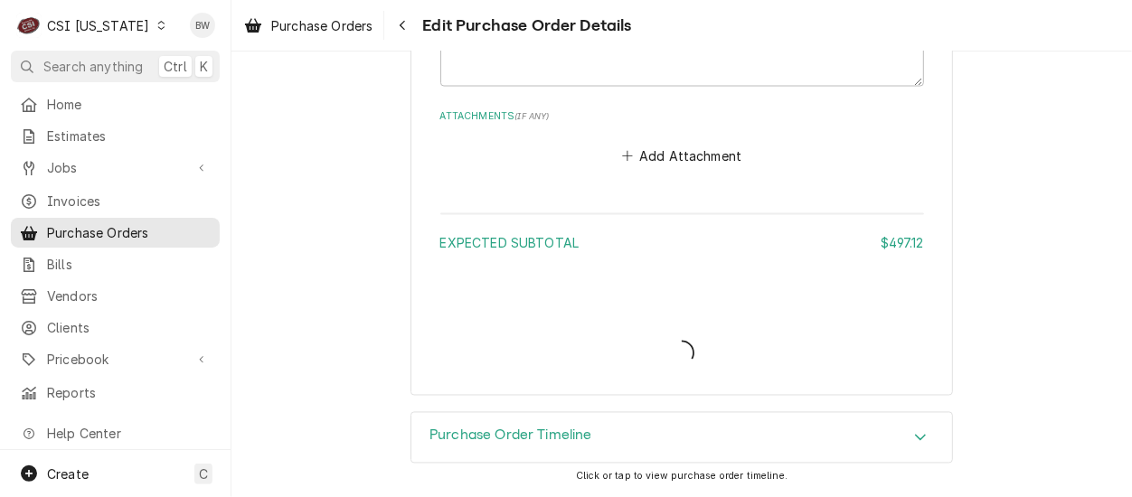
scroll to position [1720, 0]
type textarea "x"
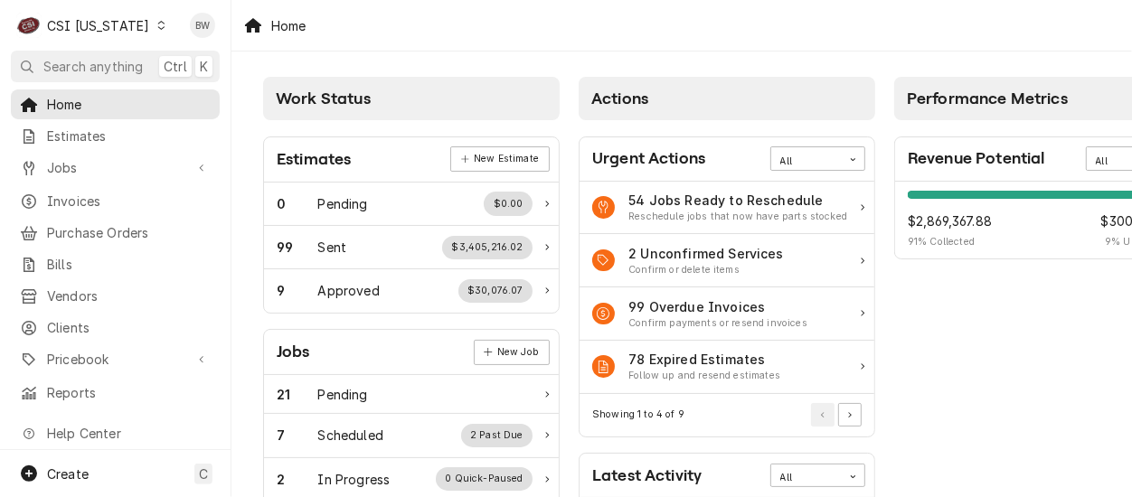
click at [139, 32] on div "C CSI Kentucky" at bounding box center [92, 25] width 162 height 36
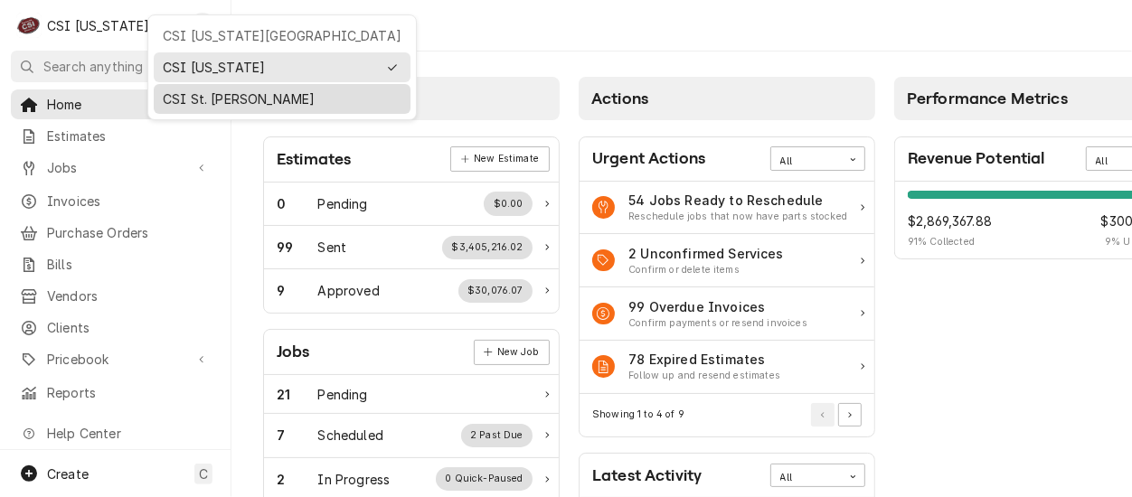
click at [171, 88] on div "CSI St. Louis" at bounding box center [282, 99] width 250 height 23
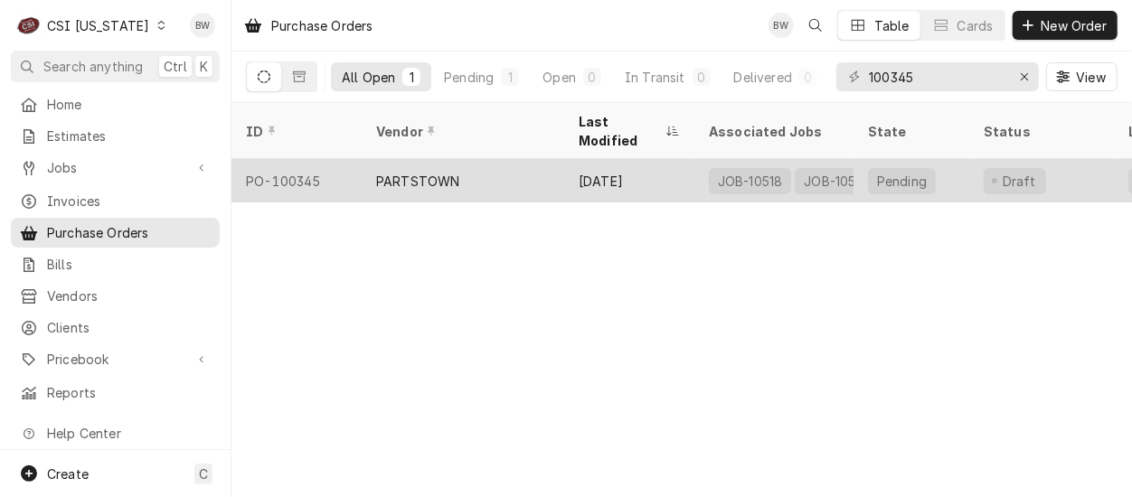
click at [322, 159] on div "PO-100345" at bounding box center [296, 180] width 130 height 43
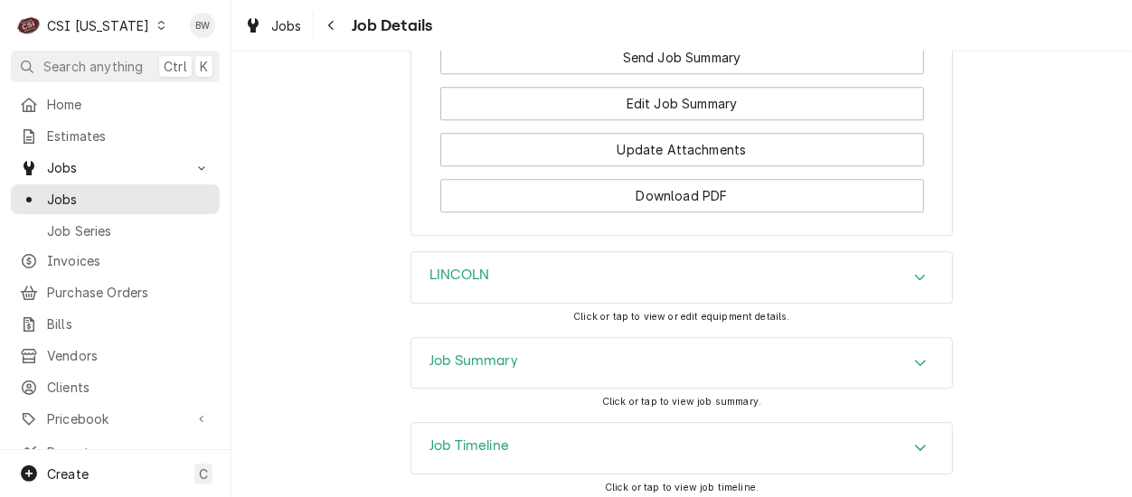
scroll to position [2717, 0]
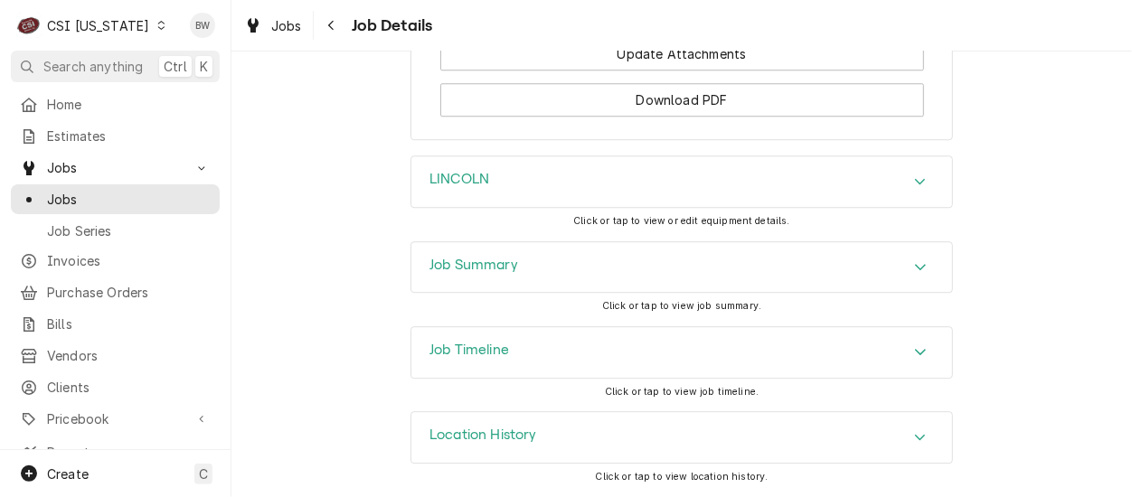
click at [460, 344] on h3 "Job Timeline" at bounding box center [469, 350] width 80 height 17
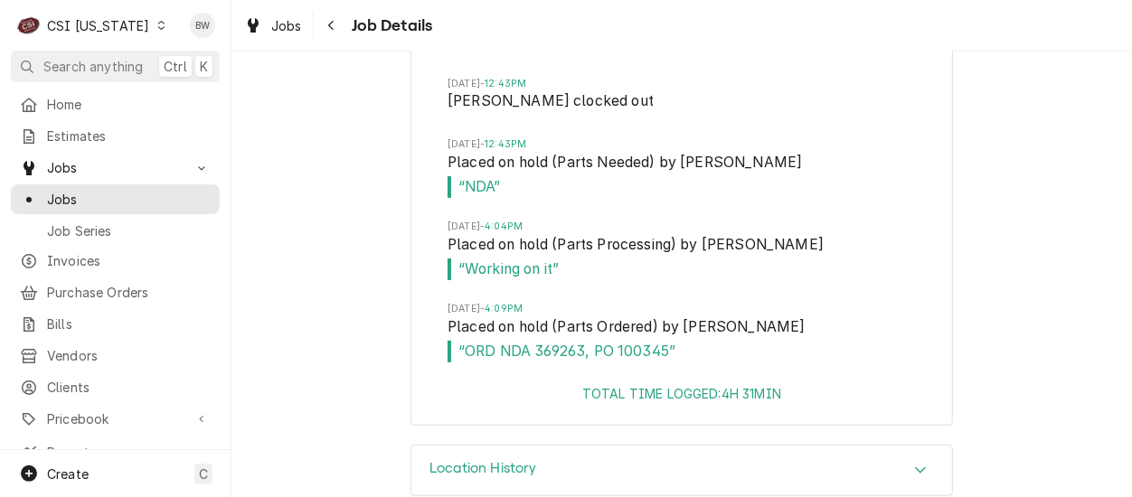
scroll to position [3925, 0]
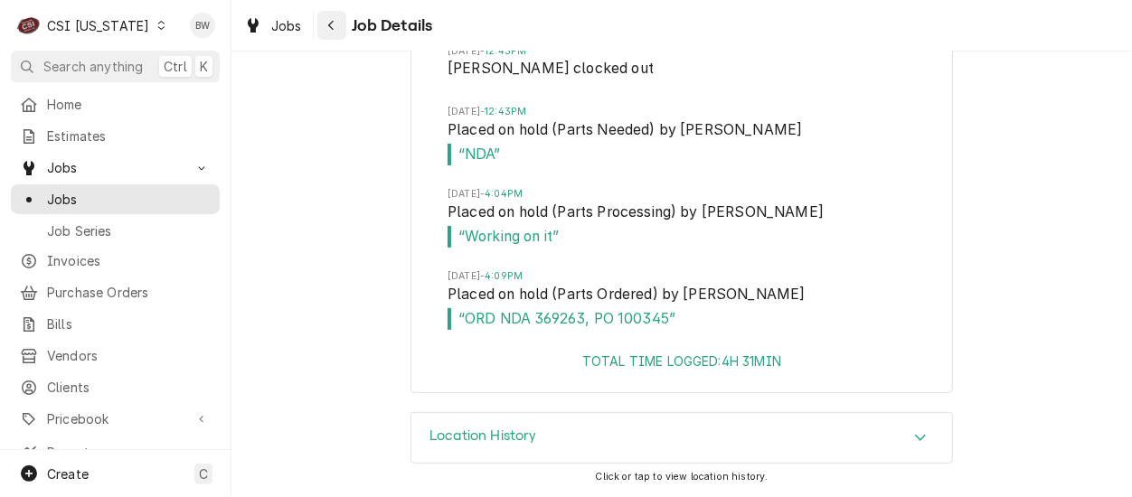
click at [340, 24] on div "Navigate back" at bounding box center [332, 25] width 18 height 18
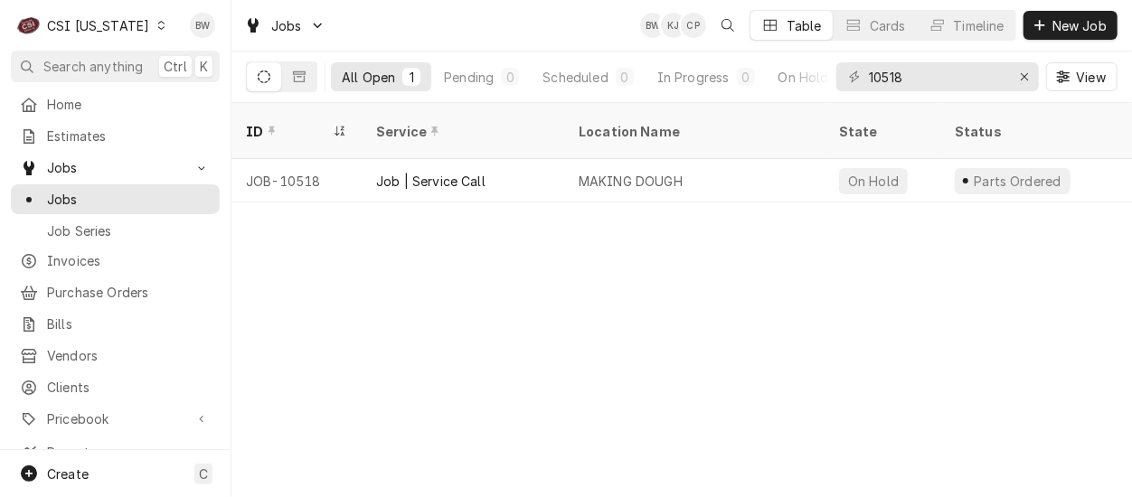
click at [155, 27] on div "Dynamic Content Wrapper" at bounding box center [161, 25] width 13 height 13
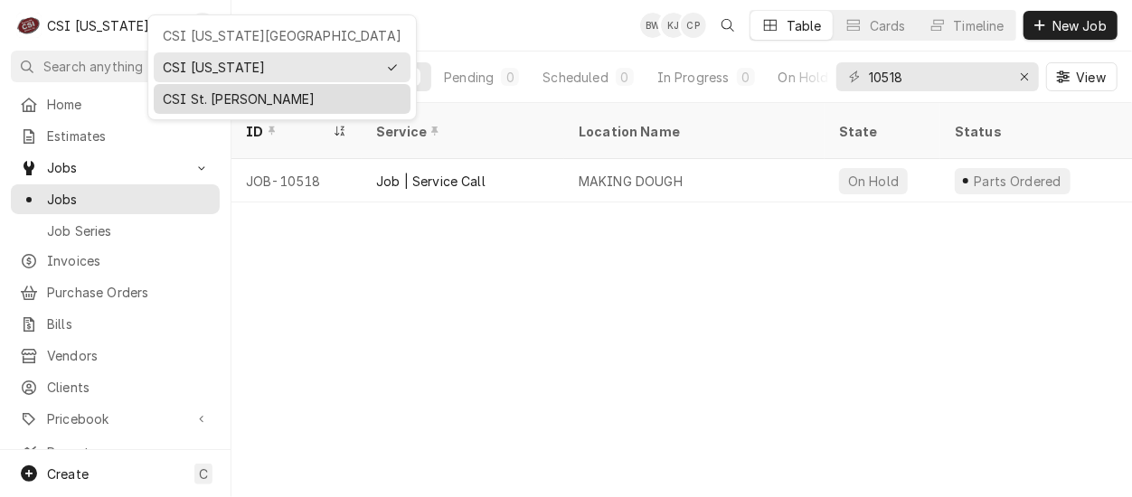
click at [195, 90] on div "CSI St. Louis" at bounding box center [282, 99] width 239 height 19
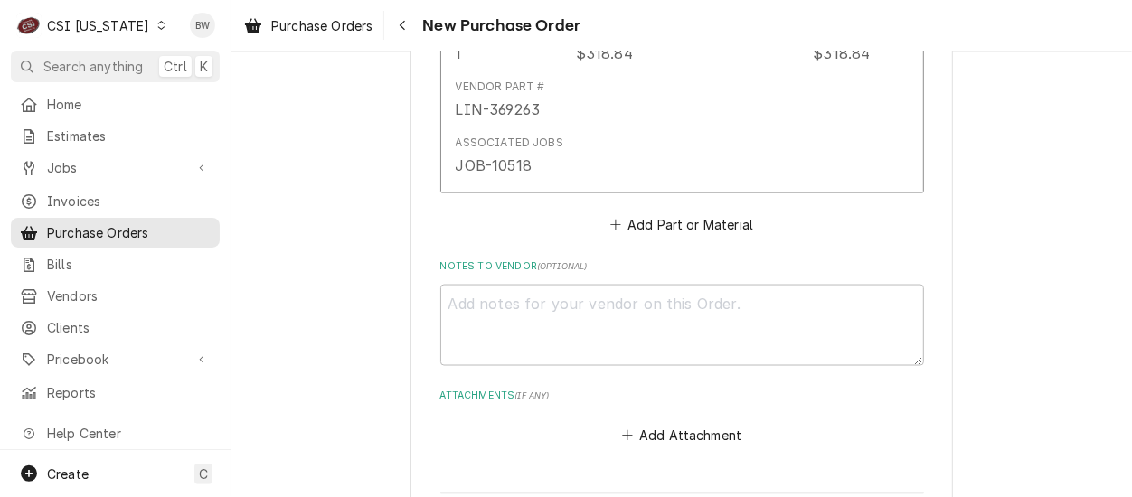
scroll to position [1447, 0]
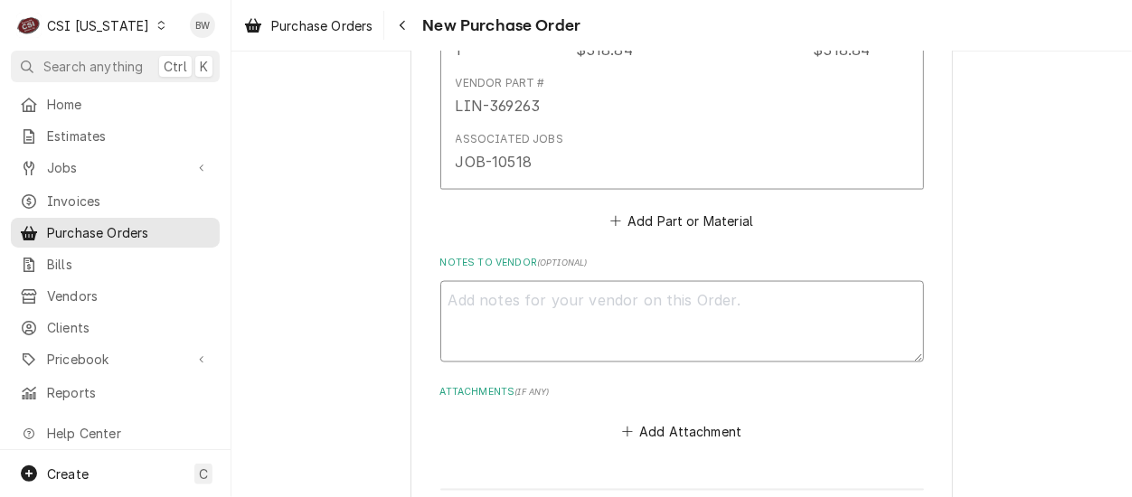
click at [467, 299] on textarea "Notes to Vendor ( optional )" at bounding box center [682, 321] width 484 height 81
type textarea "x"
type textarea "Sh"
type textarea "x"
type textarea "Shi"
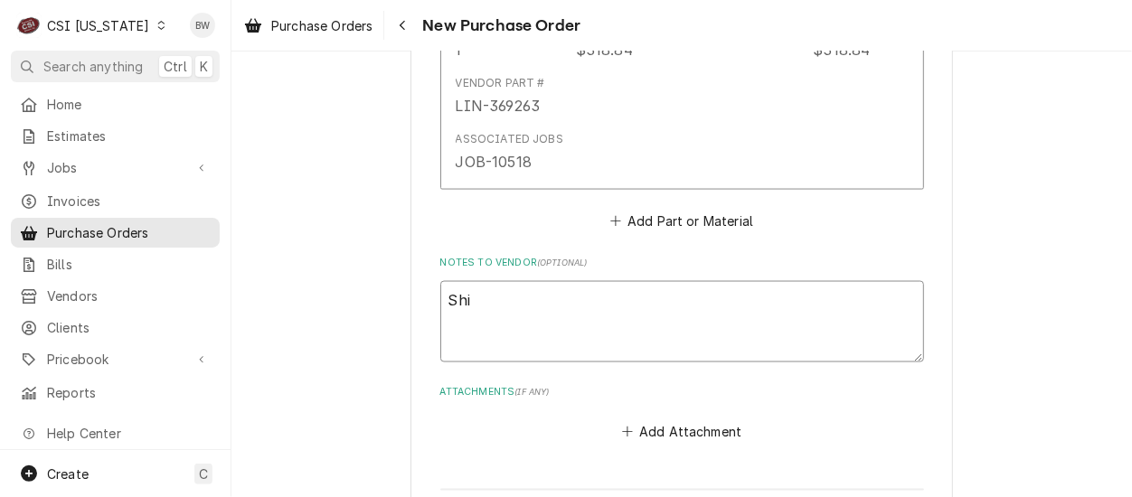
type textarea "x"
type textarea "Ship"
type textarea "x"
type textarea "Ship"
type textarea "x"
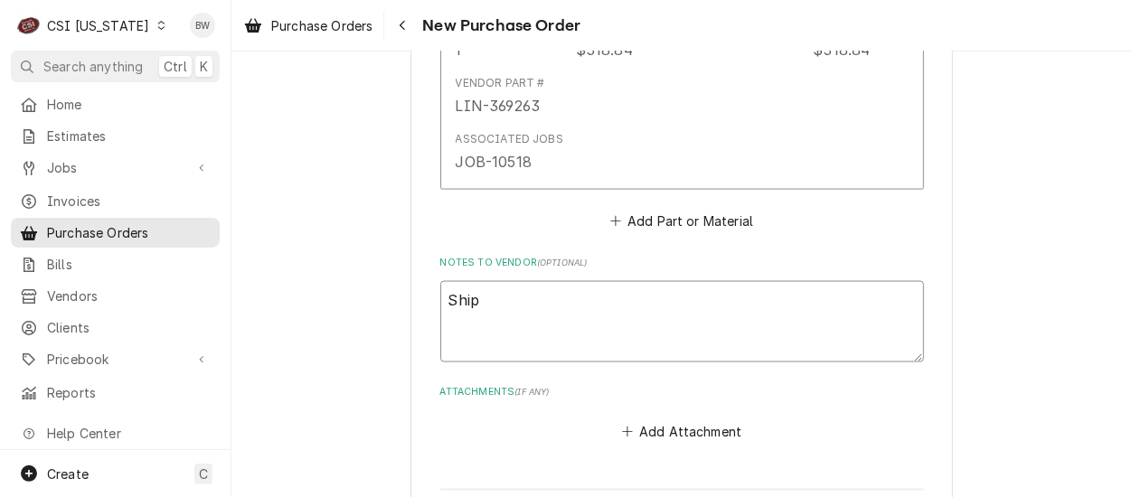
type textarea "Ship N"
type textarea "x"
type textarea "Ship NDA"
type textarea "x"
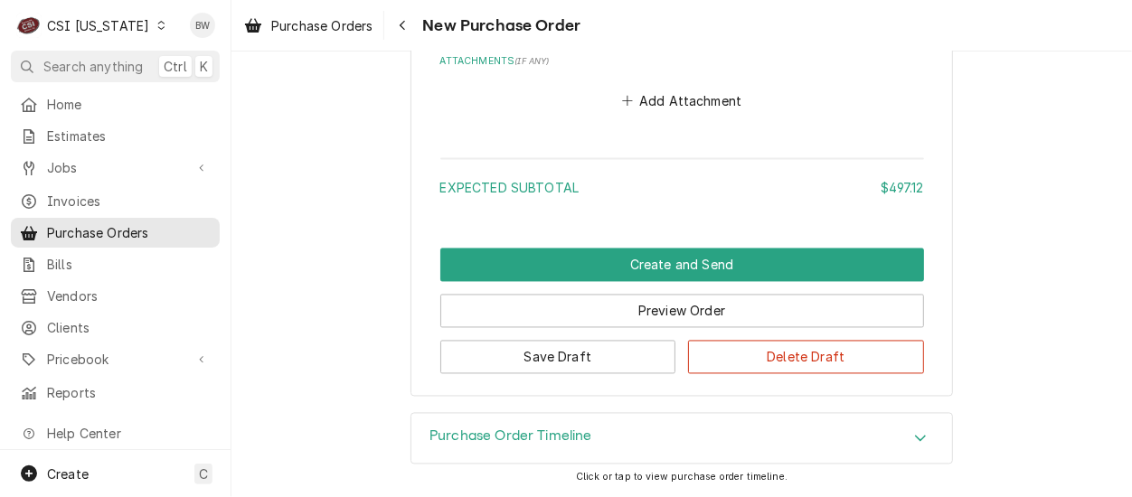
type textarea "Ship NDA"
click at [542, 362] on button "Save Draft" at bounding box center [558, 357] width 236 height 33
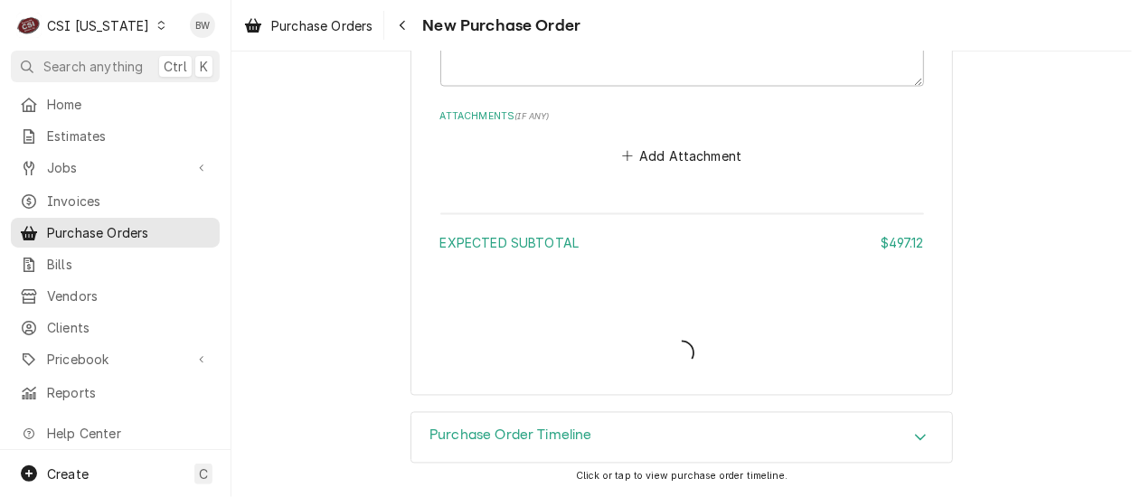
scroll to position [1720, 0]
type textarea "x"
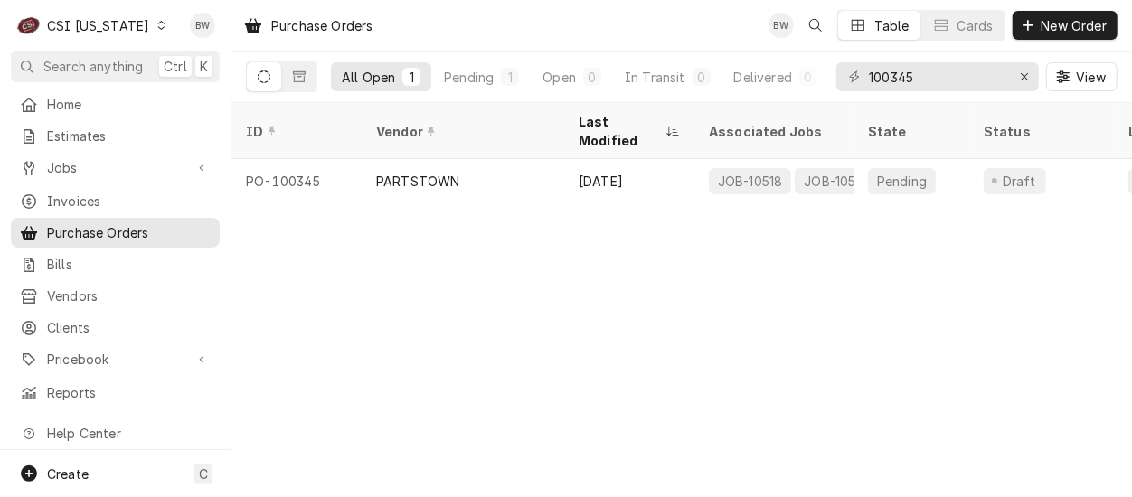
click at [155, 30] on div "Dynamic Content Wrapper" at bounding box center [161, 25] width 13 height 13
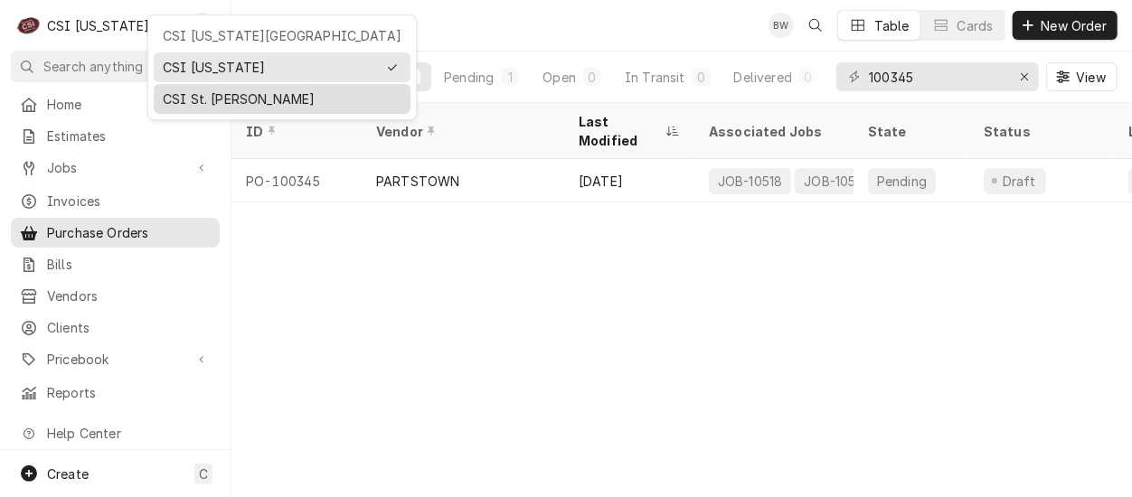
click at [209, 101] on div "CSI St. Louis" at bounding box center [282, 99] width 239 height 19
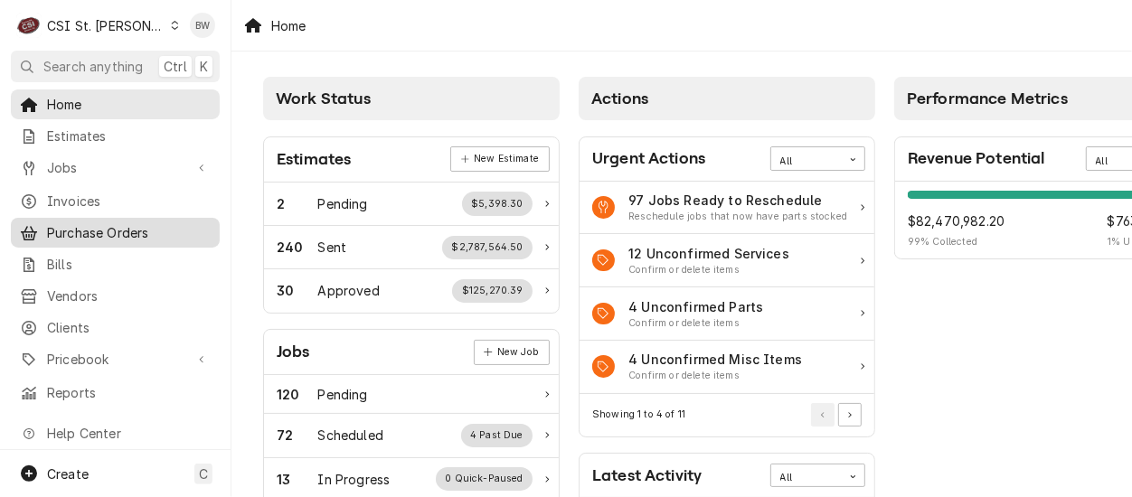
click at [89, 223] on span "Purchase Orders" at bounding box center [129, 232] width 164 height 19
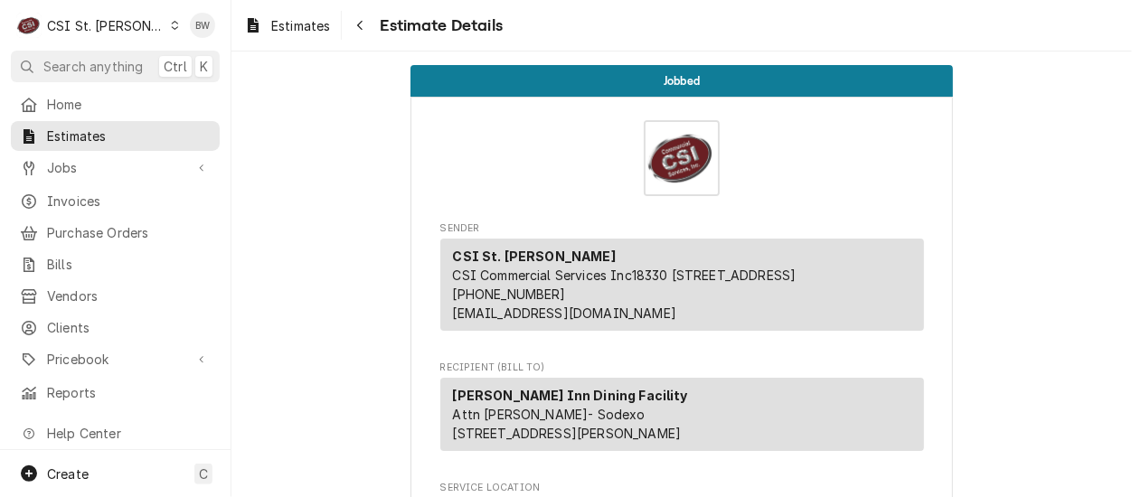
scroll to position [90, 0]
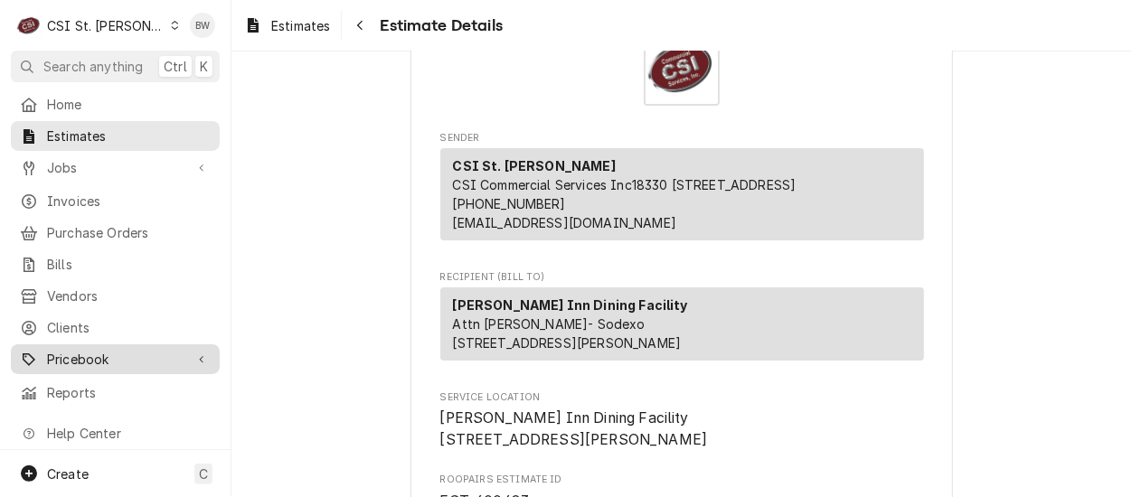
drag, startPoint x: 98, startPoint y: 340, endPoint x: 96, endPoint y: 354, distance: 13.7
click at [98, 350] on span "Pricebook" at bounding box center [115, 359] width 137 height 19
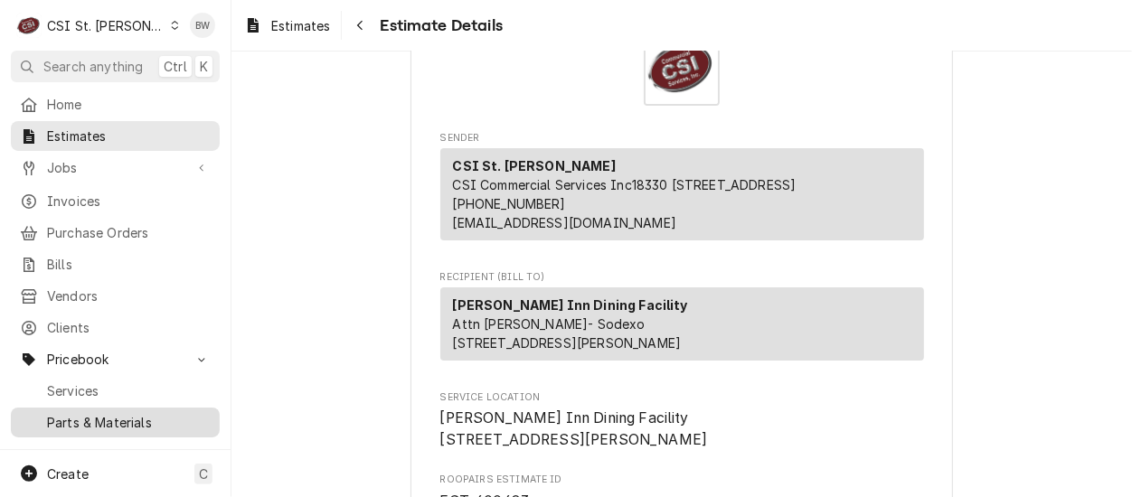
click at [93, 413] on span "Parts & Materials" at bounding box center [129, 422] width 164 height 19
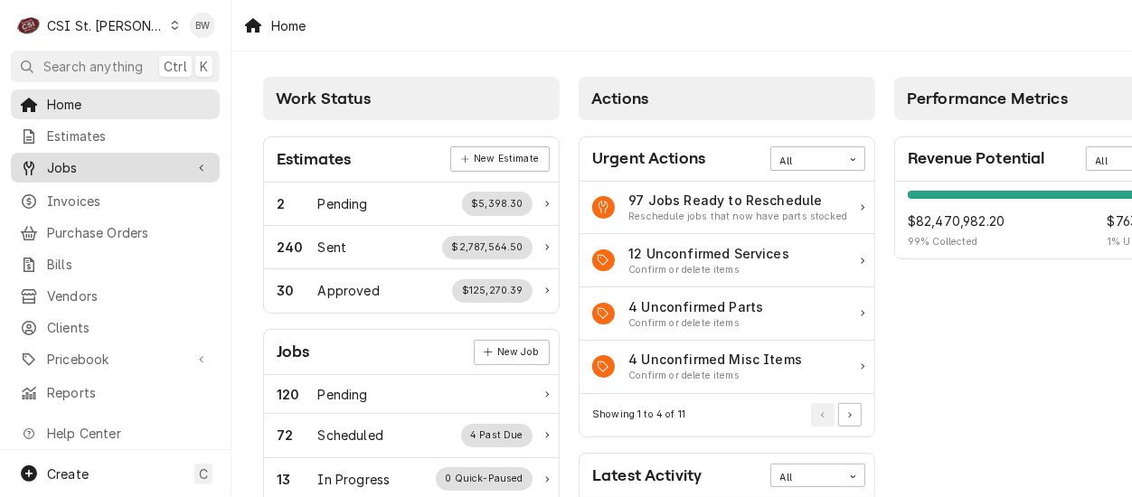
click at [80, 158] on span "Jobs" at bounding box center [115, 167] width 137 height 19
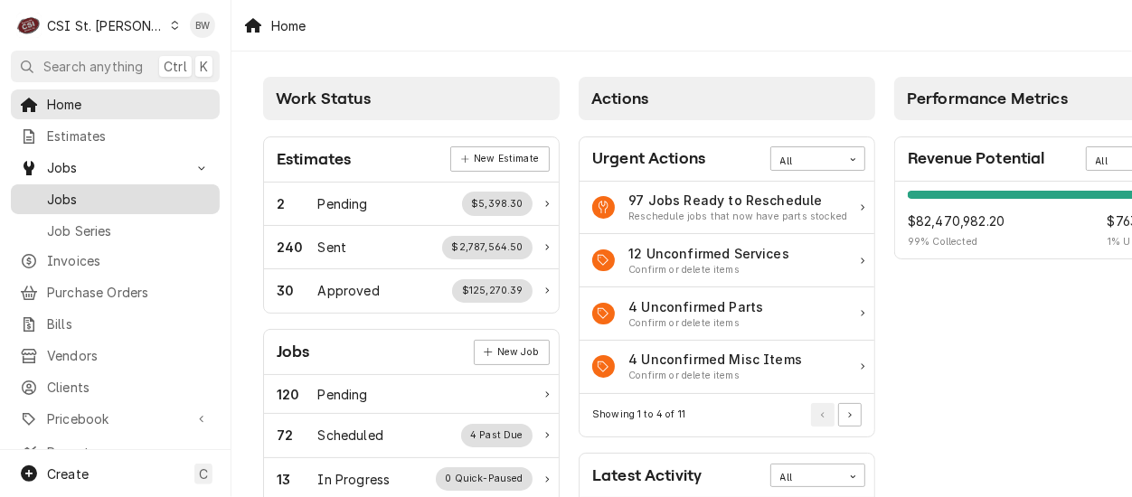
click at [80, 190] on span "Jobs" at bounding box center [129, 199] width 164 height 19
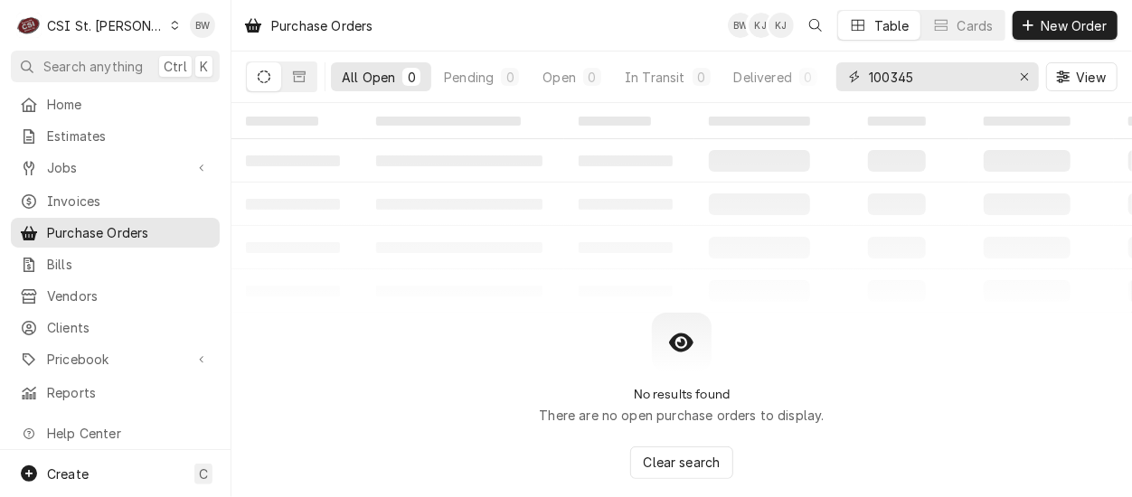
drag, startPoint x: 924, startPoint y: 68, endPoint x: 844, endPoint y: 74, distance: 80.7
click at [844, 74] on div "100345" at bounding box center [937, 76] width 203 height 29
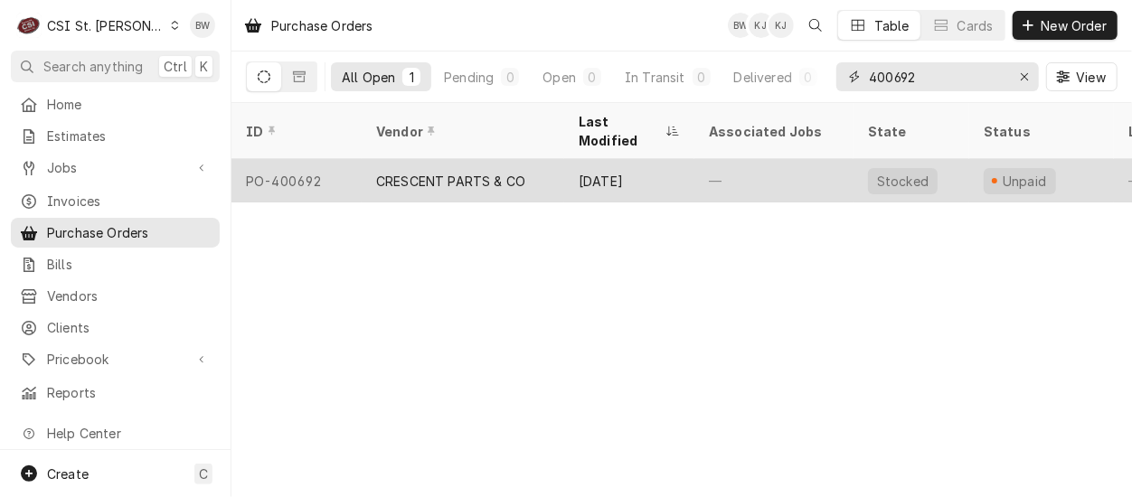
type input "400692"
click at [325, 159] on div "PO-400692" at bounding box center [296, 180] width 130 height 43
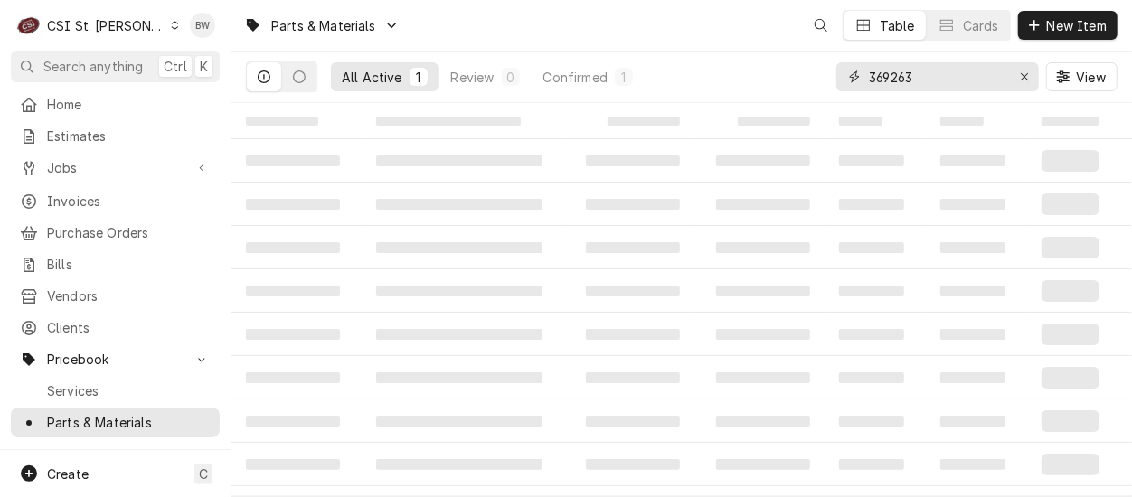
drag, startPoint x: 930, startPoint y: 76, endPoint x: 834, endPoint y: 80, distance: 96.8
click at [835, 80] on div "All Active 1 Review 0 Confirmed 1 369263 View" at bounding box center [682, 77] width 872 height 51
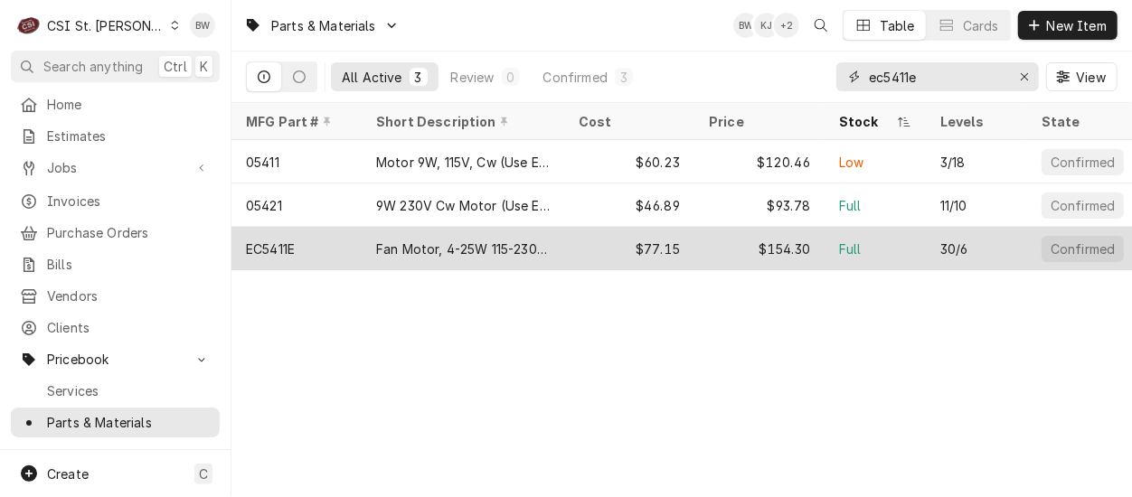
type input "ec5411e"
click at [300, 232] on div "EC5411E" at bounding box center [296, 248] width 130 height 43
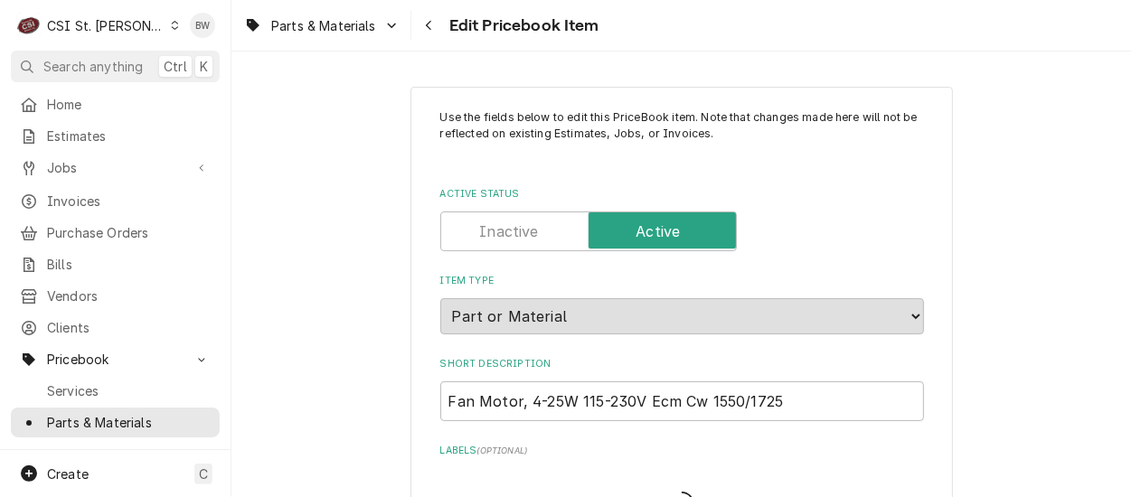
type textarea "x"
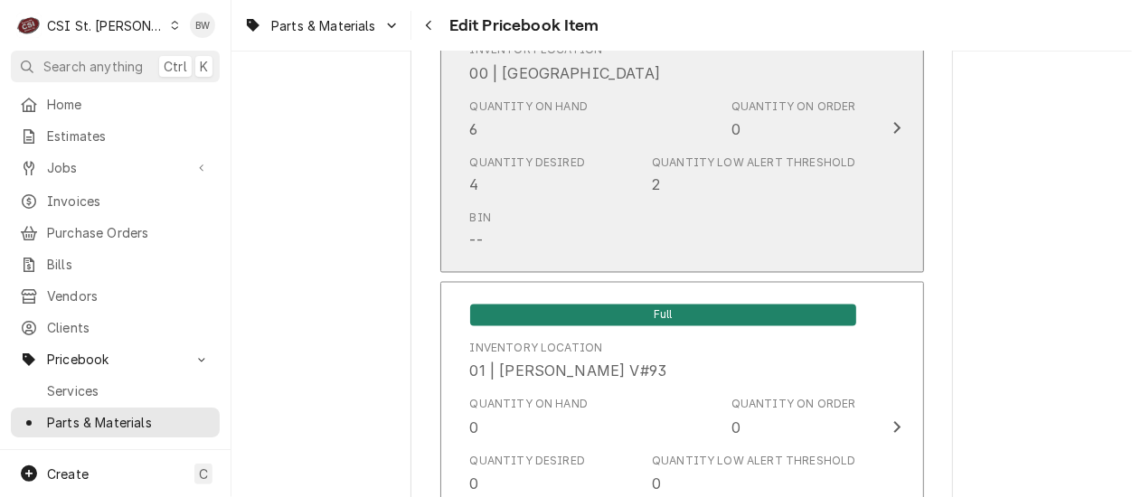
click at [547, 181] on div "Quantity Desired 4" at bounding box center [528, 176] width 116 height 42
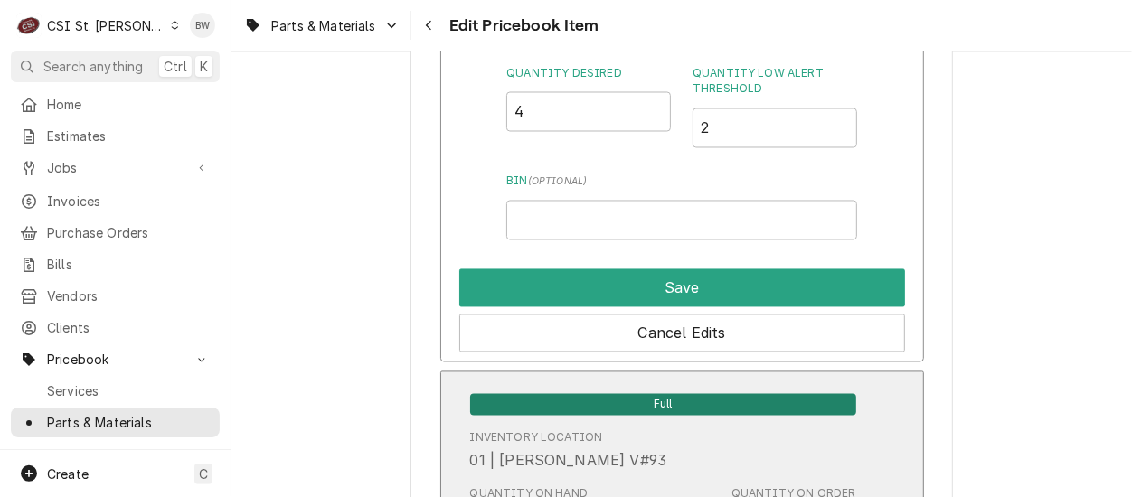
scroll to position [1537, 0]
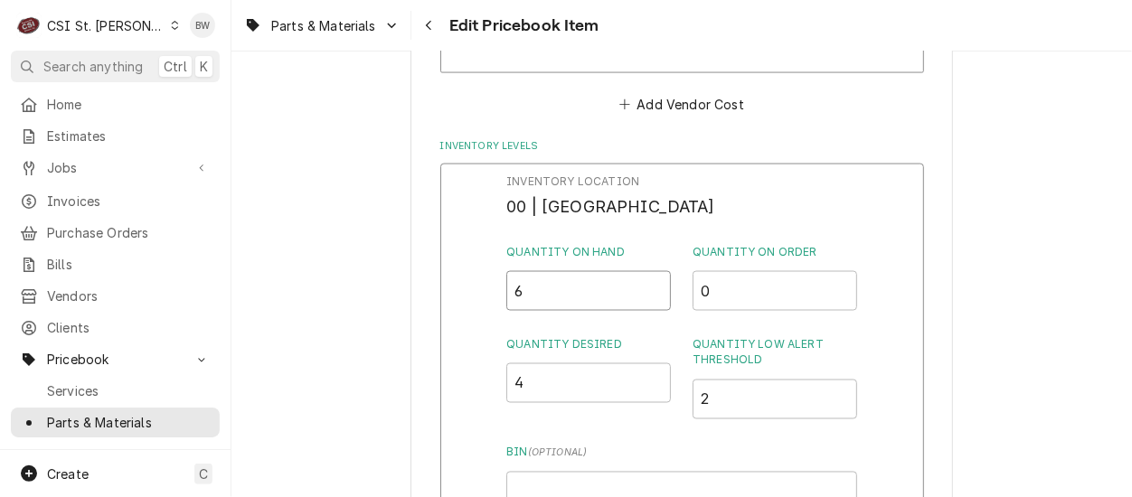
drag, startPoint x: 547, startPoint y: 285, endPoint x: 483, endPoint y: 294, distance: 64.8
click at [483, 294] on div "Inventory Location 00 | STL WAREHOUSE Quantity on Hand 6 Quantity on Order 0 Qu…" at bounding box center [682, 399] width 484 height 470
type input "5"
click at [484, 306] on div "Inventory Location 00 | STL WAREHOUSE Quantity on Hand 5 Quantity on Order 0 Qu…" at bounding box center [682, 399] width 484 height 470
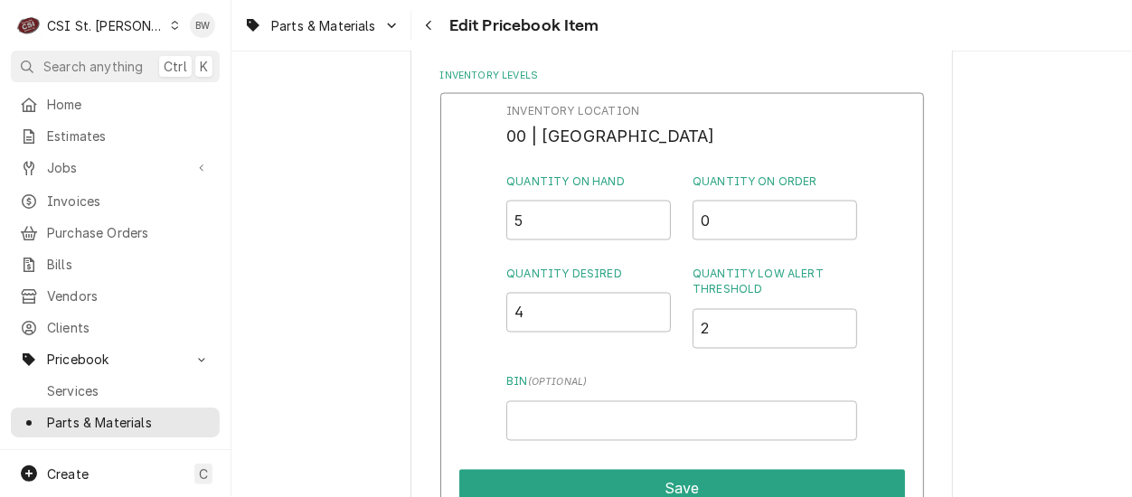
scroll to position [1718, 0]
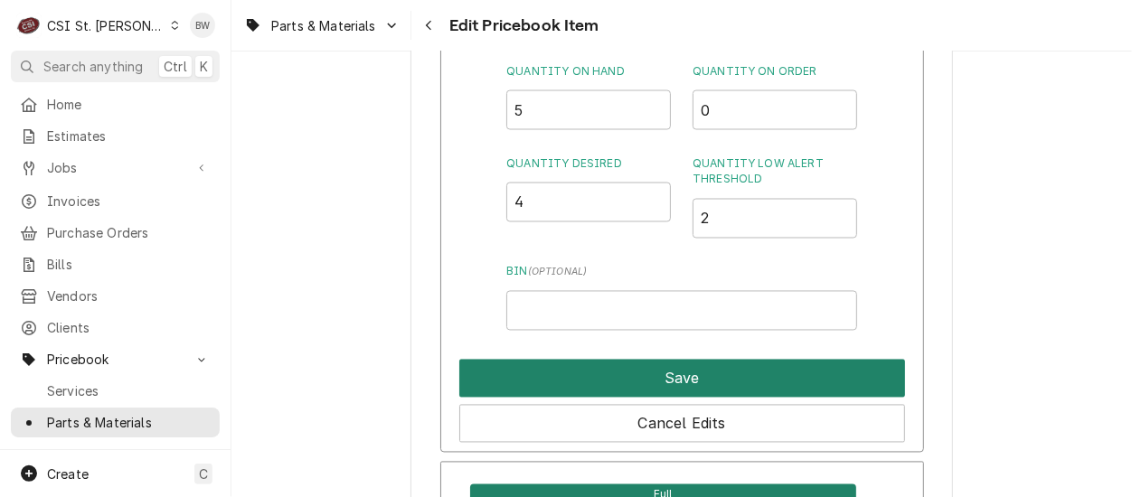
click at [643, 365] on button "Save" at bounding box center [682, 379] width 446 height 38
type textarea "x"
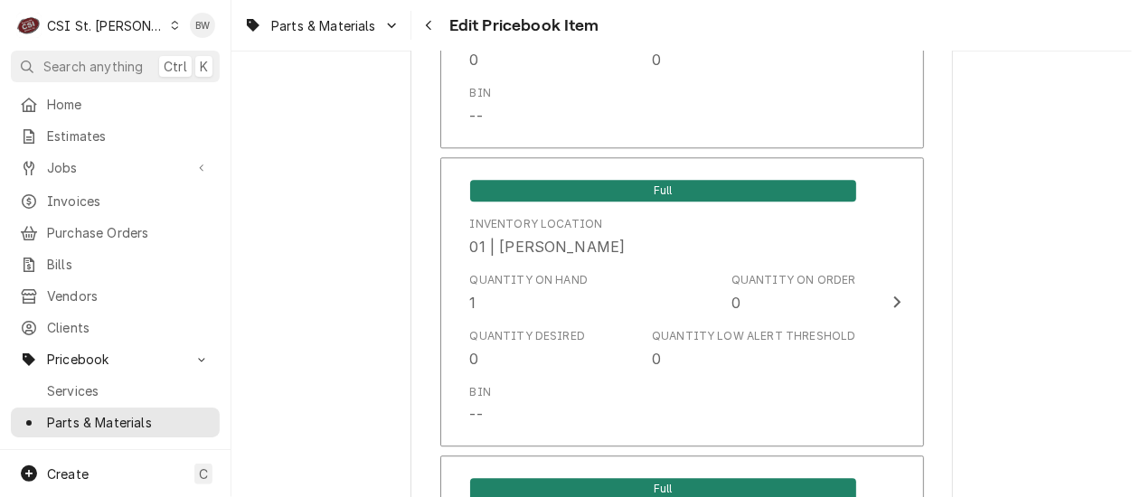
scroll to position [2532, 0]
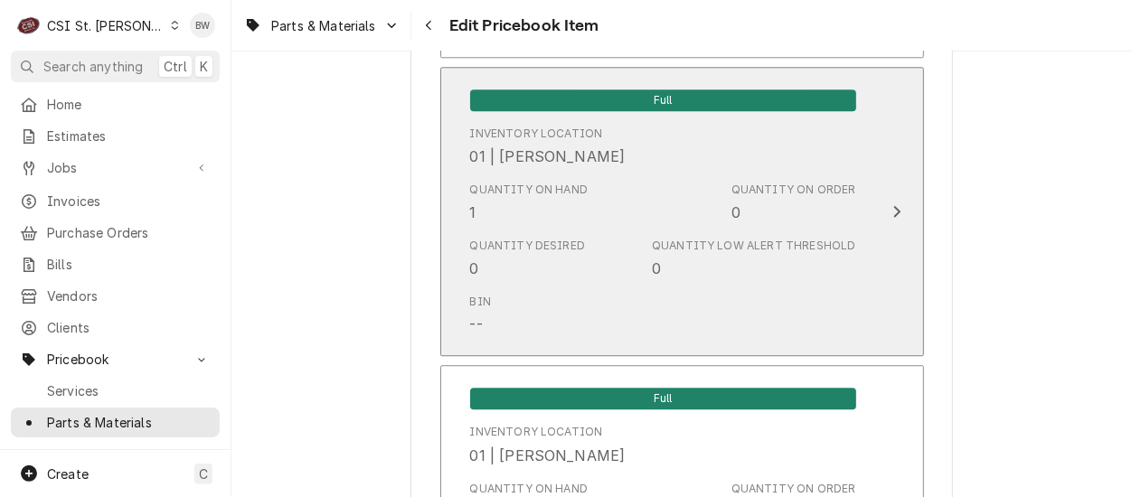
click at [588, 269] on div "Quantity Desired 0 Quantity Low Alert Threshold 0" at bounding box center [663, 259] width 386 height 56
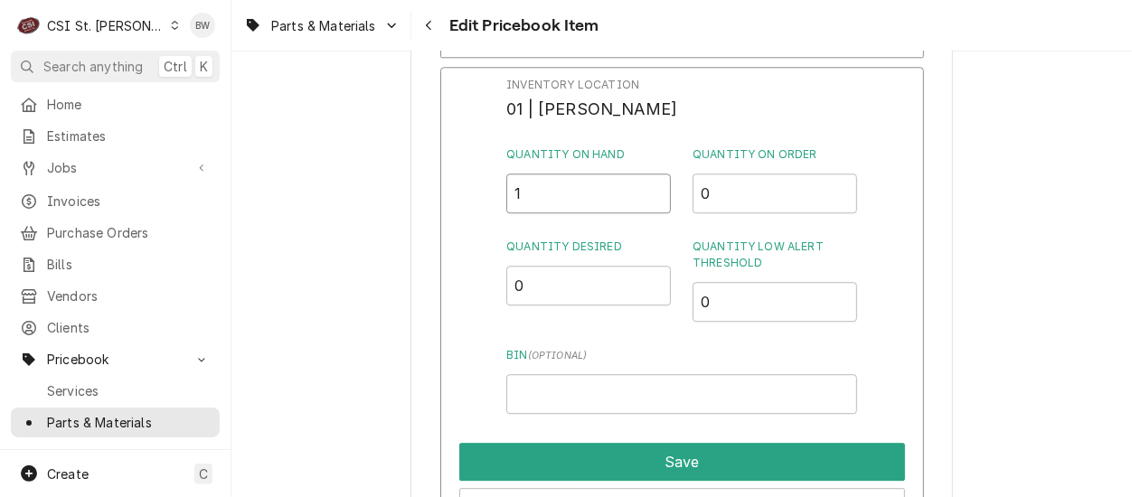
drag, startPoint x: 542, startPoint y: 194, endPoint x: 478, endPoint y: 200, distance: 63.5
click at [478, 200] on div "Inventory Location 01 | DAVID FORD Quantity on Hand 1 Quantity on Order 0 Quant…" at bounding box center [682, 302] width 484 height 470
type input "2"
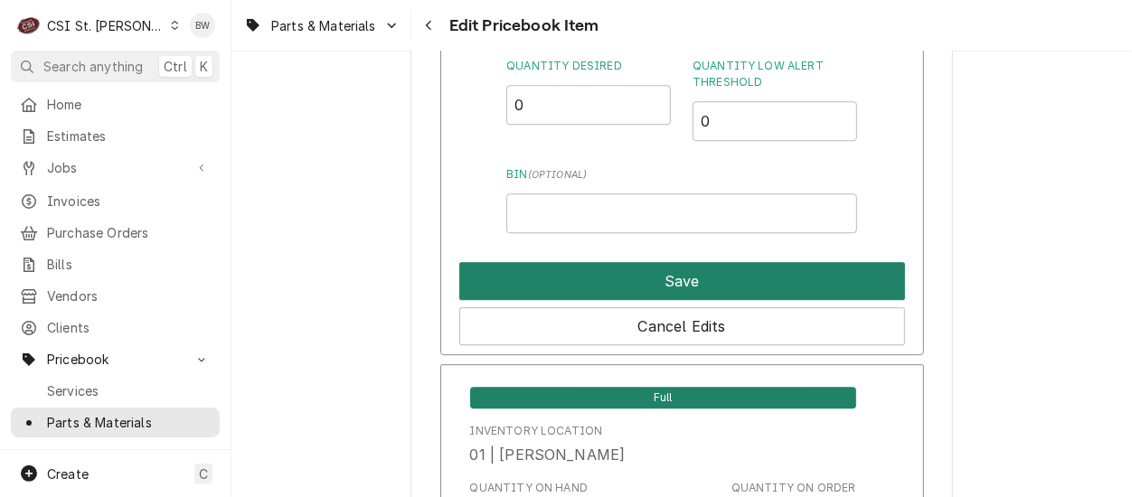
click at [615, 267] on button "Save" at bounding box center [682, 281] width 446 height 38
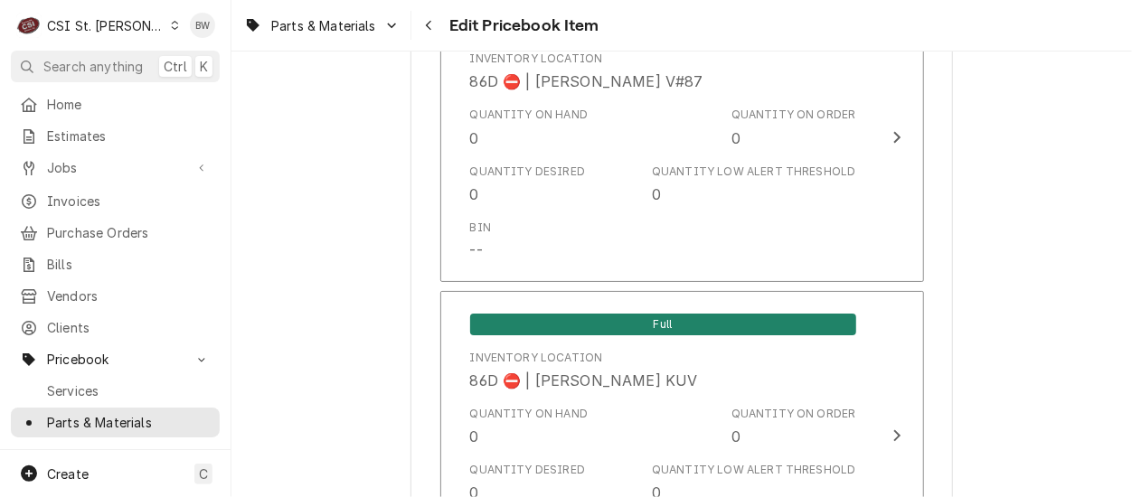
scroll to position [15660, 0]
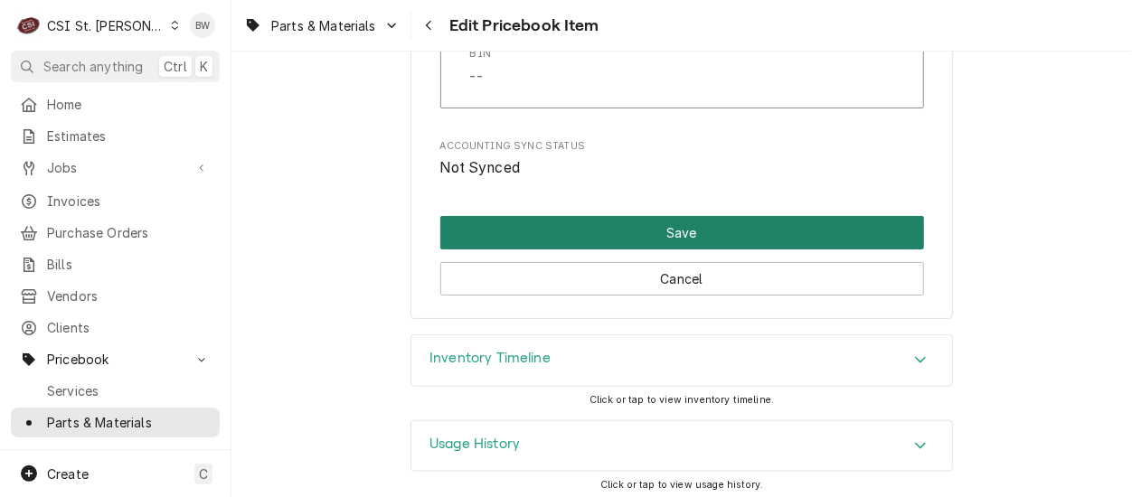
click at [607, 225] on button "Save" at bounding box center [682, 232] width 484 height 33
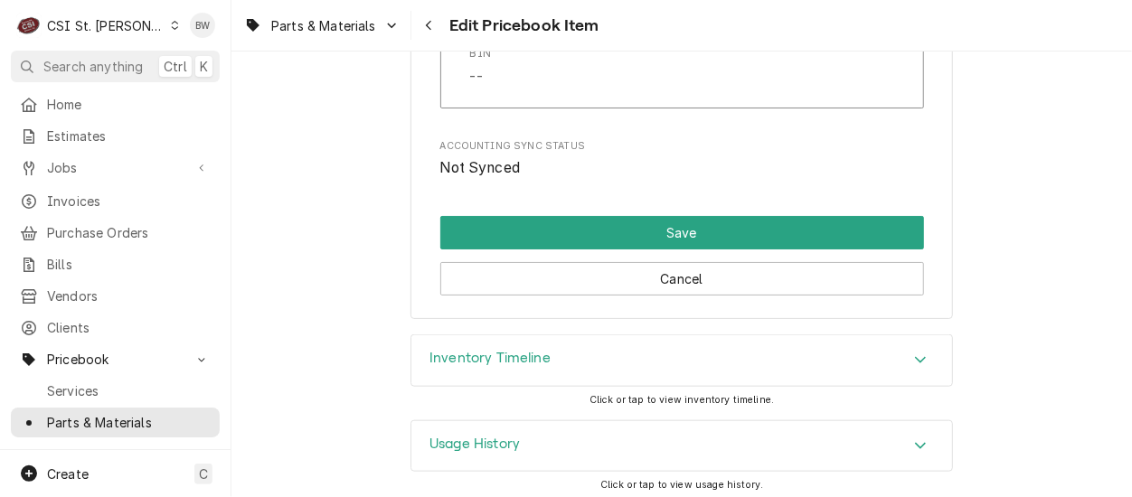
click at [0, 0] on div "Just an FYI... Updating this PriceBook Item only updates it for future use. Exi…" at bounding box center [0, 0] width 0 height 0
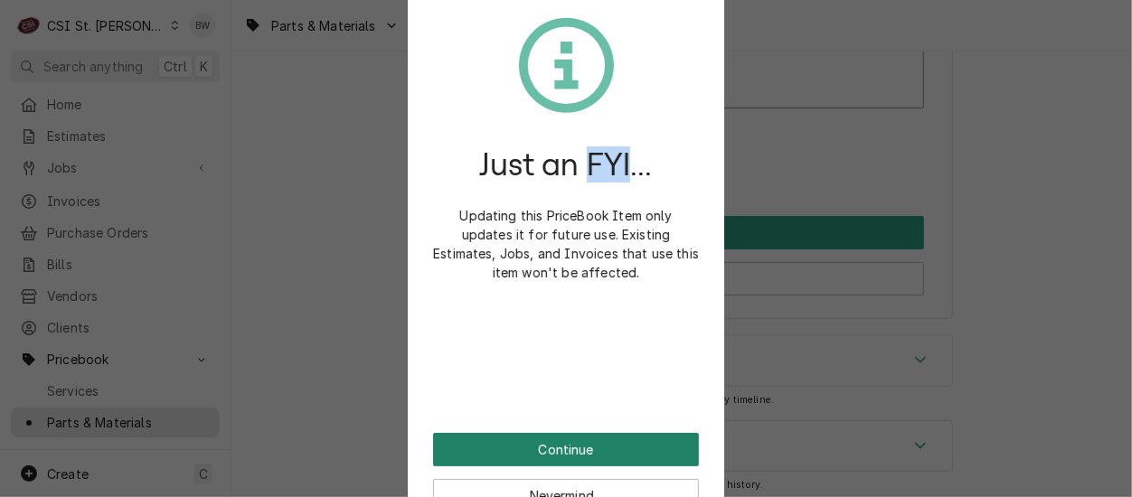
click at [550, 444] on button "Continue" at bounding box center [566, 449] width 266 height 33
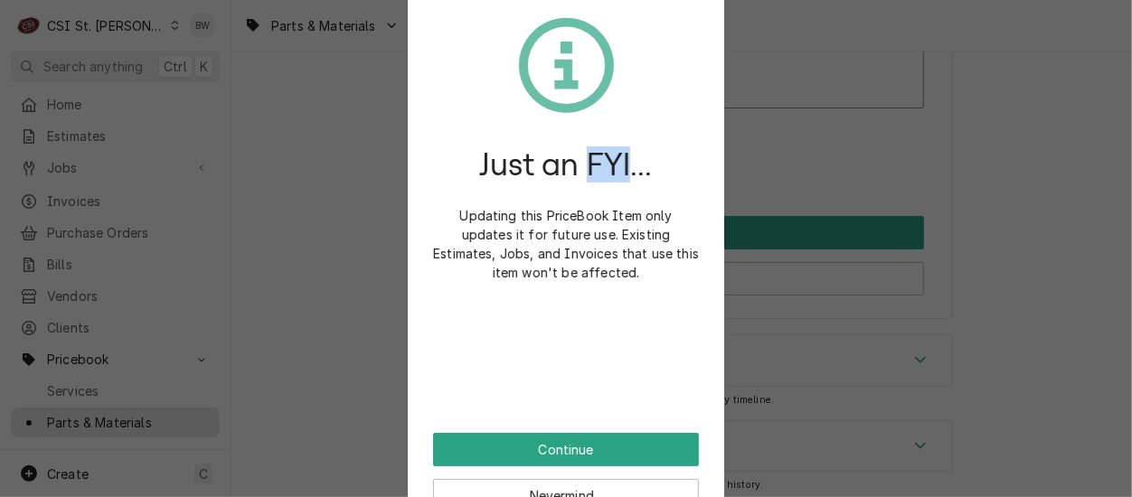
scroll to position [15649, 0]
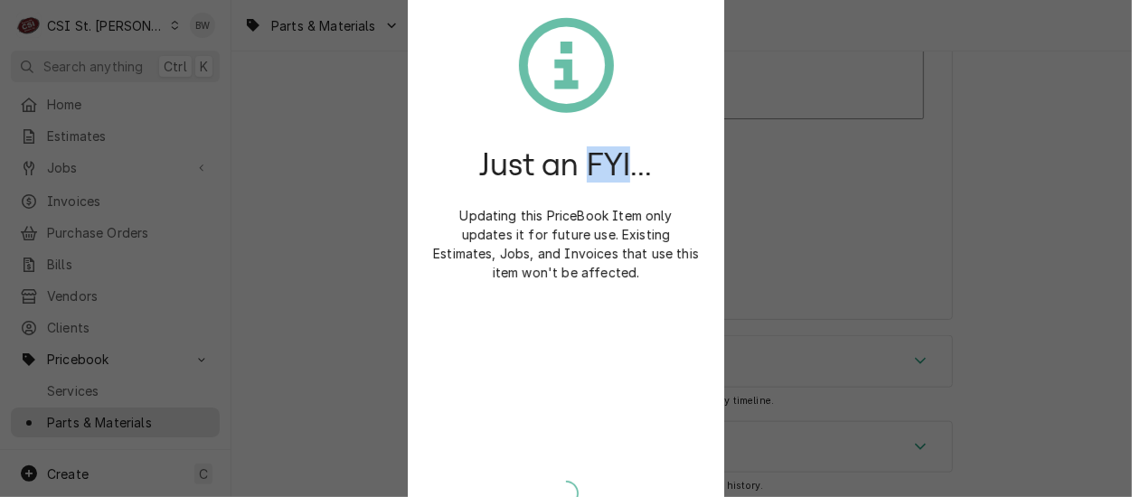
type textarea "x"
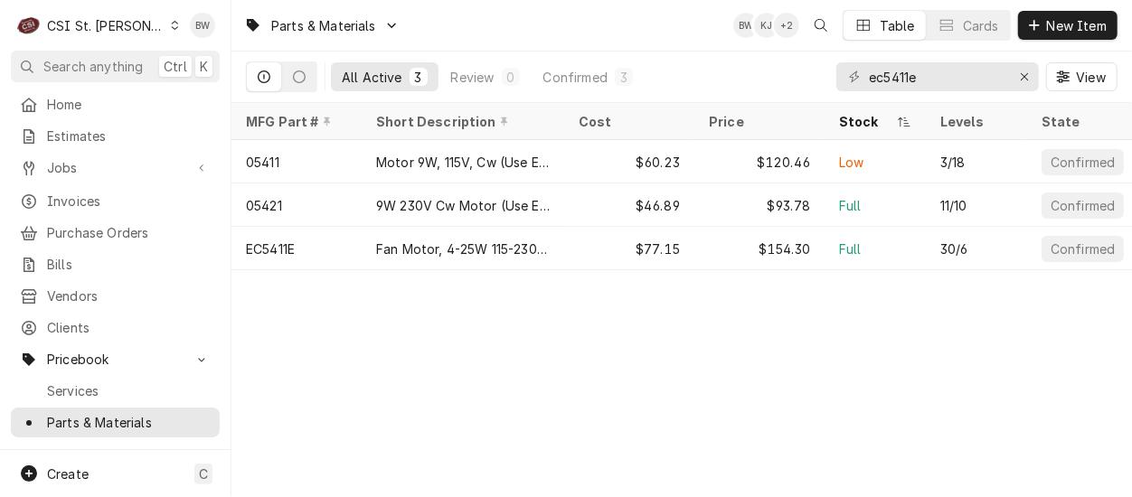
click at [503, 29] on div "Parts & Materials BW KJ + 2 Table Cards New Item" at bounding box center [681, 25] width 901 height 51
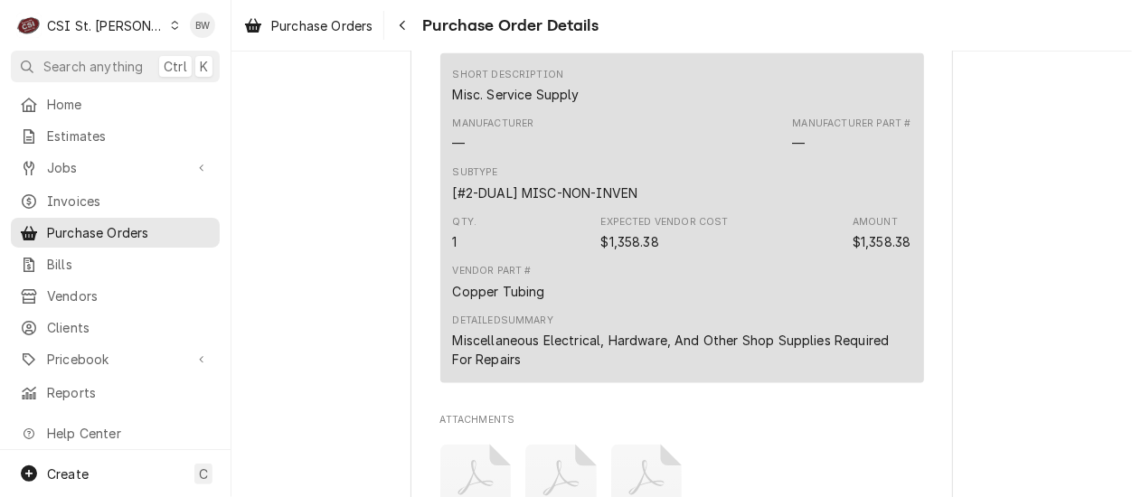
scroll to position [1356, 0]
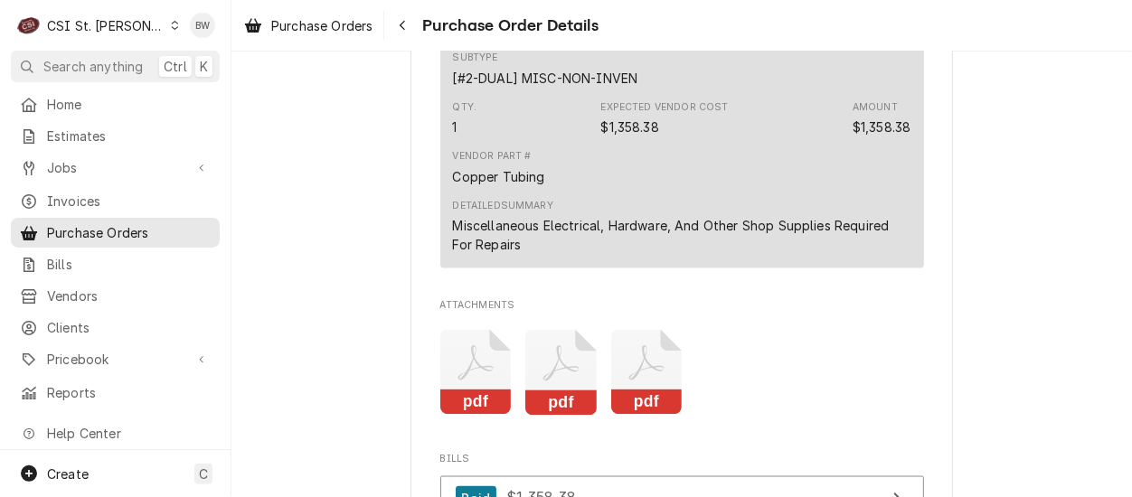
click at [475, 382] on icon "Attachments" at bounding box center [474, 363] width 35 height 35
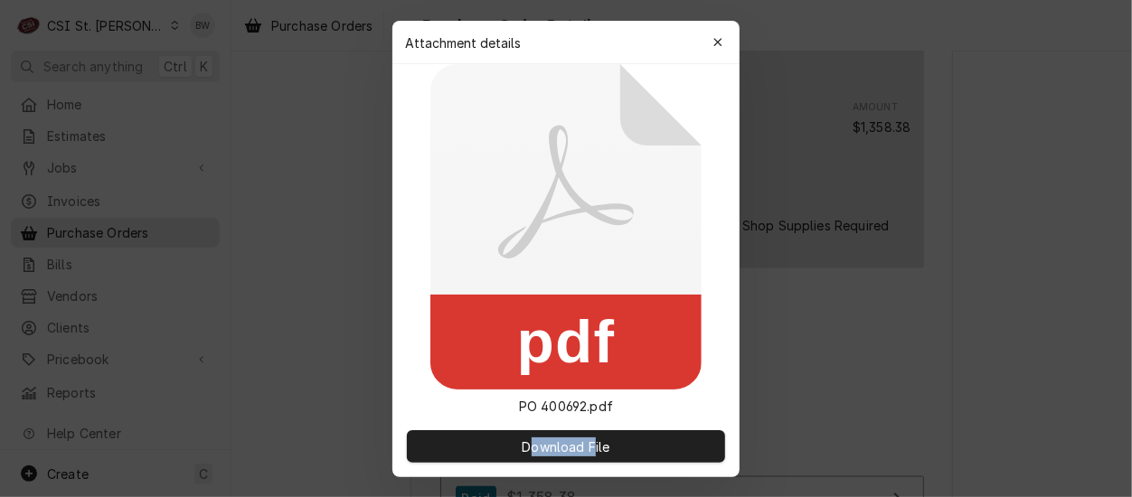
click at [475, 423] on div "Download File" at bounding box center [565, 446] width 347 height 61
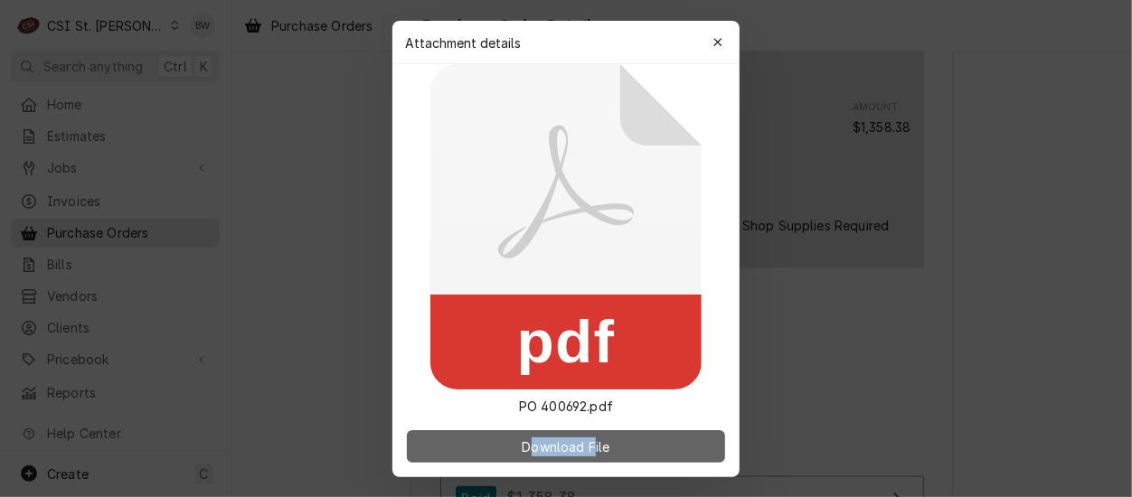
drag, startPoint x: 475, startPoint y: 423, endPoint x: 561, endPoint y: 442, distance: 88.0
click at [561, 442] on span "Download File" at bounding box center [565, 446] width 95 height 19
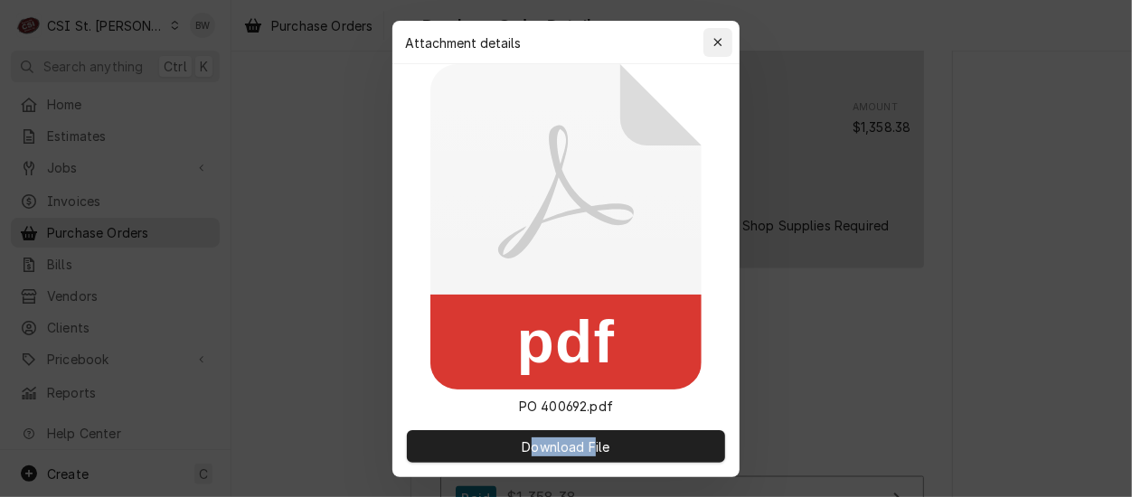
click at [707, 42] on button "button" at bounding box center [717, 42] width 29 height 29
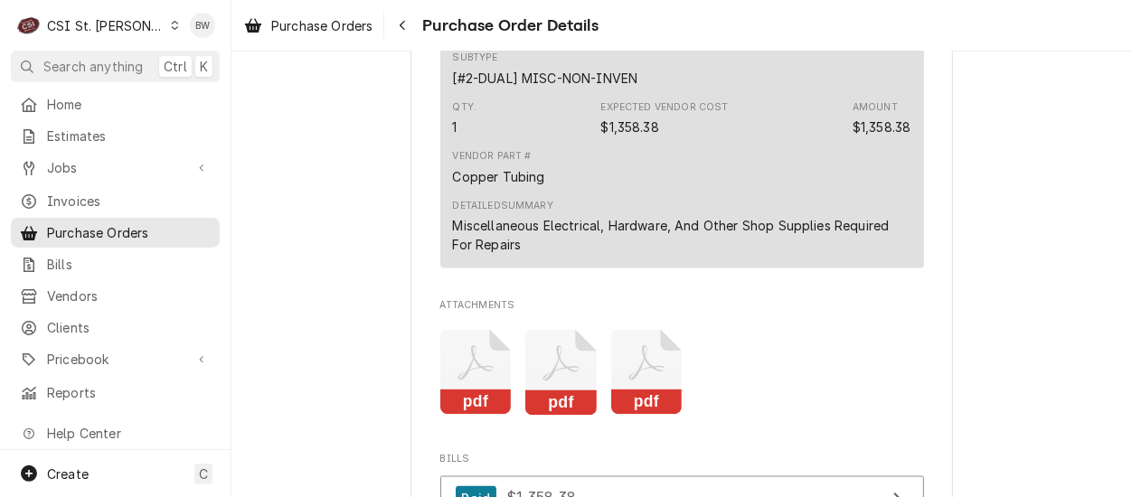
click at [556, 382] on icon "Attachments" at bounding box center [560, 363] width 35 height 35
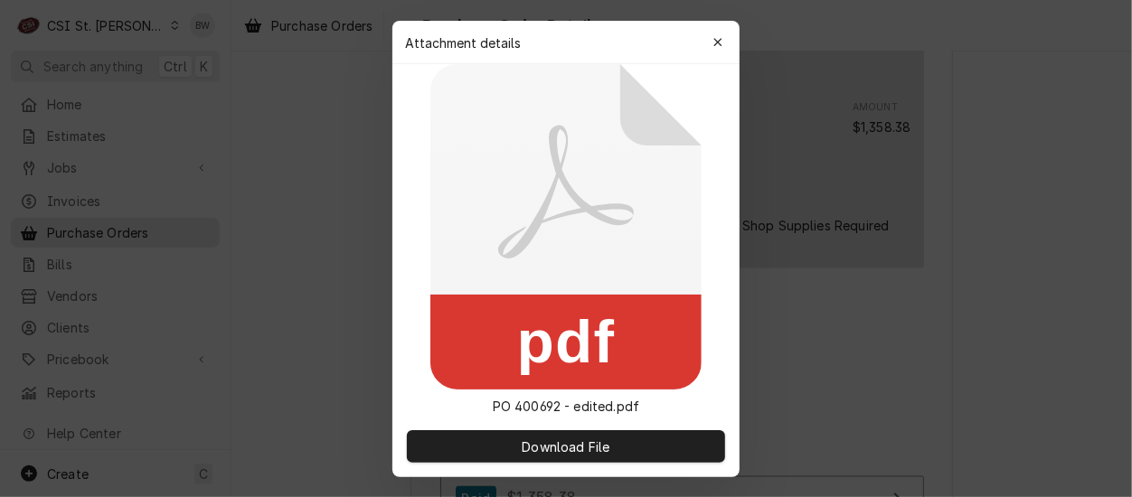
click at [556, 421] on div "Download File" at bounding box center [565, 446] width 347 height 61
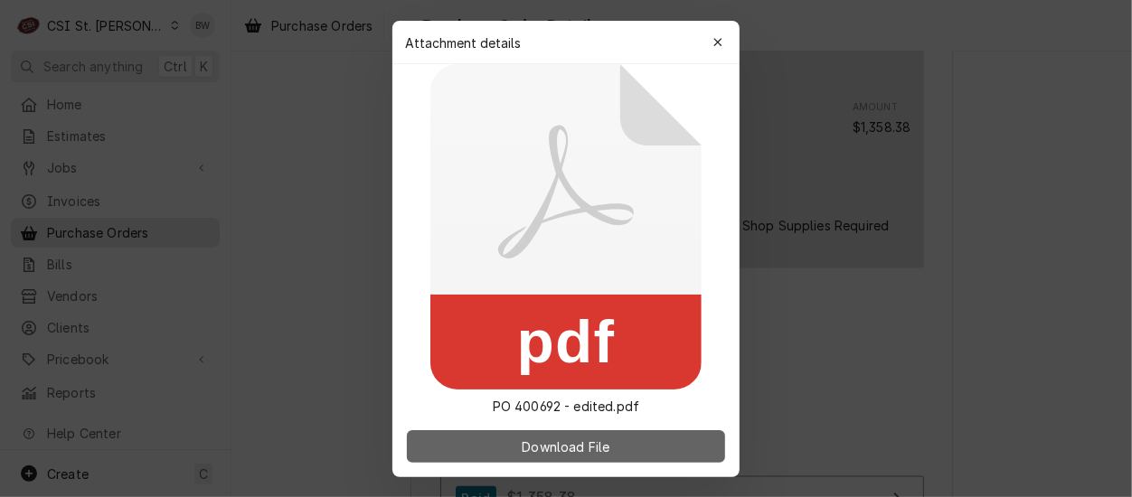
drag, startPoint x: 556, startPoint y: 421, endPoint x: 540, endPoint y: 442, distance: 26.4
click at [540, 442] on span "Download File" at bounding box center [565, 446] width 95 height 19
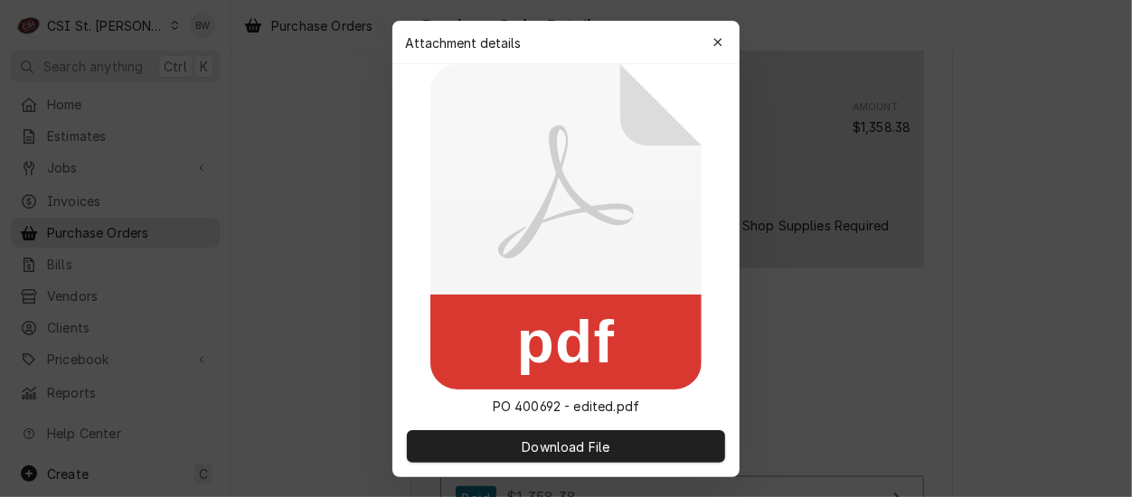
click at [726, 42] on div "button" at bounding box center [718, 42] width 18 height 18
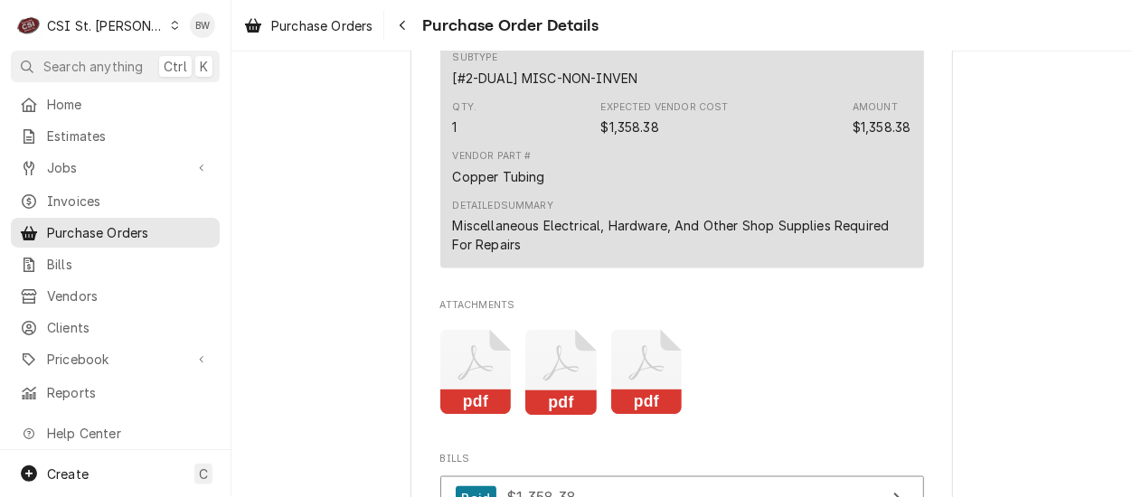
click at [661, 352] on rect "Attachments" at bounding box center [704, 315] width 86 height 71
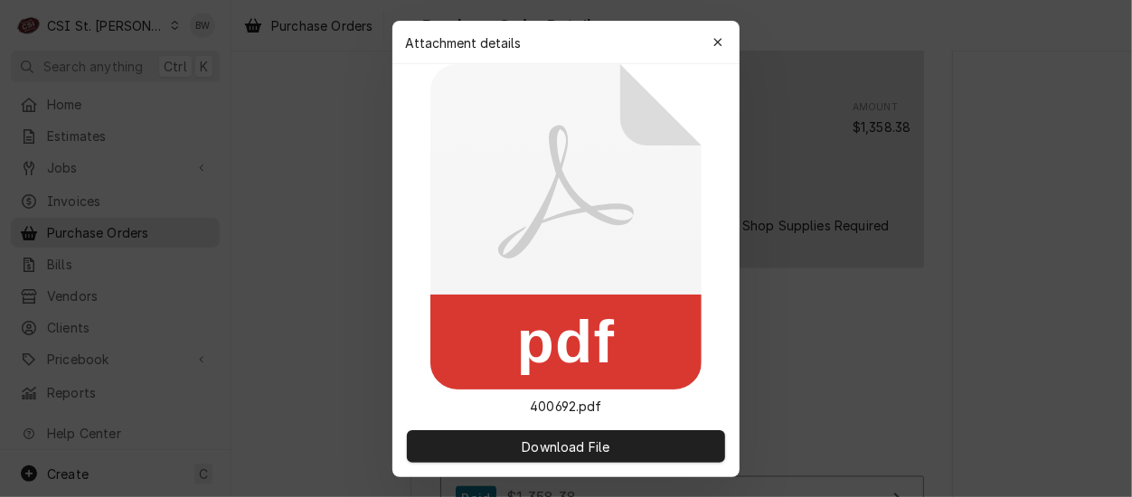
click at [659, 406] on div "pdf 400692.pdf" at bounding box center [565, 240] width 347 height 352
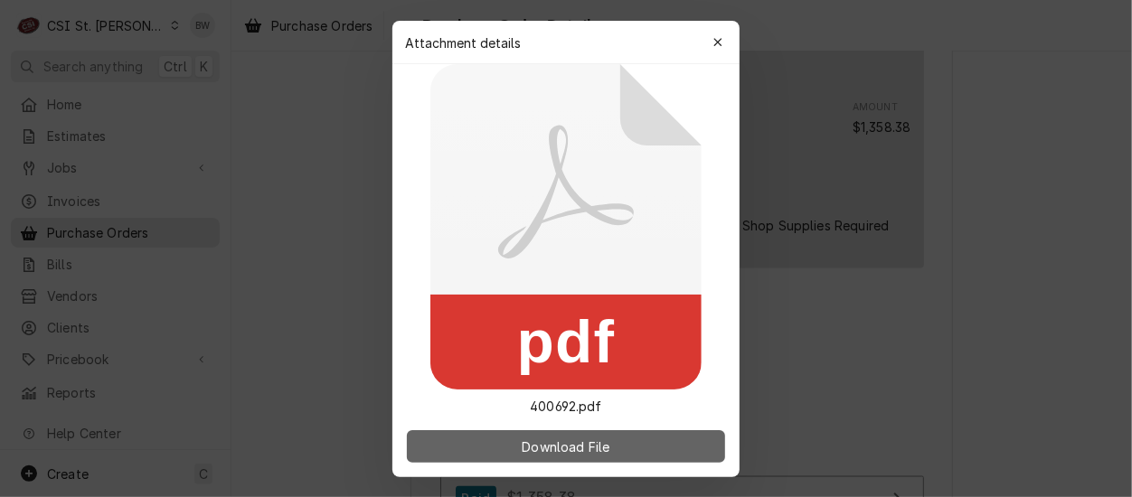
drag, startPoint x: 659, startPoint y: 406, endPoint x: 559, endPoint y: 439, distance: 105.5
click at [560, 439] on span "Download File" at bounding box center [565, 446] width 95 height 19
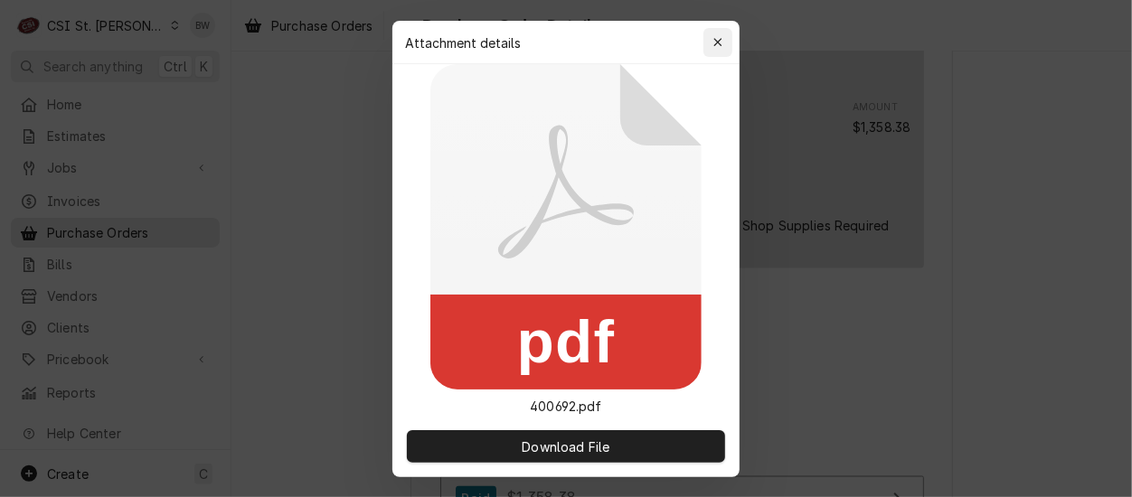
click at [709, 36] on div "button" at bounding box center [718, 42] width 18 height 18
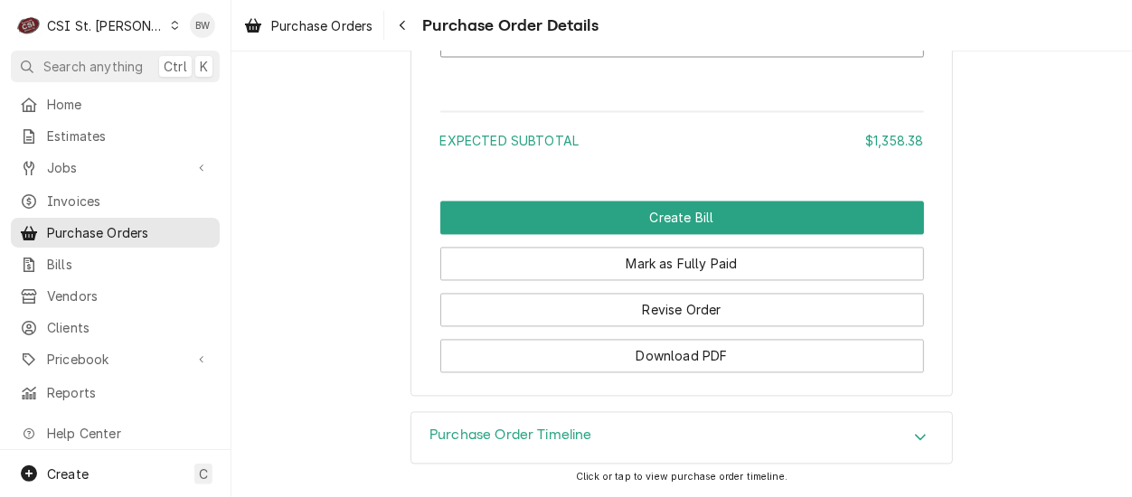
scroll to position [1876, 0]
click at [481, 447] on div "Purchase Order Timeline" at bounding box center [510, 439] width 163 height 22
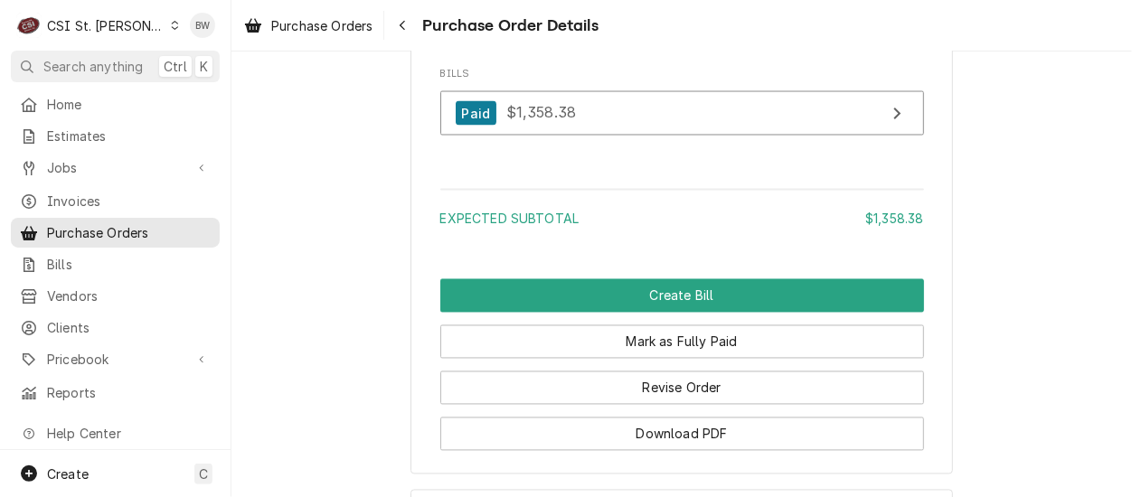
scroll to position [1718, 0]
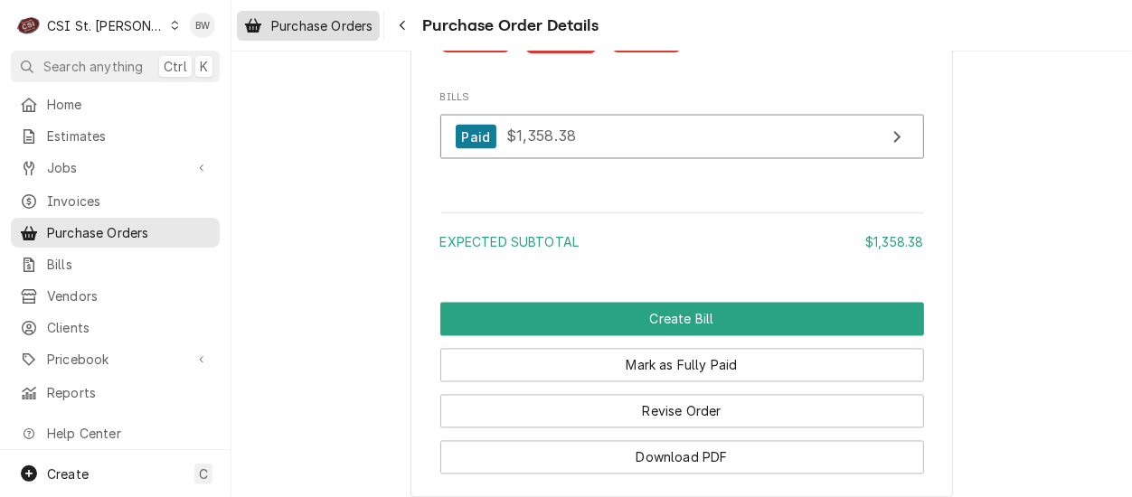
click at [343, 31] on span "Purchase Orders" at bounding box center [321, 25] width 101 height 19
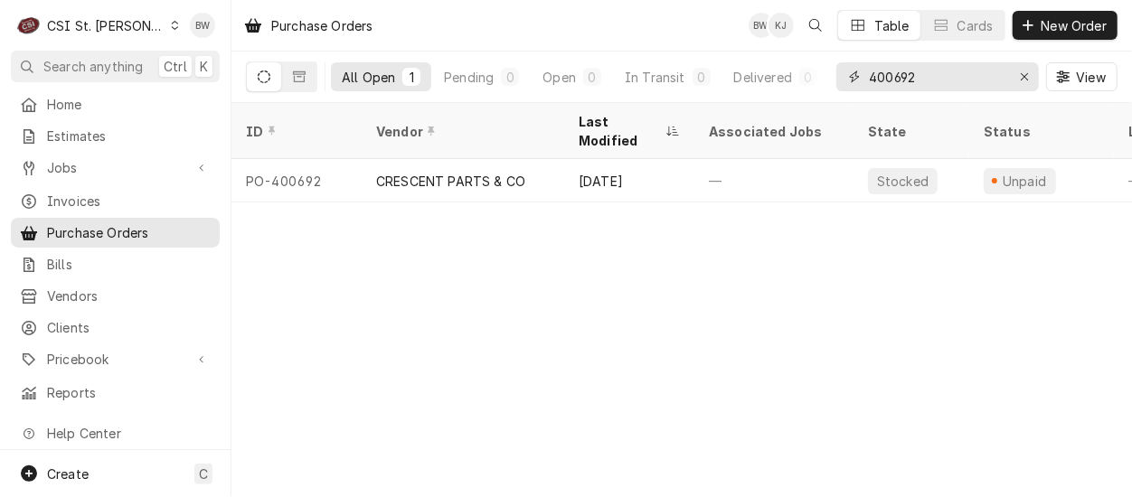
drag, startPoint x: 928, startPoint y: 72, endPoint x: 839, endPoint y: 76, distance: 88.7
click at [839, 76] on div "400692" at bounding box center [937, 76] width 203 height 29
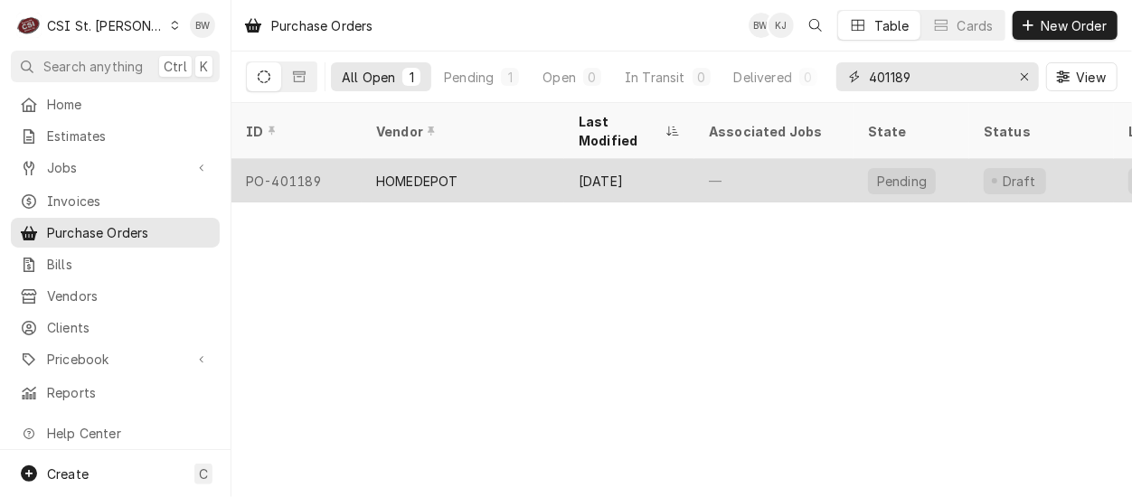
type input "401189"
click at [317, 159] on div "PO-401189" at bounding box center [296, 180] width 130 height 43
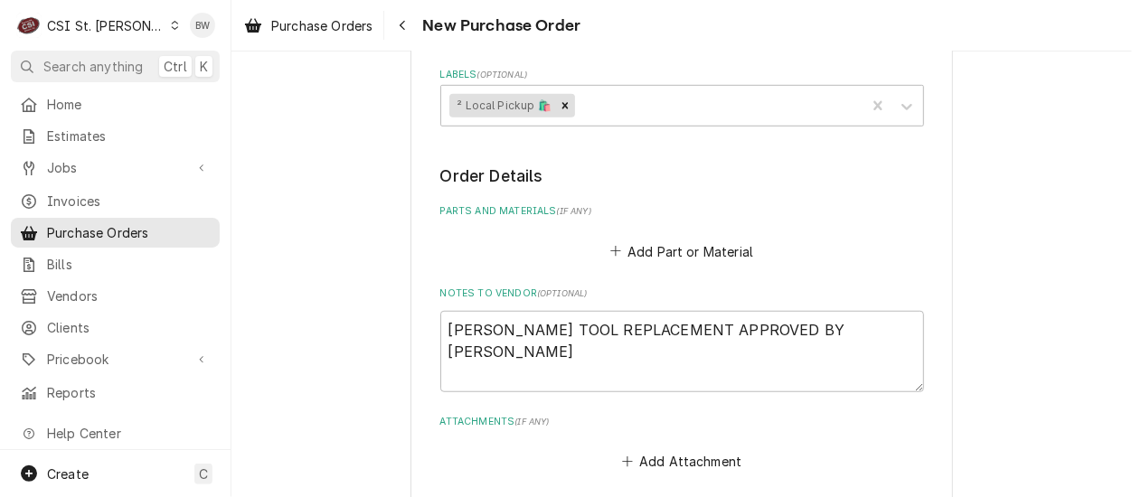
scroll to position [723, 0]
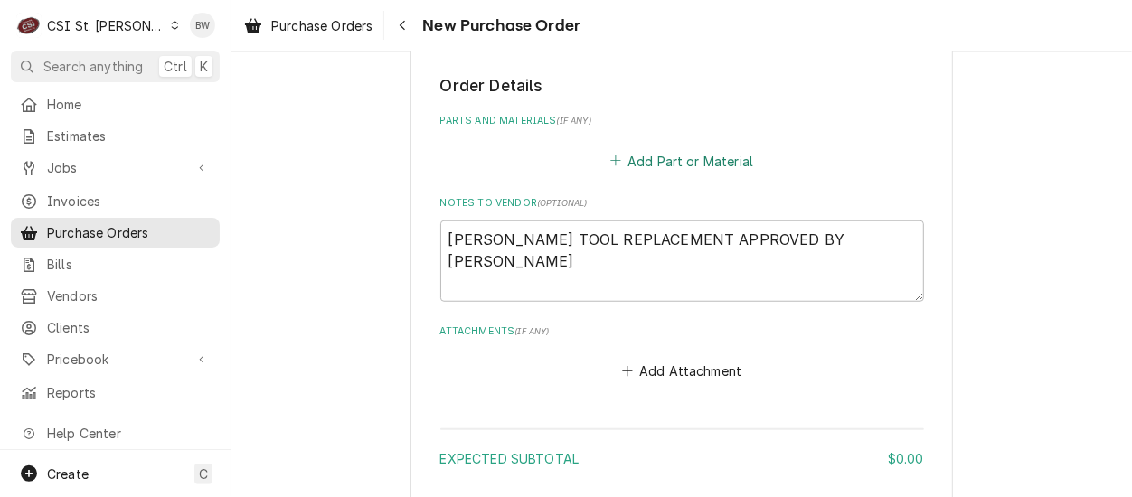
click at [655, 155] on button "Add Part or Material" at bounding box center [681, 160] width 149 height 25
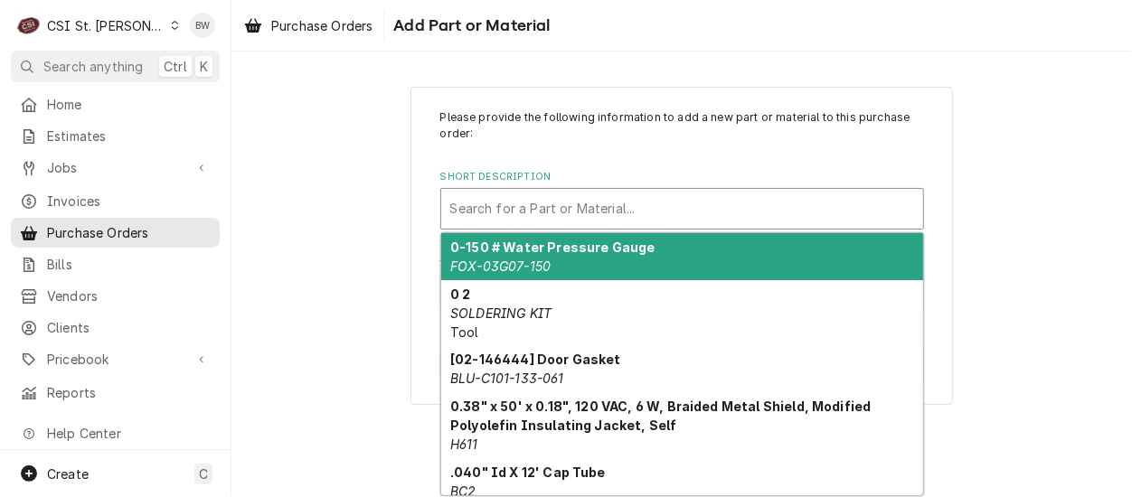
click at [491, 212] on div "Short Description" at bounding box center [682, 209] width 464 height 33
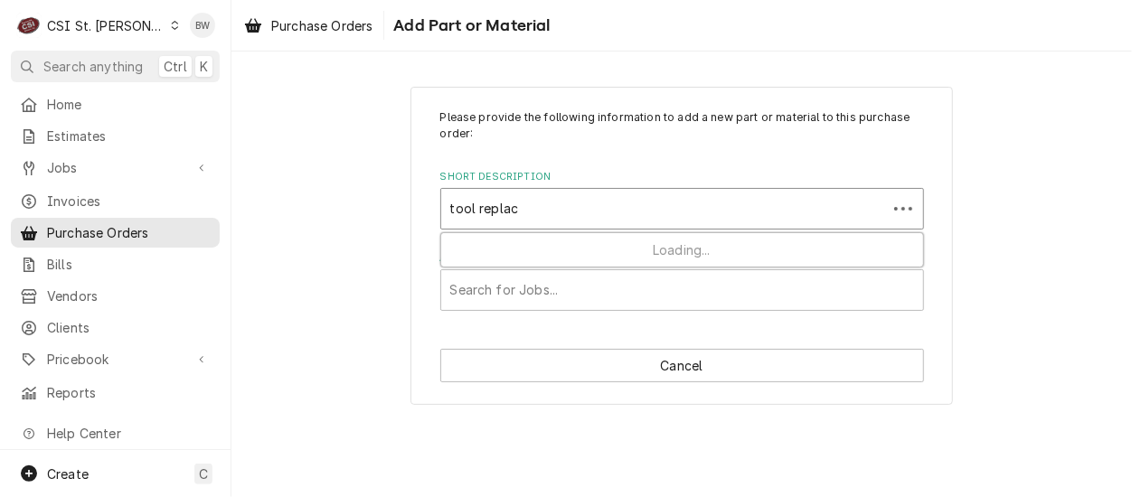
type input "tool replace"
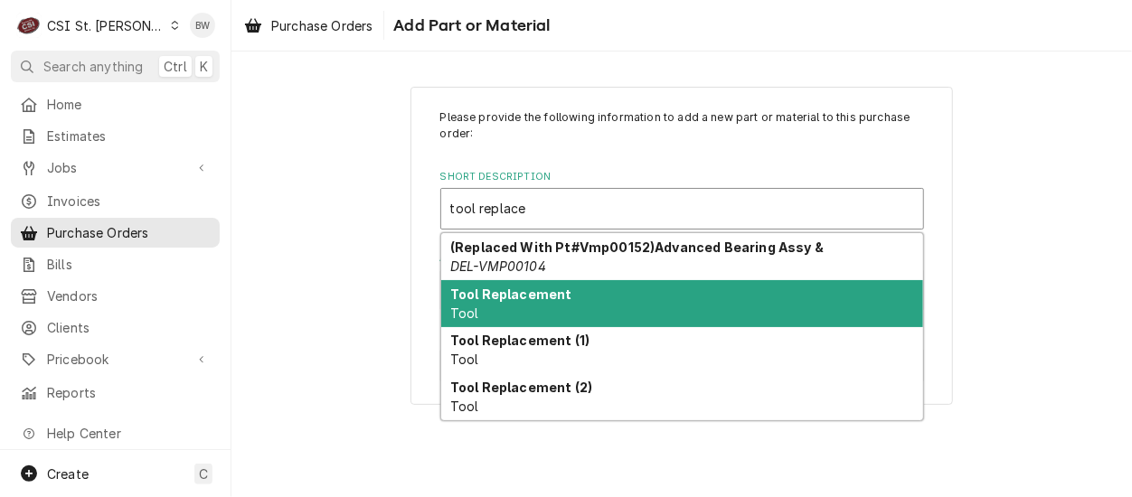
click at [495, 306] on div "Tool Replacement Tool" at bounding box center [682, 303] width 482 height 47
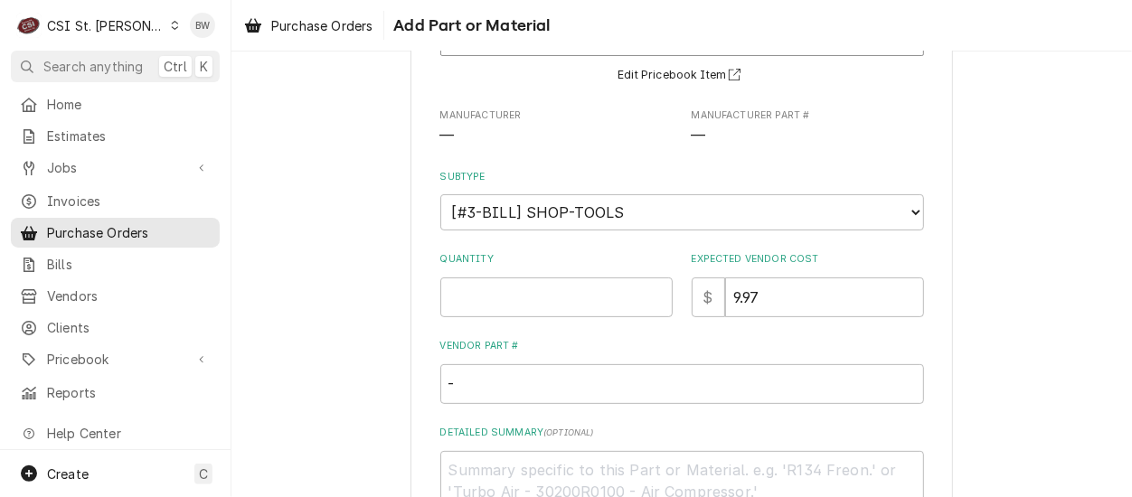
scroll to position [271, 0]
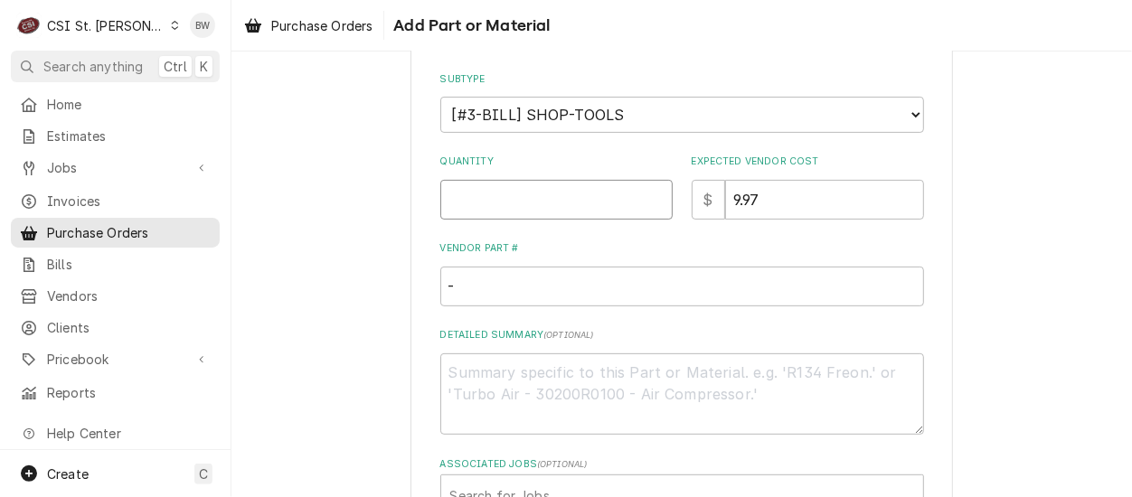
click at [463, 197] on input "Quantity" at bounding box center [556, 200] width 232 height 40
type textarea "x"
type input "1"
type textarea "x"
type input "3"
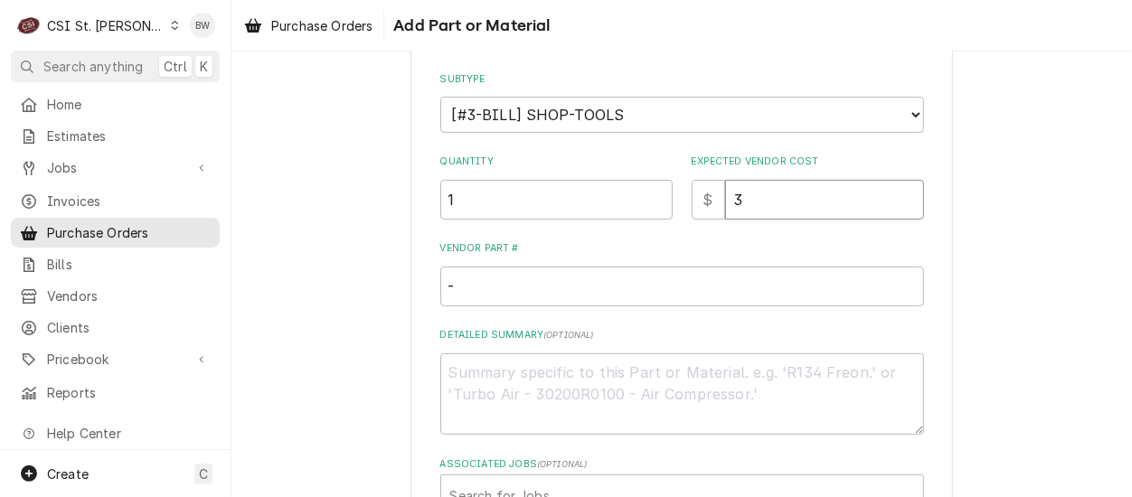
type textarea "x"
type input "39"
type textarea "x"
type input "39.9"
type textarea "x"
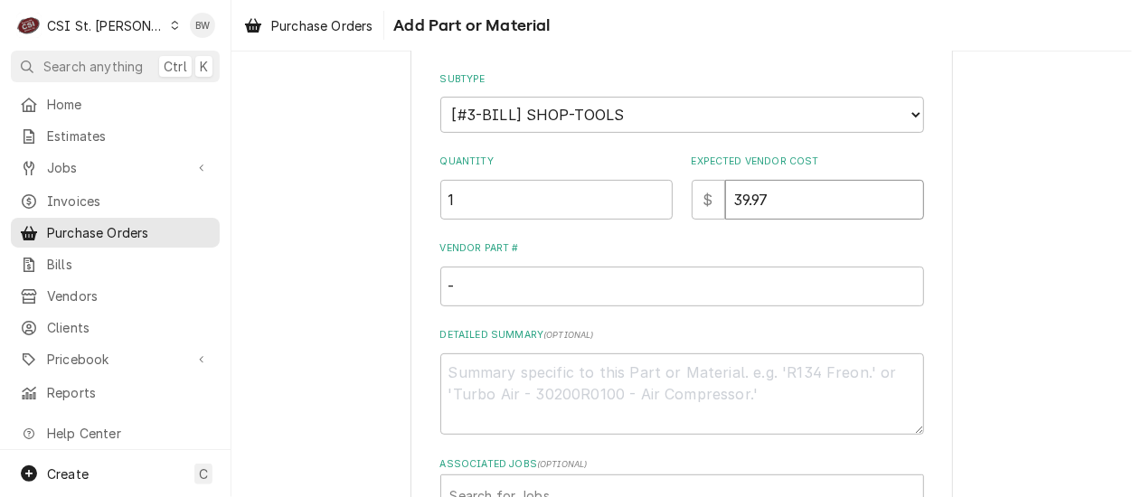
type input "39.97"
click at [520, 381] on textarea "Detailed Summary ( optional )" at bounding box center [682, 394] width 484 height 81
type textarea "x"
type textarea "T"
type textarea "x"
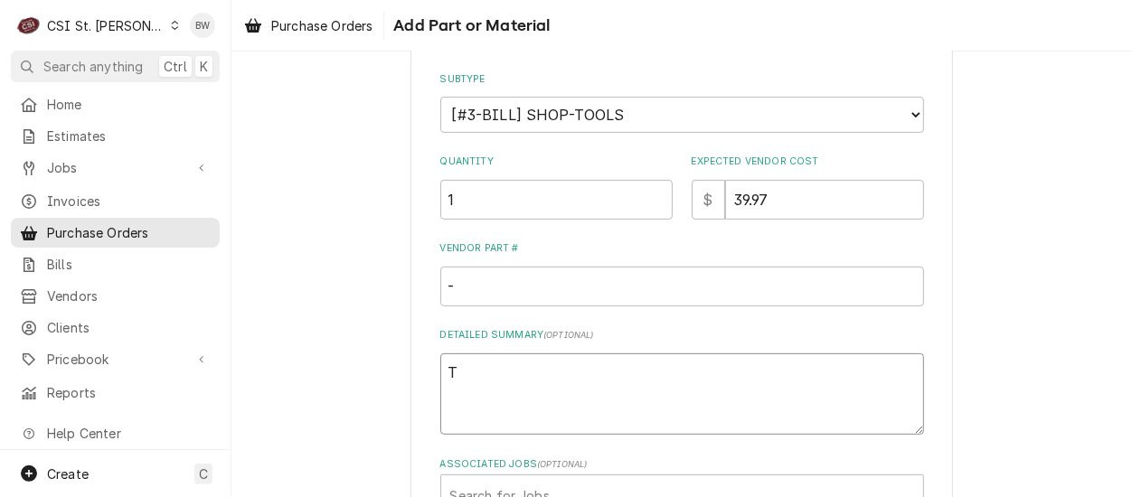
type textarea "To"
type textarea "x"
type textarea "Too"
type textarea "x"
type textarea "Tool"
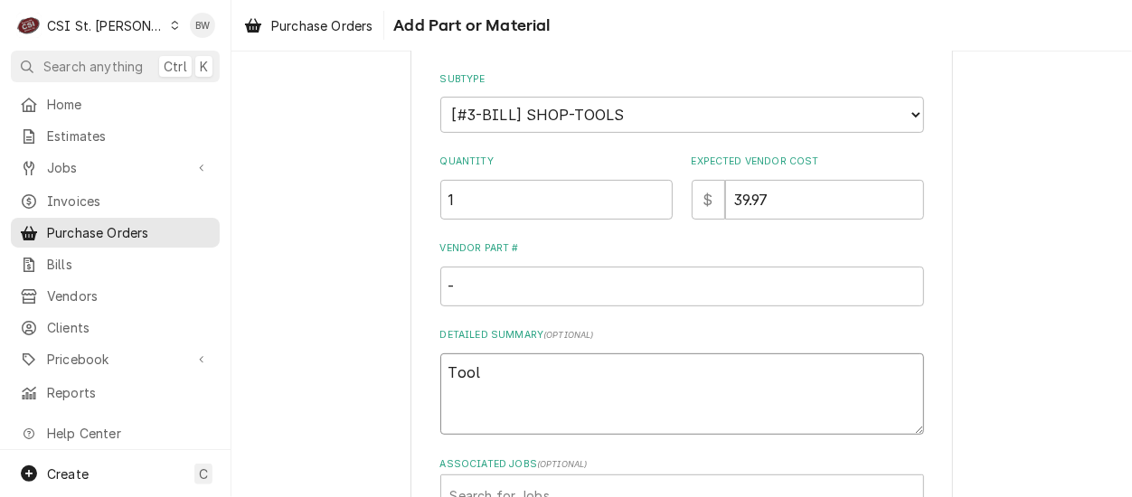
type textarea "x"
type textarea "Tool"
type textarea "x"
type textarea "Tool r"
type textarea "x"
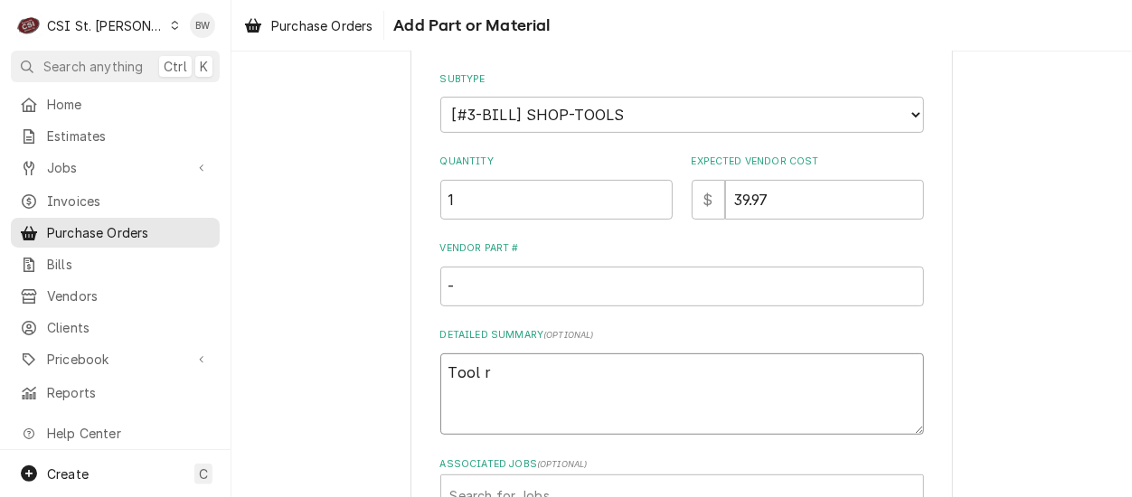
type textarea "Tool re"
type textarea "x"
type textarea "Tool rep"
type textarea "x"
type textarea "Tool repl"
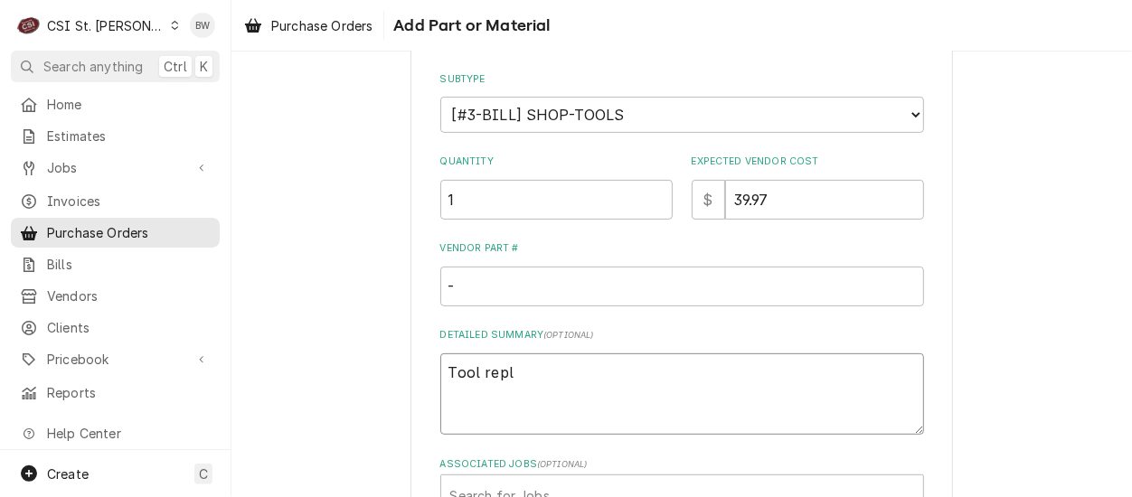
type textarea "x"
type textarea "Tool repl"
type textarea "x"
type textarea "Tool repl S"
type textarea "x"
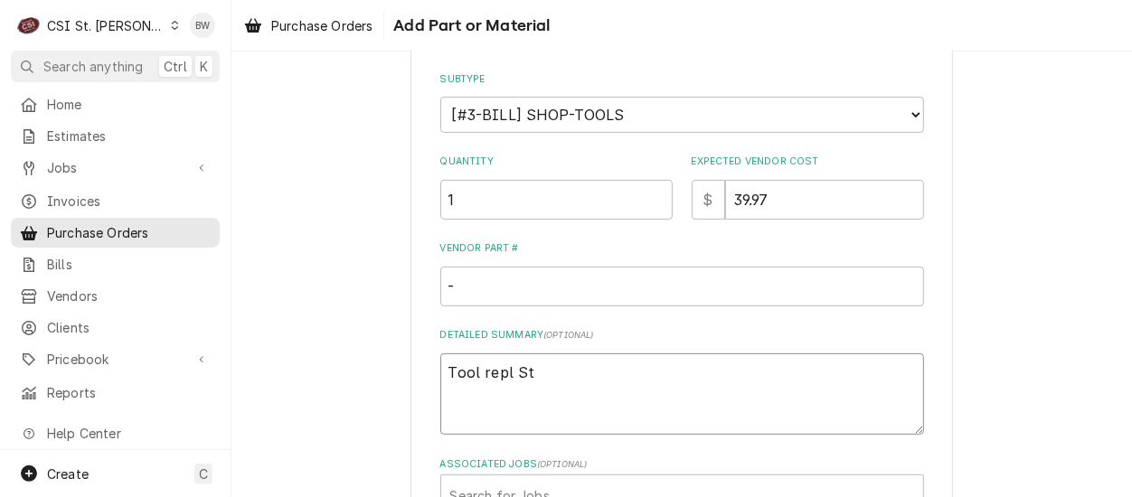
type textarea "Tool repl Ste"
type textarea "x"
type textarea "Tool repl Stev"
type textarea "x"
type textarea "Tool repl Steve"
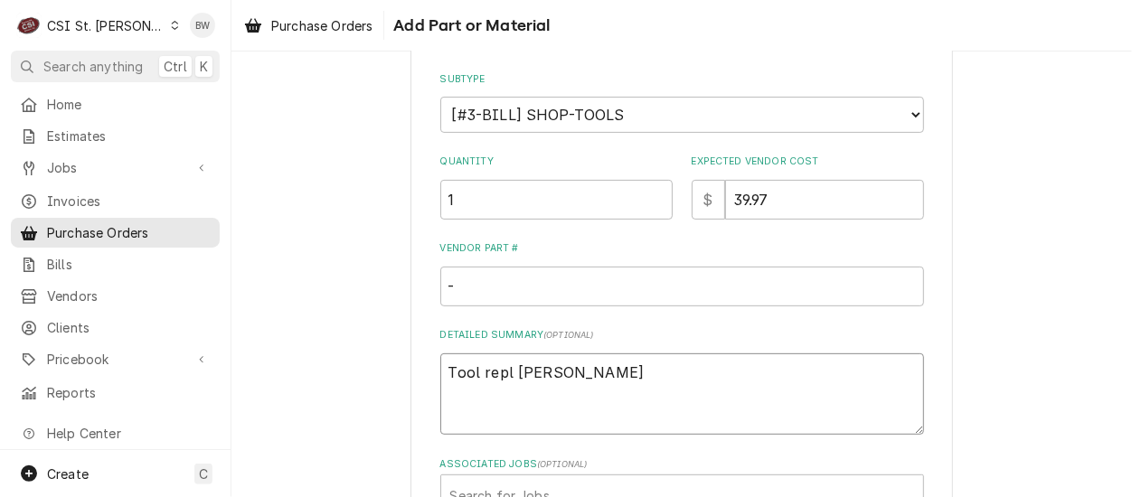
type textarea "x"
type textarea "Tool repl Steve"
type textarea "x"
type textarea "Tool repl Steve H"
type textarea "x"
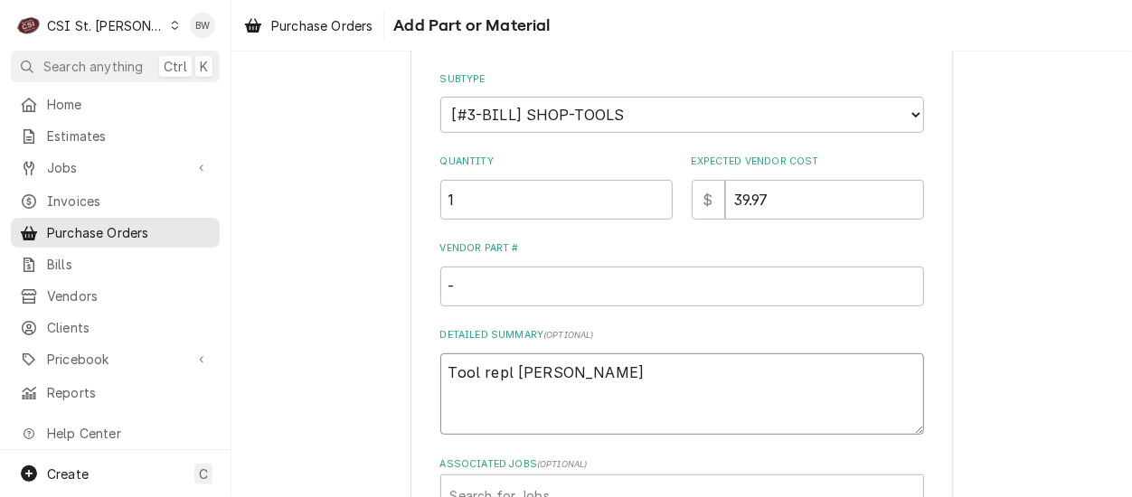
type textarea "Tool repl Steve H,"
type textarea "x"
type textarea "Tool repl Steve H,"
type textarea "x"
type textarea "Tool repl Steve H, a"
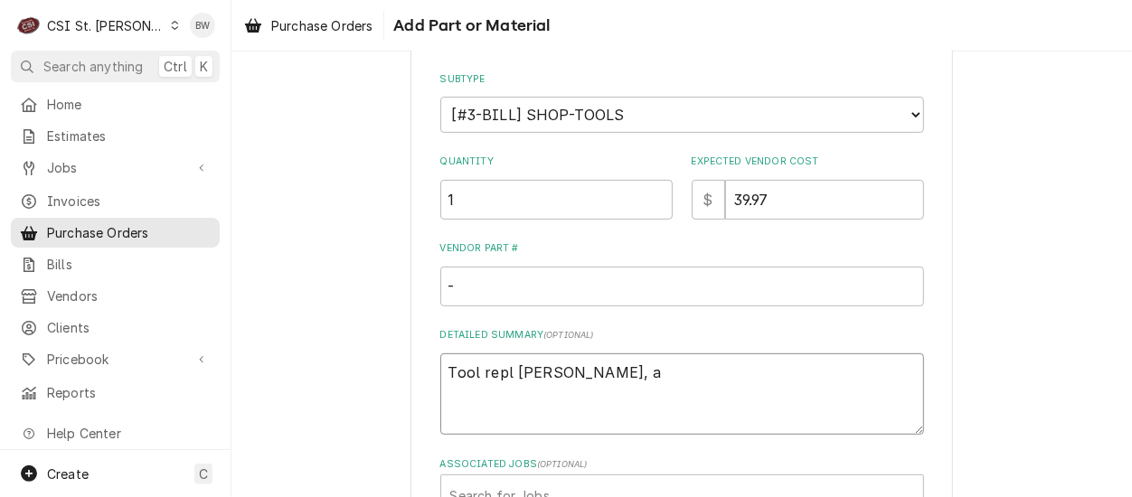
type textarea "x"
type textarea "Tool repl Steve H, ap"
type textarea "x"
type textarea "Tool repl Steve H, app"
type textarea "x"
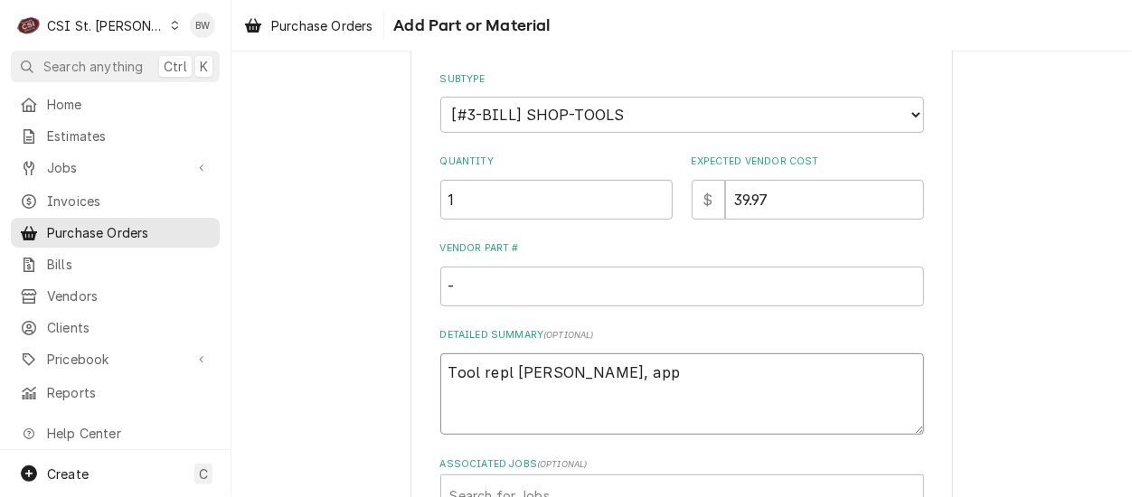
type textarea "Tool repl Steve H, app"
type textarea "x"
type textarea "Tool repl Steve H, app D"
type textarea "x"
type textarea "Tool repl Steve H, app Dre"
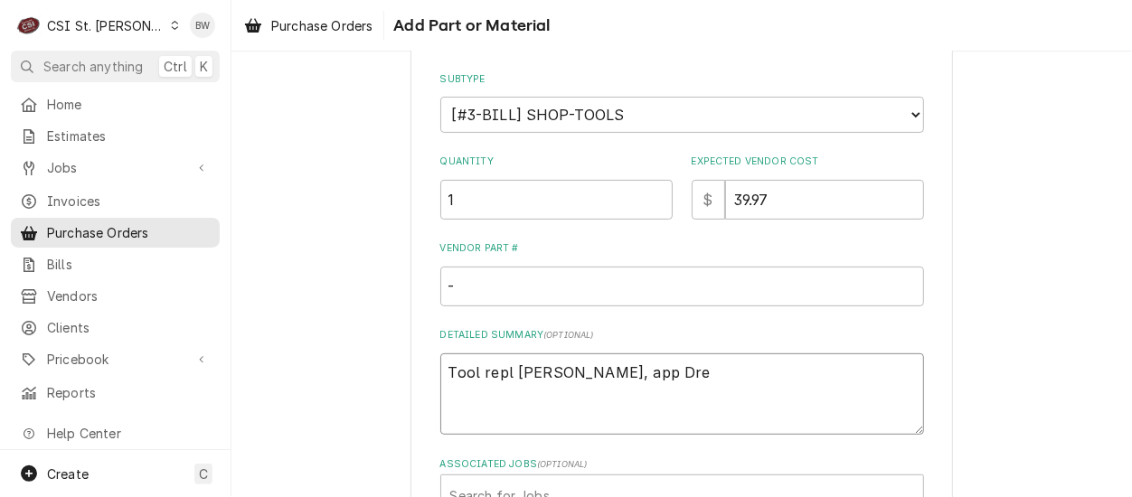
type textarea "x"
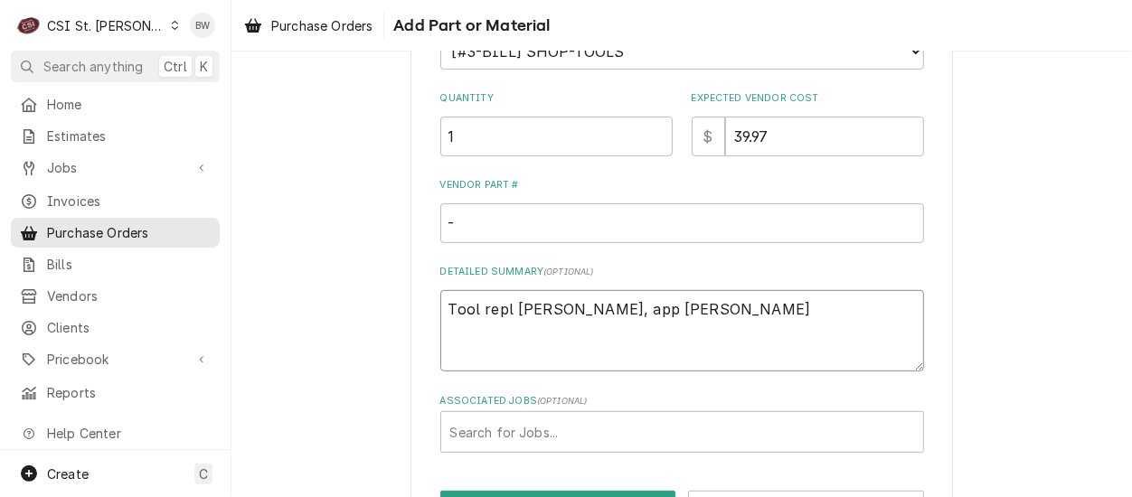
scroll to position [399, 0]
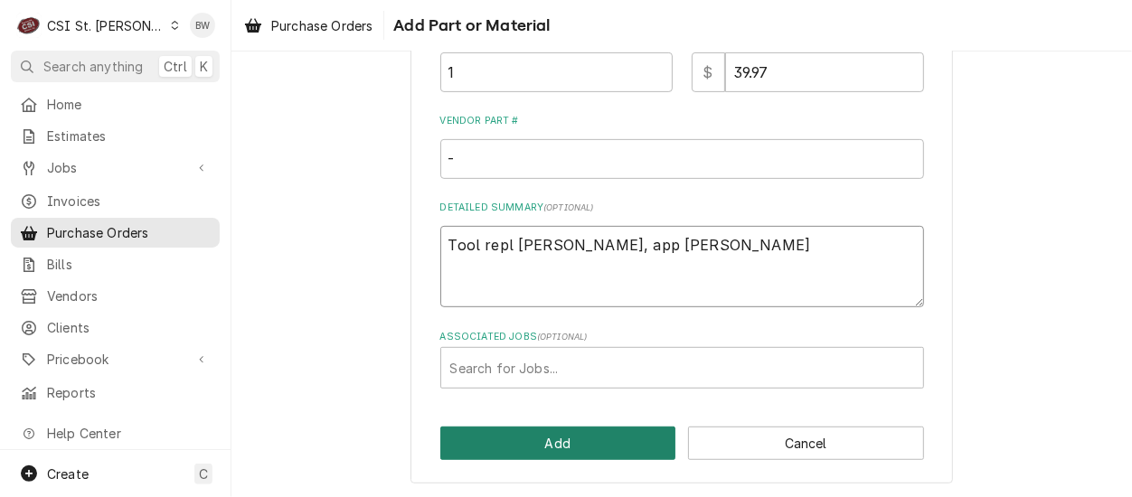
type textarea "Tool repl Steve H, app Drew"
click at [545, 439] on button "Add" at bounding box center [558, 443] width 236 height 33
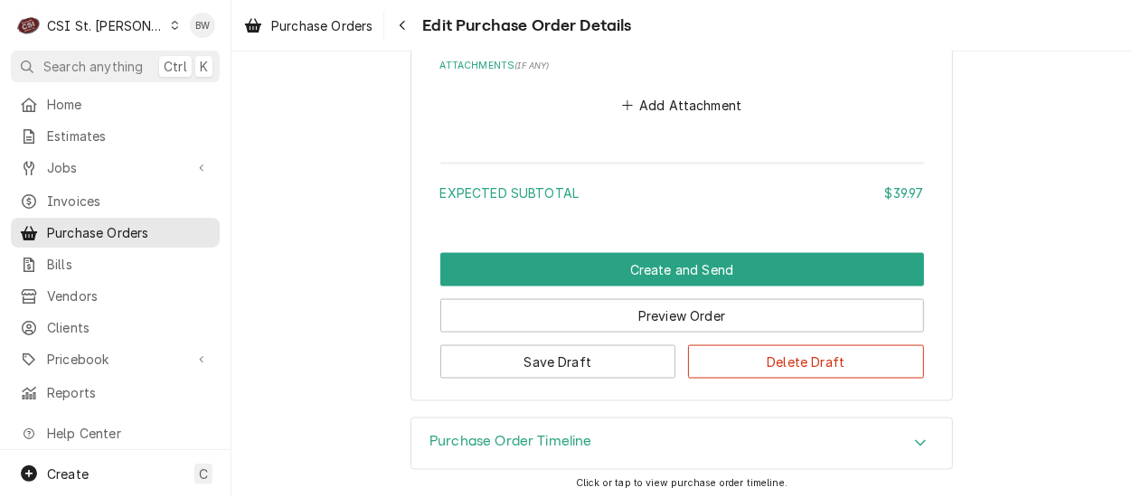
scroll to position [1356, 0]
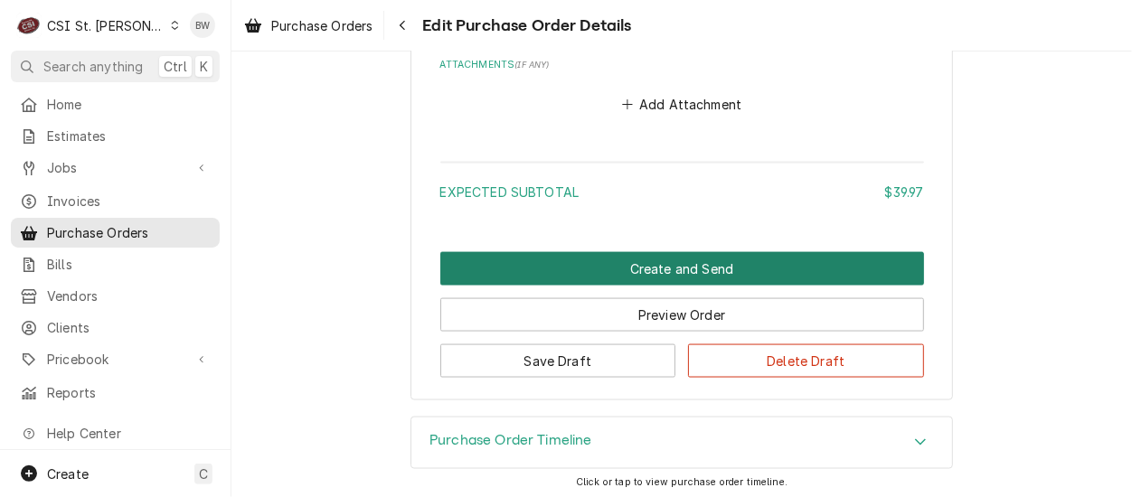
click at [607, 270] on button "Create and Send" at bounding box center [682, 268] width 484 height 33
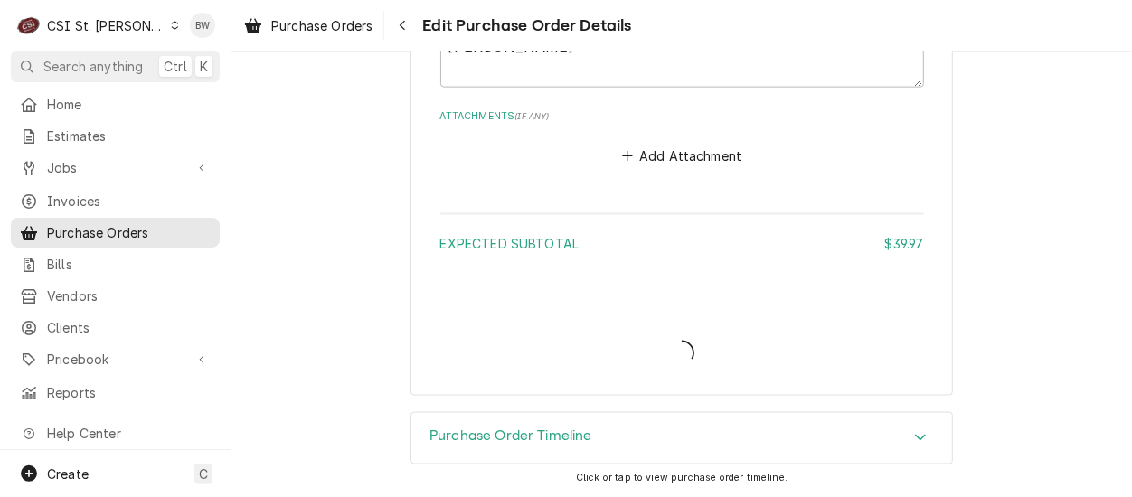
scroll to position [1302, 0]
type textarea "x"
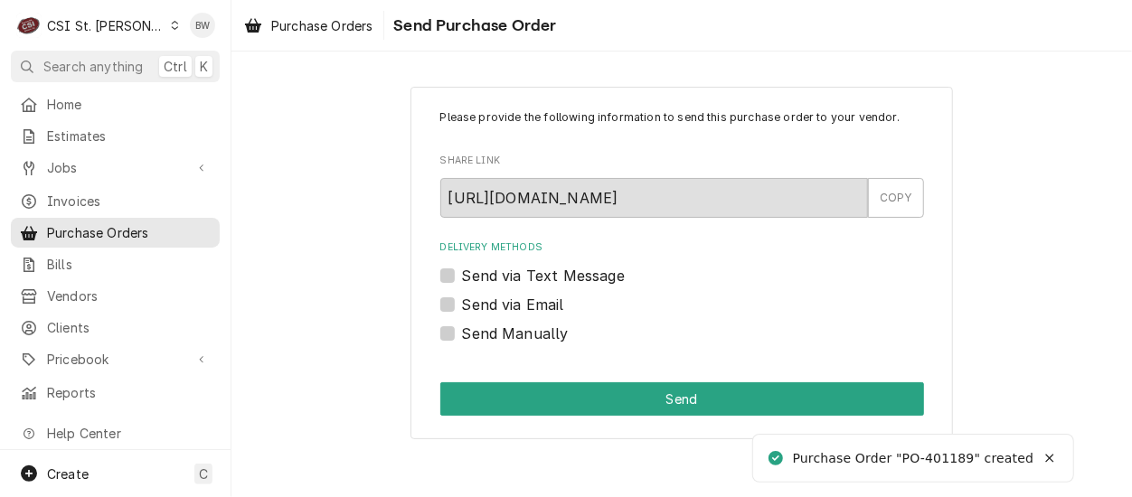
click at [474, 335] on label "Send Manually" at bounding box center [515, 334] width 107 height 22
click at [474, 335] on input "Send Manually" at bounding box center [704, 343] width 484 height 40
checkbox input "true"
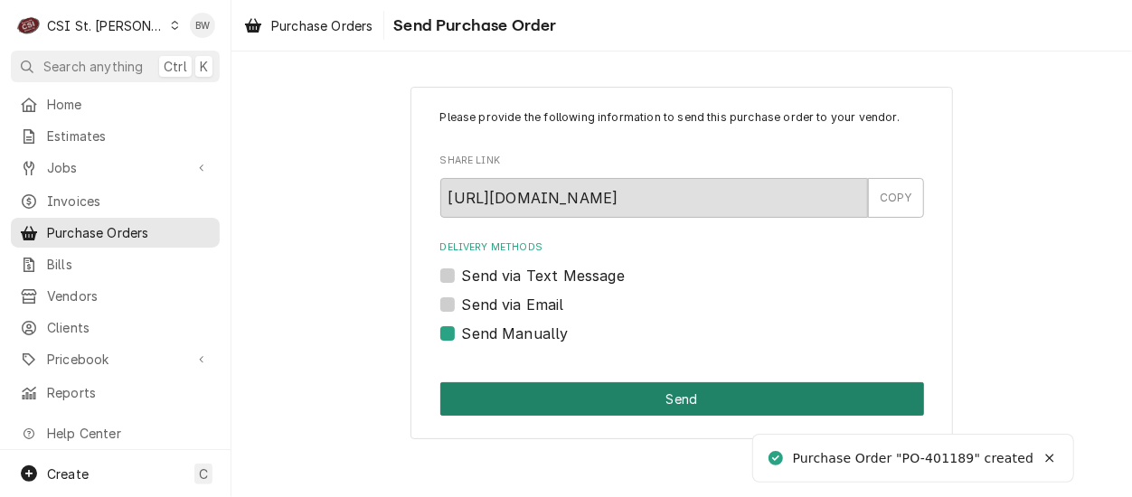
click at [573, 393] on button "Send" at bounding box center [682, 398] width 484 height 33
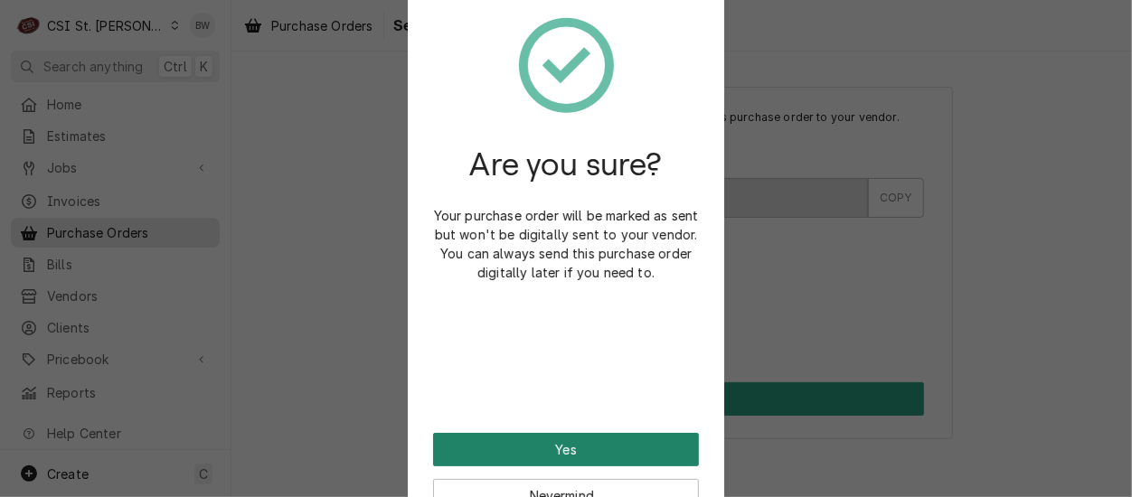
click at [552, 444] on button "Yes" at bounding box center [566, 449] width 266 height 33
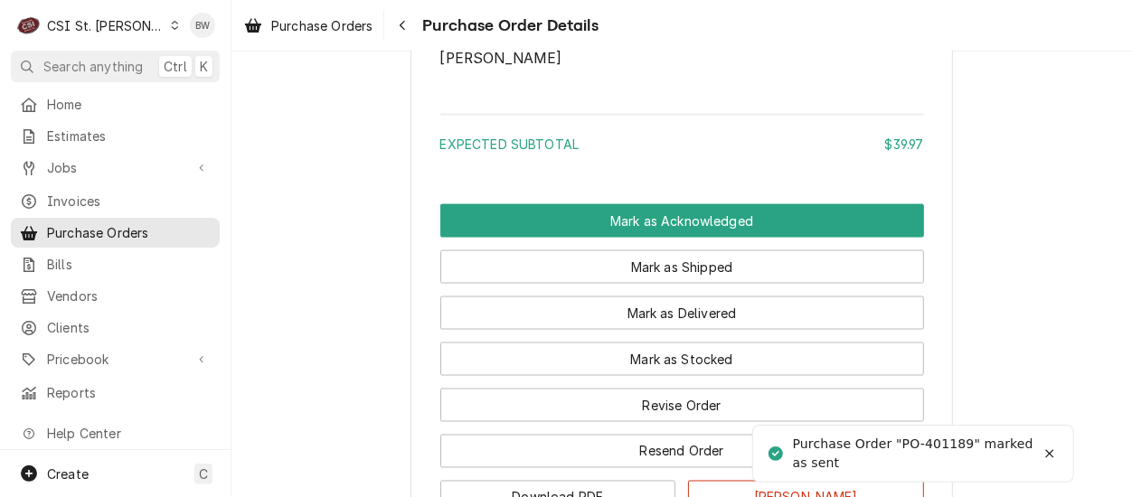
scroll to position [1447, 0]
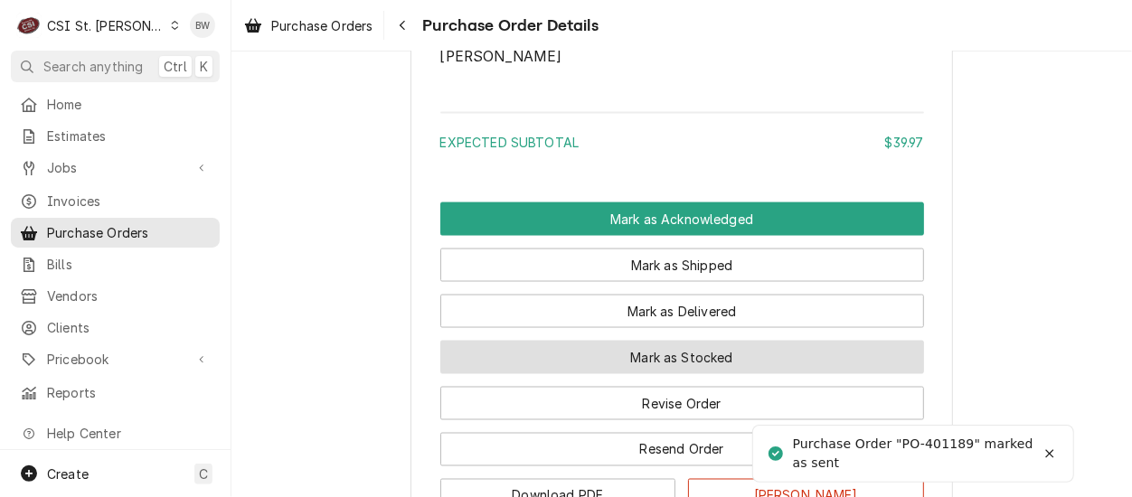
click at [617, 374] on button "Mark as Stocked" at bounding box center [682, 357] width 484 height 33
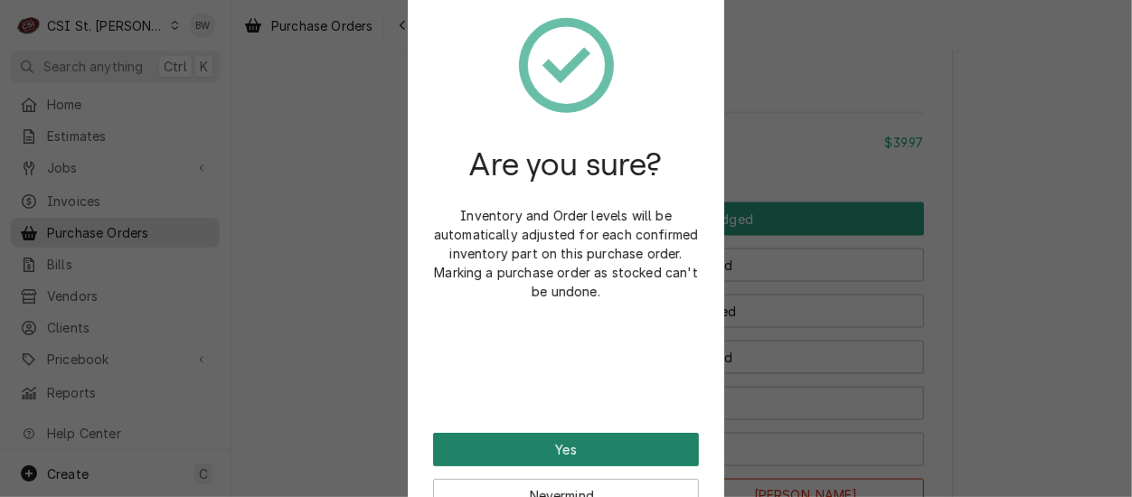
click at [590, 443] on button "Yes" at bounding box center [566, 449] width 266 height 33
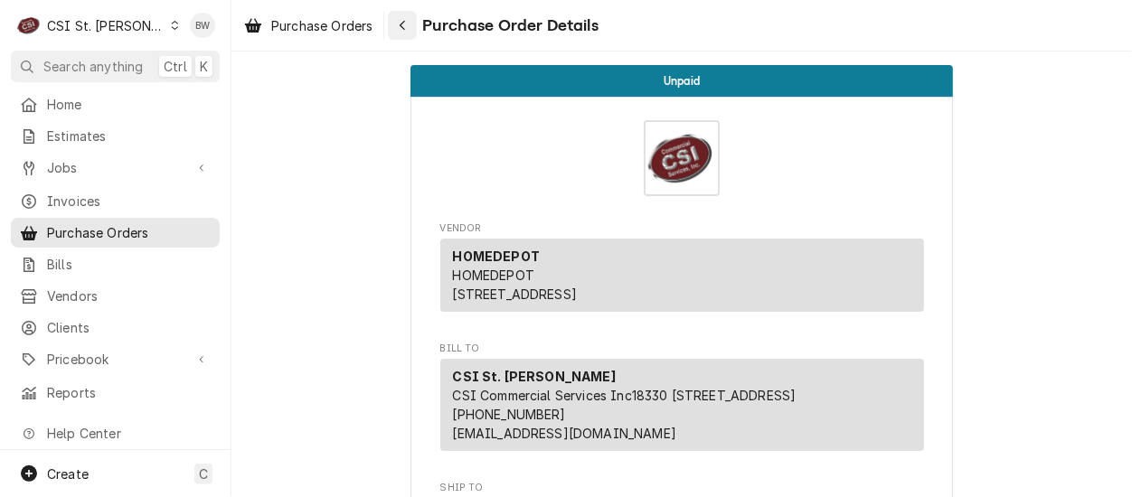
click at [414, 25] on button "Navigate back" at bounding box center [402, 25] width 29 height 29
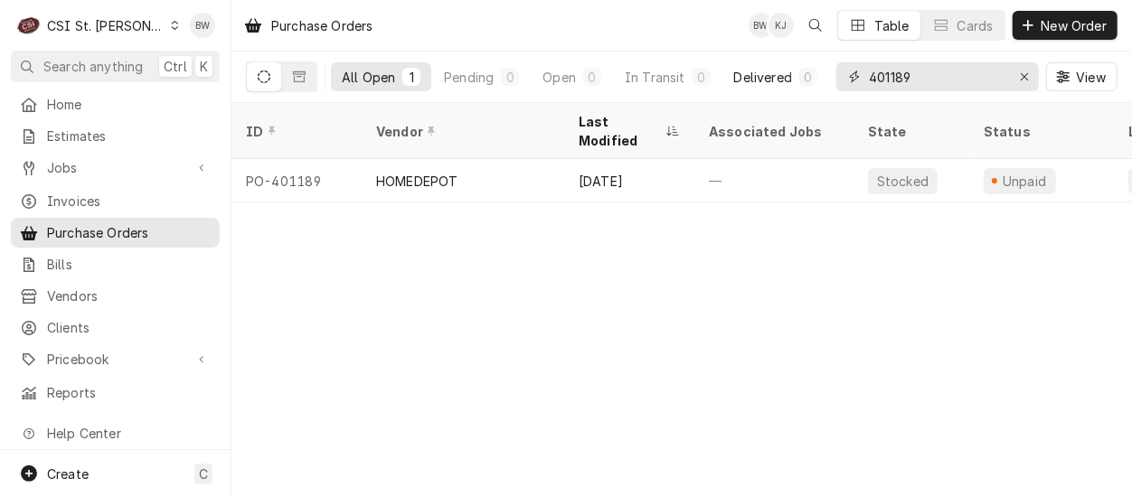
drag, startPoint x: 930, startPoint y: 80, endPoint x: 812, endPoint y: 76, distance: 118.5
click at [812, 76] on div "All Open 1 Pending 0 Open 0 In Transit 0 Delivered 0 Stocked 1 401189 View" at bounding box center [682, 77] width 872 height 51
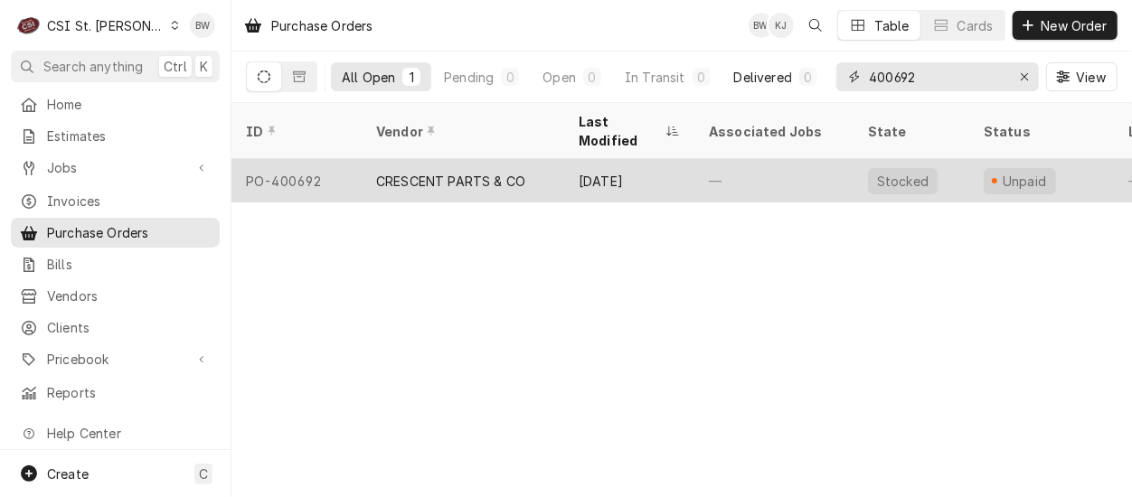
type input "400692"
click at [325, 159] on div "PO-400692" at bounding box center [296, 180] width 130 height 43
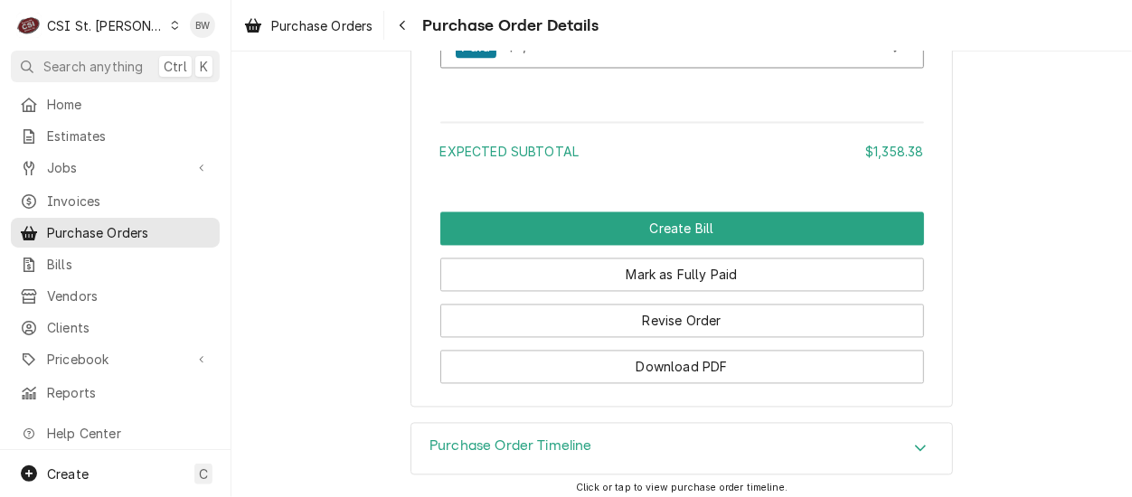
scroll to position [1876, 0]
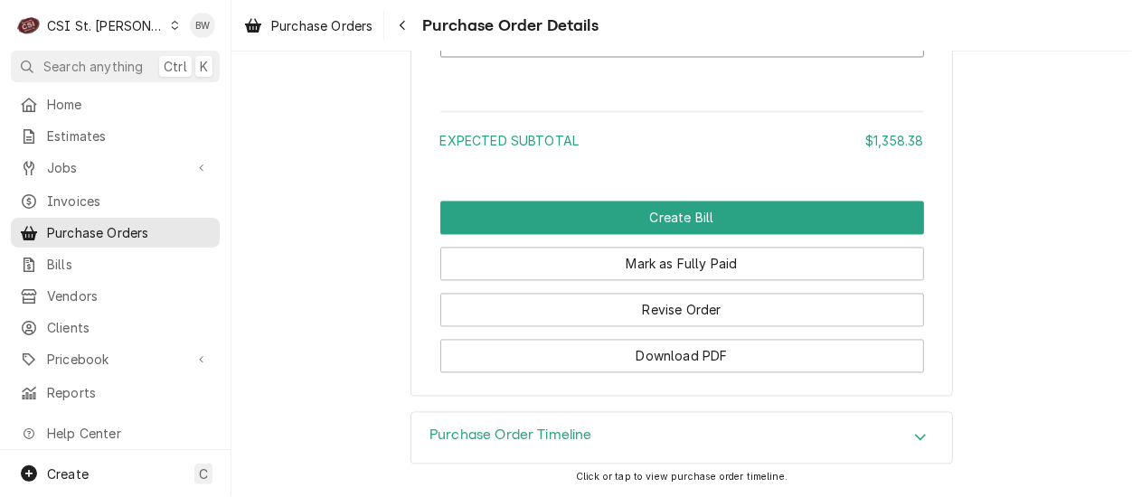
click at [429, 440] on h3 "Purchase Order Timeline" at bounding box center [510, 436] width 163 height 17
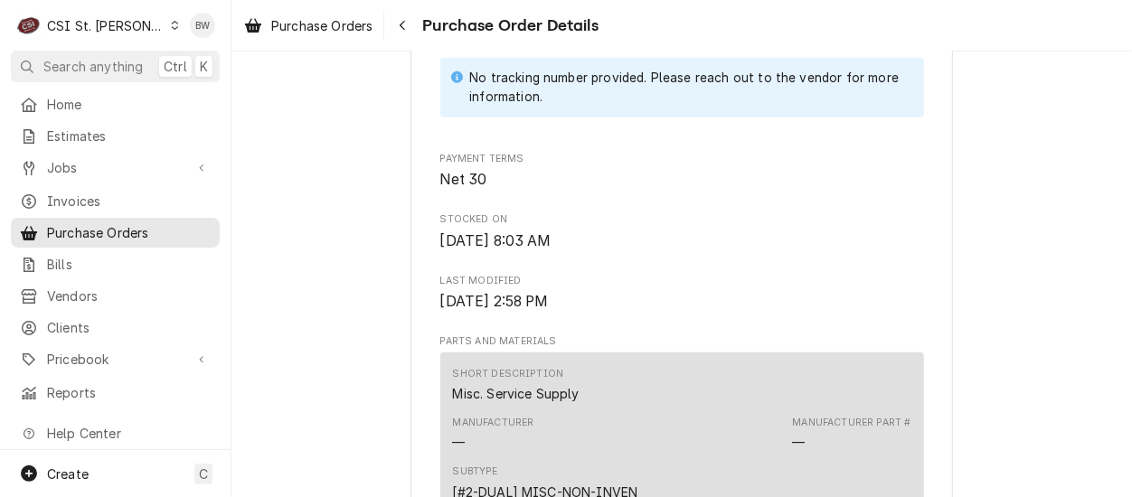
scroll to position [38, 0]
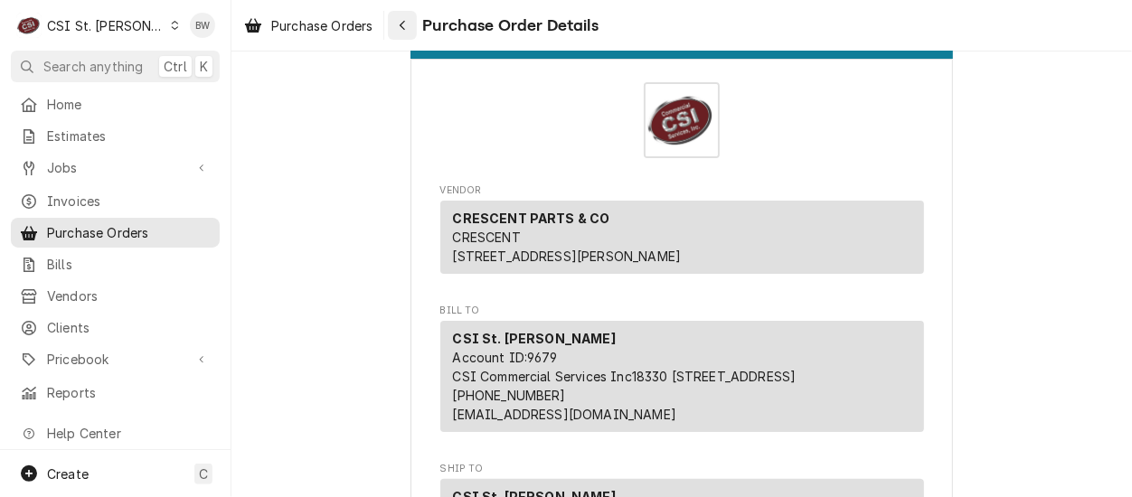
click at [398, 26] on div "Navigate back" at bounding box center [402, 25] width 18 height 18
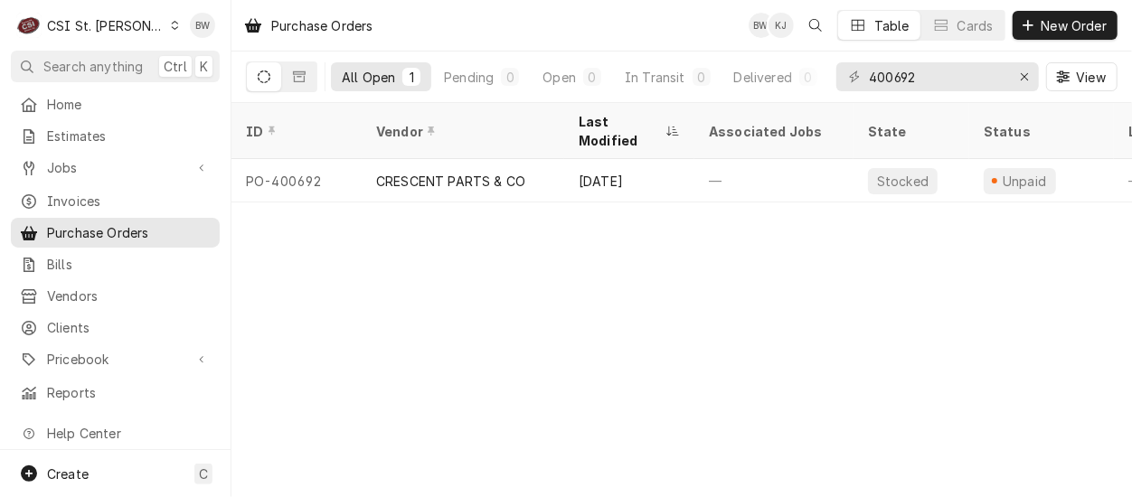
click at [423, 281] on div "Purchase Orders BW KJ Table Cards New Order All Open 1 Pending 0 Open 0 In Tran…" at bounding box center [681, 248] width 901 height 497
